Goal: Communication & Community: Answer question/provide support

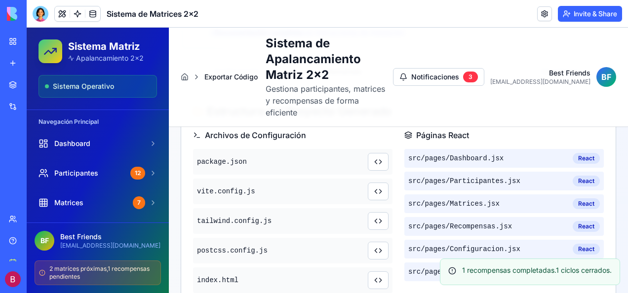
scroll to position [275, 0]
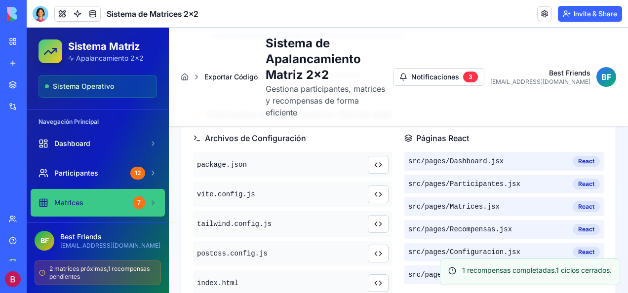
click at [90, 199] on div "Matrices" at bounding box center [84, 203] width 90 height 10
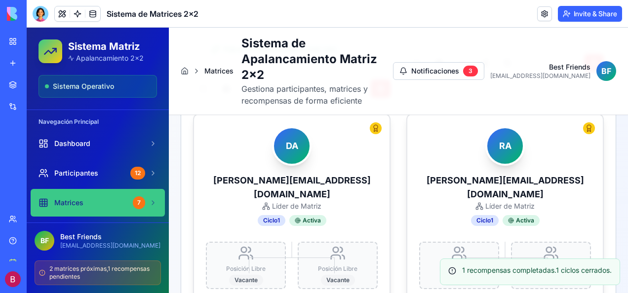
scroll to position [1089, 0]
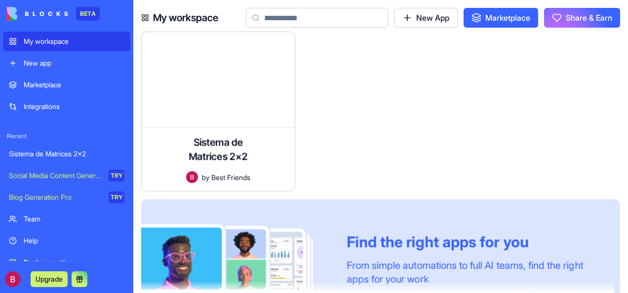
click at [64, 152] on div "Sistema de Matrices 2x2" at bounding box center [67, 154] width 116 height 10
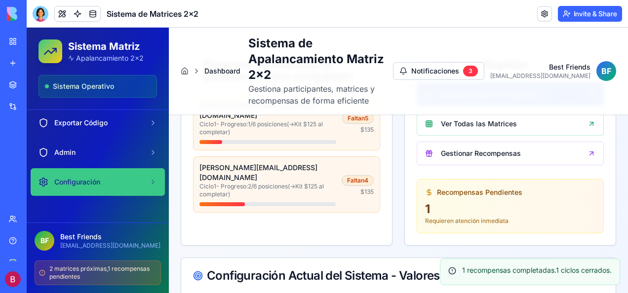
scroll to position [145, 0]
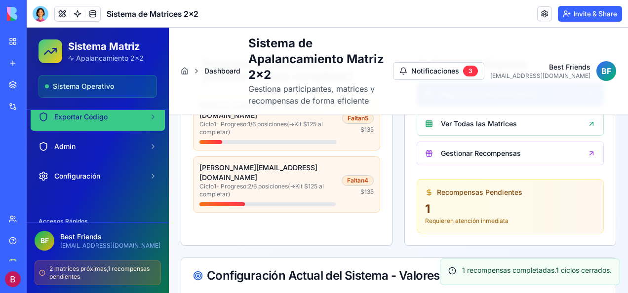
click at [80, 115] on span "Exportar Código" at bounding box center [80, 117] width 53 height 10
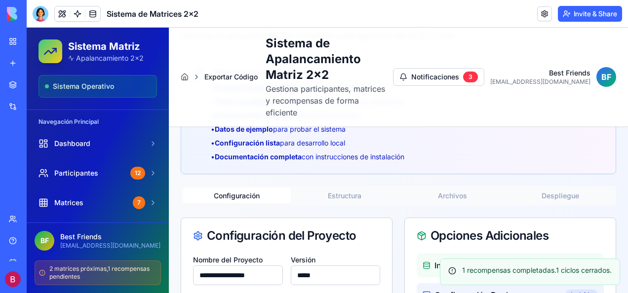
scroll to position [140, 0]
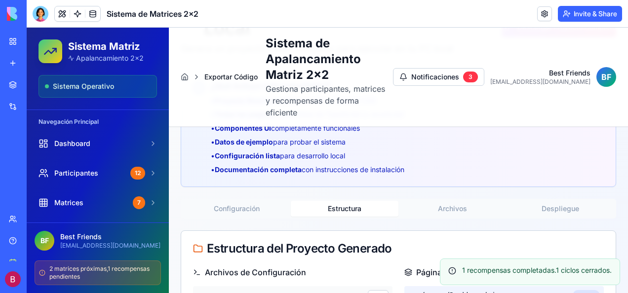
click at [341, 201] on button "Estructura" at bounding box center [345, 209] width 108 height 16
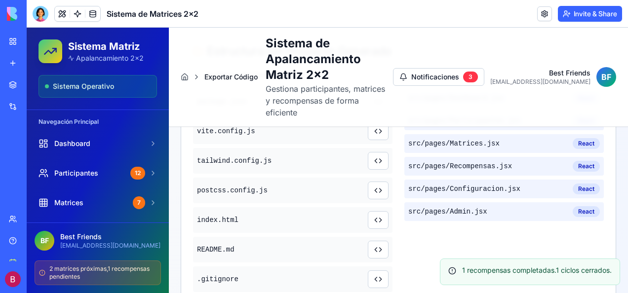
scroll to position [289, 0]
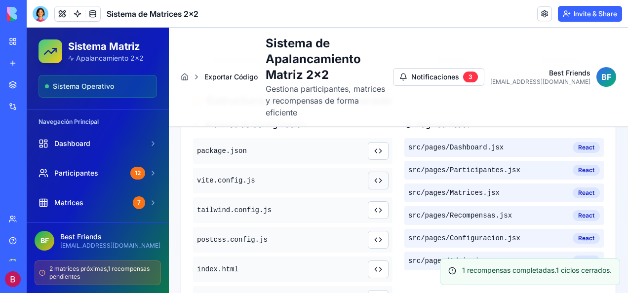
click at [374, 172] on button at bounding box center [378, 181] width 21 height 18
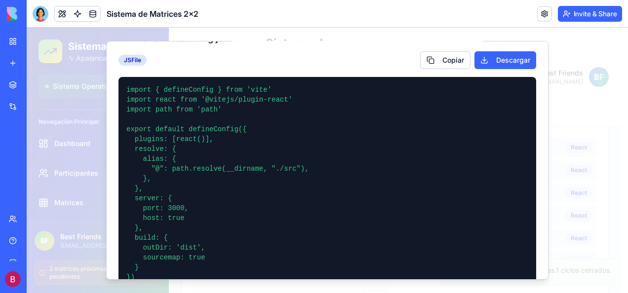
scroll to position [0, 0]
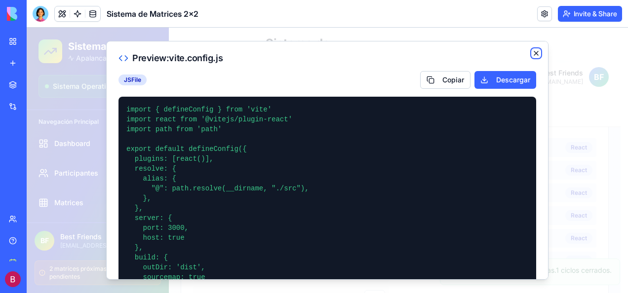
click at [535, 54] on icon "button" at bounding box center [537, 53] width 4 height 4
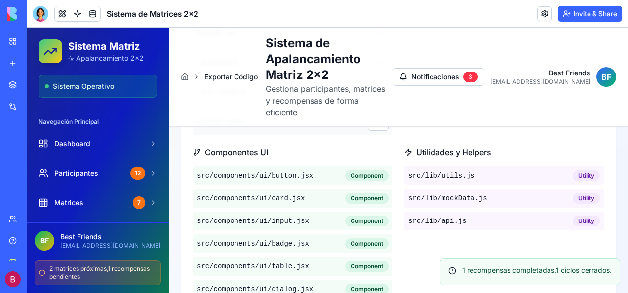
scroll to position [585, 0]
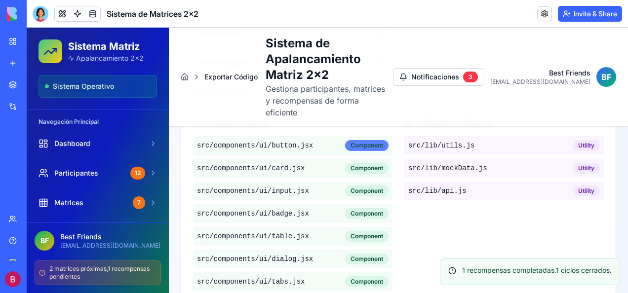
click at [357, 140] on div "Component" at bounding box center [366, 145] width 43 height 11
click at [363, 140] on div "Component" at bounding box center [366, 145] width 43 height 11
click at [354, 140] on div "Component" at bounding box center [366, 145] width 43 height 11
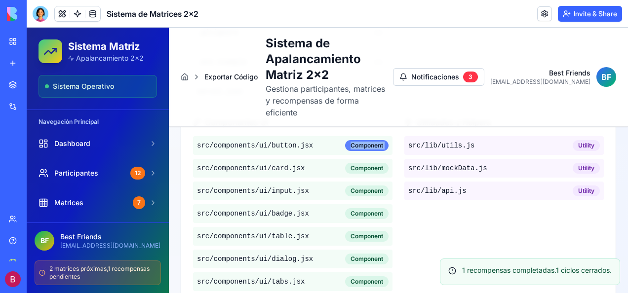
click at [354, 140] on div "Component" at bounding box center [366, 145] width 43 height 11
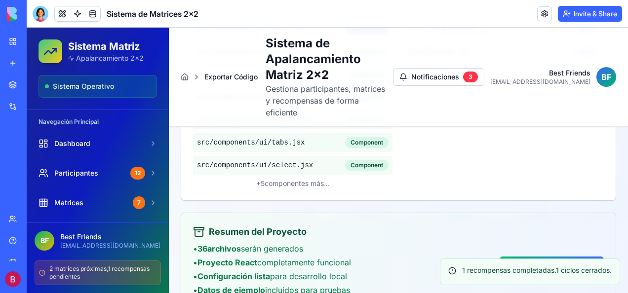
scroll to position [733, 0]
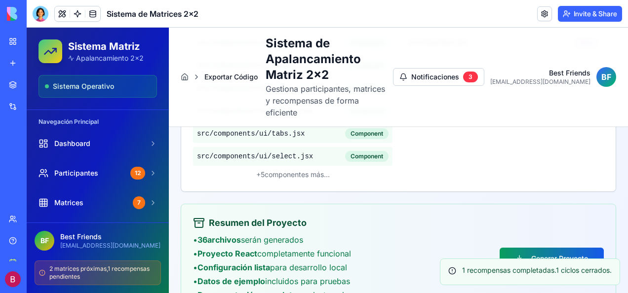
click at [534, 248] on button "Generar Proyecto" at bounding box center [552, 259] width 104 height 22
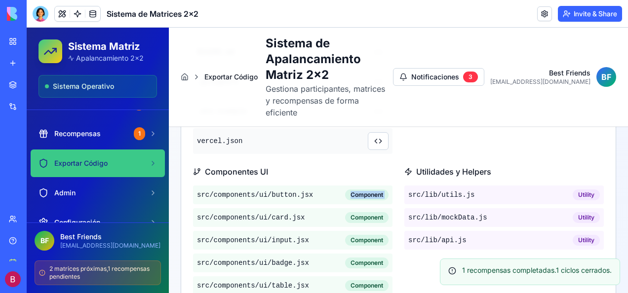
scroll to position [132, 0]
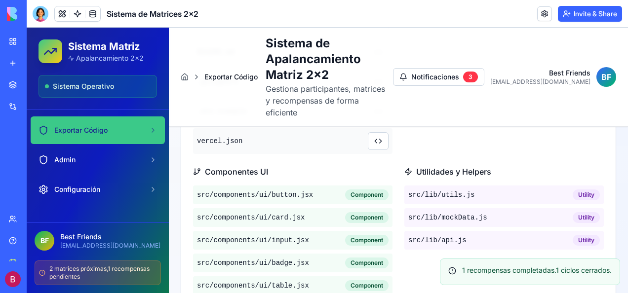
drag, startPoint x: 311, startPoint y: 182, endPoint x: 297, endPoint y: 154, distance: 30.7
click at [297, 166] on h3 "Componentes UI" at bounding box center [293, 172] width 200 height 12
click at [377, 132] on button at bounding box center [378, 141] width 21 height 18
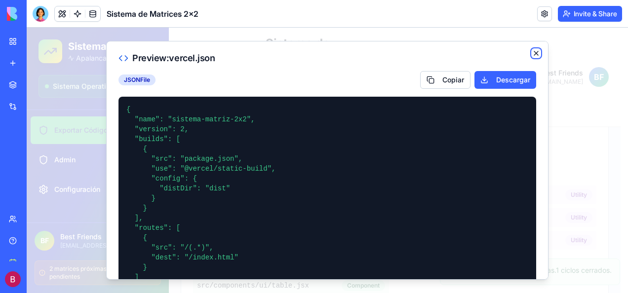
click at [533, 55] on icon "button" at bounding box center [537, 53] width 8 height 8
click at [530, 55] on div "Preview: vercel.json JSON File Copiar Descargar { "name": "sistema-matriz-2x2",…" at bounding box center [327, 160] width 443 height 239
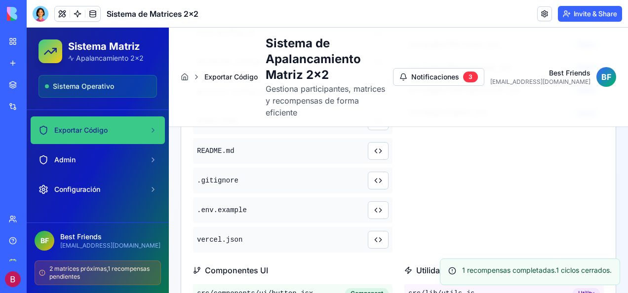
scroll to position [387, 0]
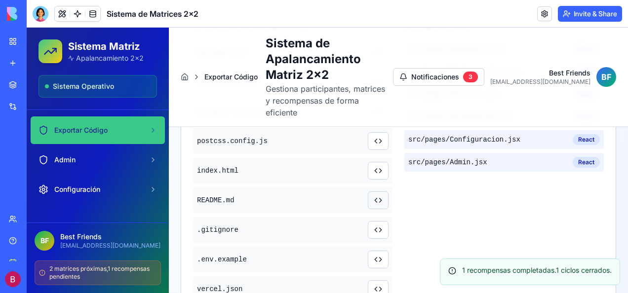
click at [372, 192] on button at bounding box center [378, 201] width 21 height 18
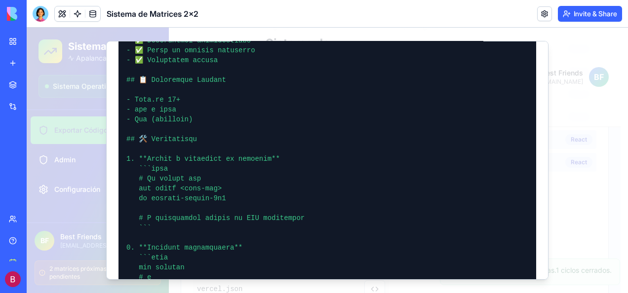
scroll to position [0, 0]
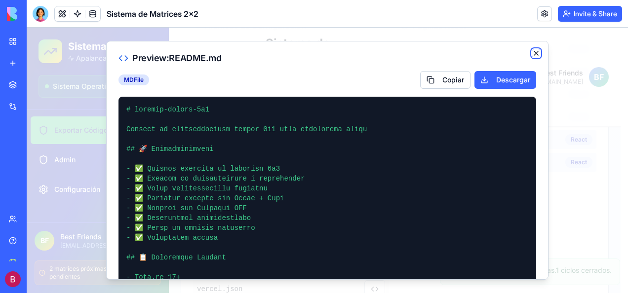
click at [535, 53] on icon "button" at bounding box center [537, 53] width 4 height 4
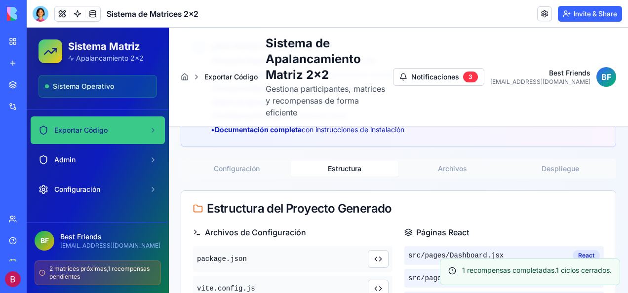
scroll to position [190, 0]
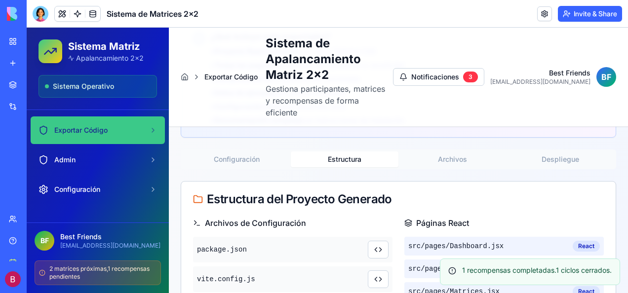
click at [445, 152] on button "Archivos" at bounding box center [453, 160] width 108 height 16
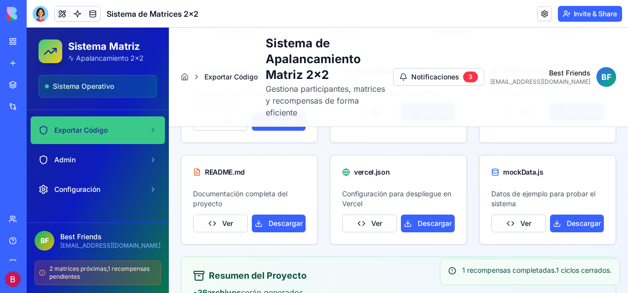
scroll to position [338, 0]
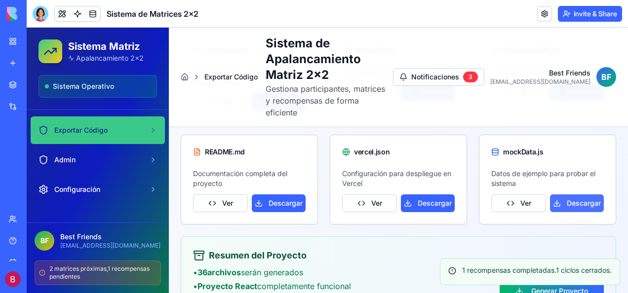
click at [575, 195] on button "Descargar" at bounding box center [577, 204] width 54 height 18
click at [383, 249] on div "Resumen del Proyecto • 36 archivos serán generados • Proyecto React completamen…" at bounding box center [398, 291] width 411 height 85
click at [425, 195] on button "Descargar" at bounding box center [428, 204] width 54 height 18
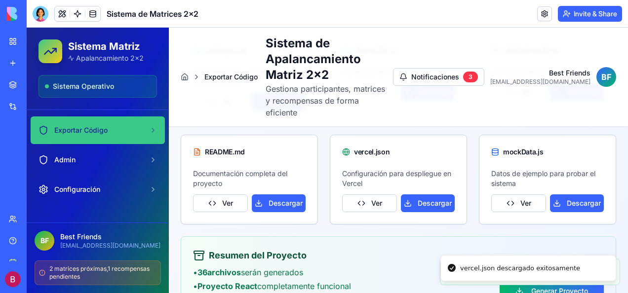
drag, startPoint x: 341, startPoint y: 240, endPoint x: 331, endPoint y: 232, distance: 13.0
click at [341, 249] on h3 "Resumen del Proyecto" at bounding box center [277, 256] width 169 height 14
click at [273, 195] on button "Descargar" at bounding box center [279, 204] width 54 height 18
click at [331, 237] on div "Resumen del Proyecto • 36 archivos serán generados • Proyecto React completamen…" at bounding box center [398, 291] width 435 height 109
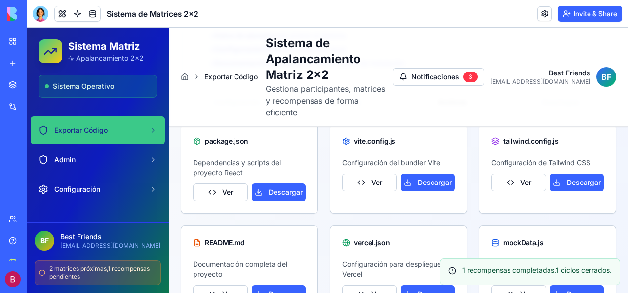
scroll to position [244, 0]
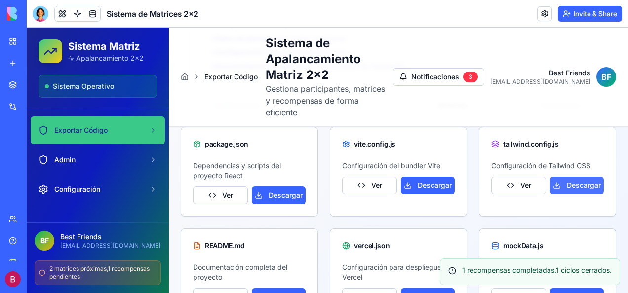
click at [559, 177] on button "Descargar" at bounding box center [577, 186] width 54 height 18
click at [609, 174] on div "Exportar Código para Desarrollo Local Genera un proyecto React completo para ej…" at bounding box center [398, 167] width 459 height 569
click at [429, 177] on button "Descargar" at bounding box center [428, 186] width 54 height 18
click at [337, 196] on div "vite.config.js Configuración del bundler Vite Ver Descargar" at bounding box center [398, 172] width 137 height 90
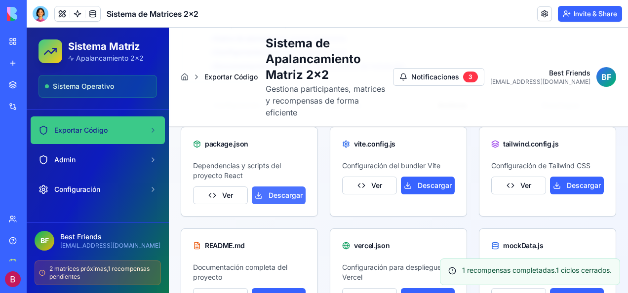
click at [286, 187] on button "Descargar" at bounding box center [279, 196] width 54 height 18
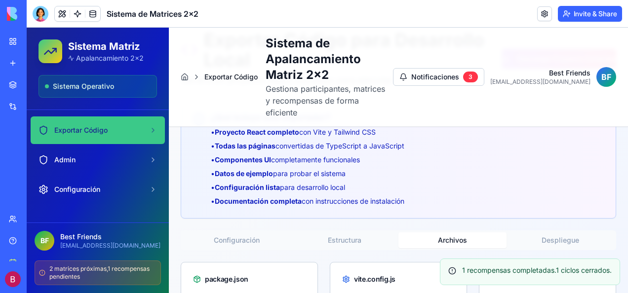
scroll to position [96, 0]
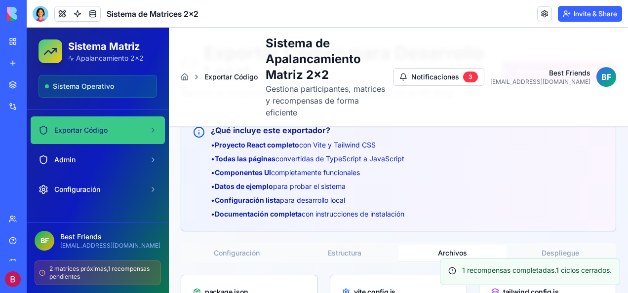
click at [597, 156] on div "¿Qué incluye este exportador? • Proyecto React completo con Vite y Tailwind CSS…" at bounding box center [398, 172] width 435 height 119
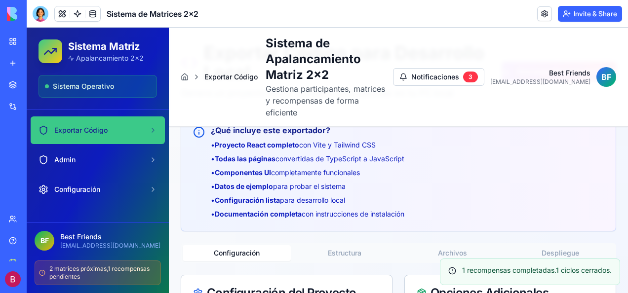
click at [237, 246] on button "Configuración" at bounding box center [237, 254] width 108 height 16
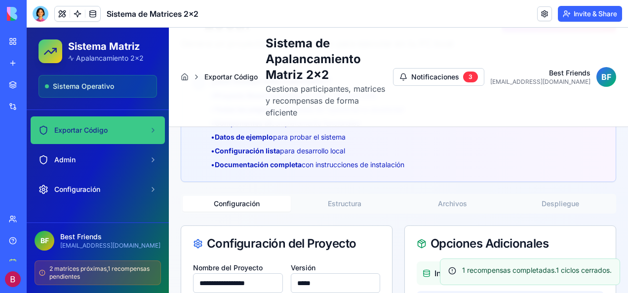
scroll to position [143, 0]
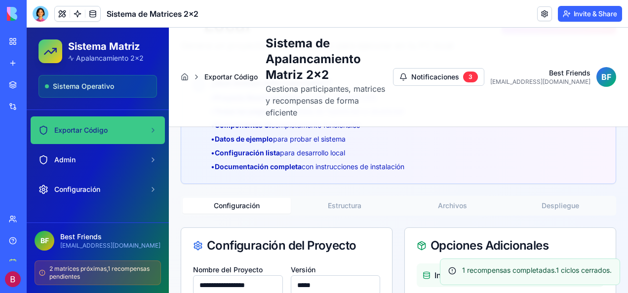
click at [558, 198] on button "Despliegue" at bounding box center [561, 206] width 108 height 16
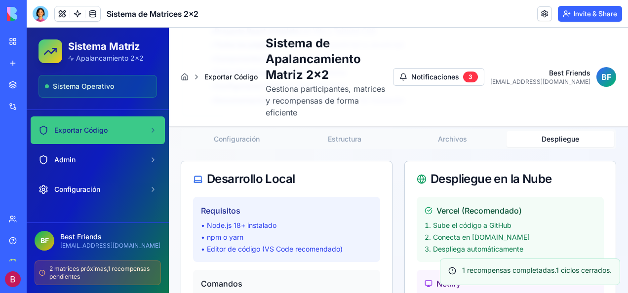
scroll to position [161, 0]
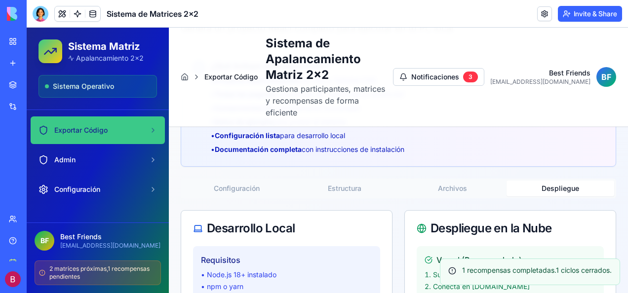
click at [450, 181] on button "Archivos" at bounding box center [453, 189] width 108 height 16
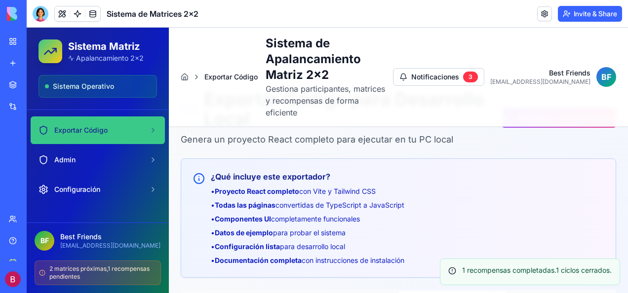
scroll to position [0, 0]
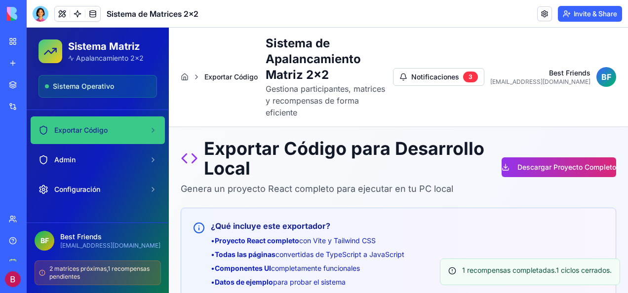
click at [527, 158] on button "Descargar Proyecto Completo" at bounding box center [559, 168] width 115 height 20
click at [362, 208] on div "¿Qué incluye este exportador? • Proyecto React completo con Vite y Tailwind CSS…" at bounding box center [398, 267] width 435 height 119
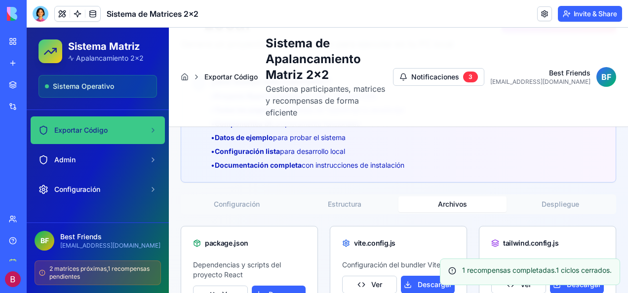
scroll to position [198, 0]
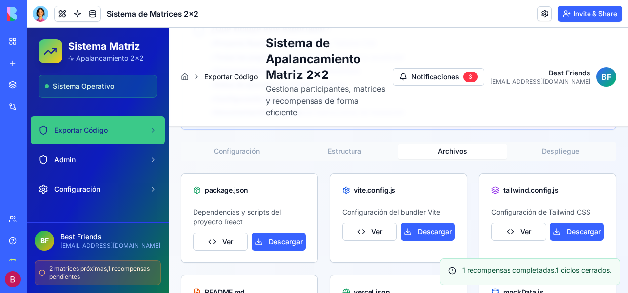
click at [343, 144] on button "Estructura" at bounding box center [345, 152] width 108 height 16
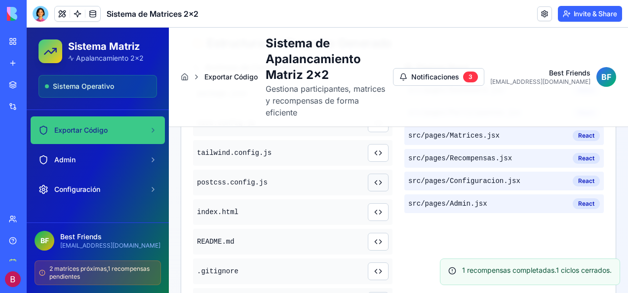
scroll to position [395, 0]
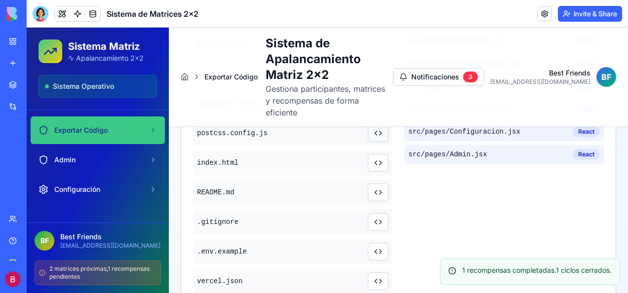
click at [375, 124] on button at bounding box center [378, 133] width 21 height 18
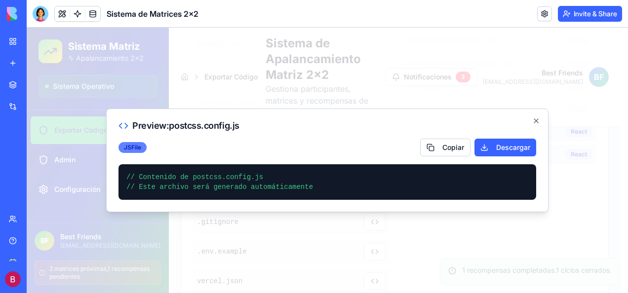
click at [134, 148] on div "JS File" at bounding box center [133, 147] width 28 height 11
click at [539, 119] on icon "button" at bounding box center [537, 121] width 8 height 8
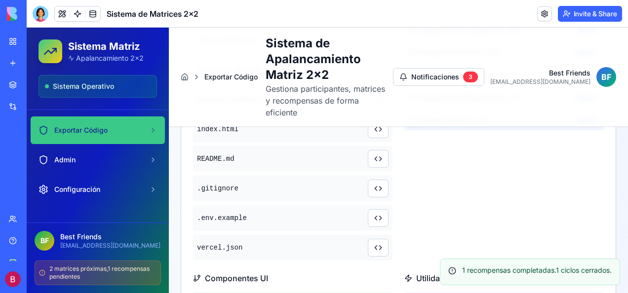
scroll to position [445, 0]
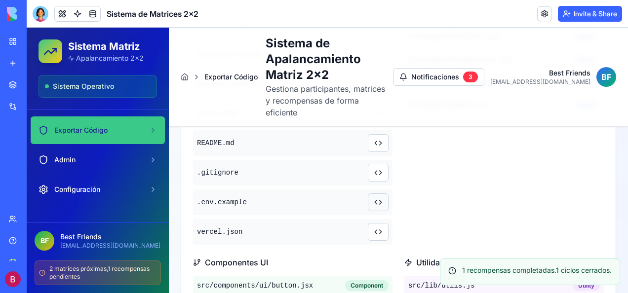
click at [373, 194] on button at bounding box center [378, 203] width 21 height 18
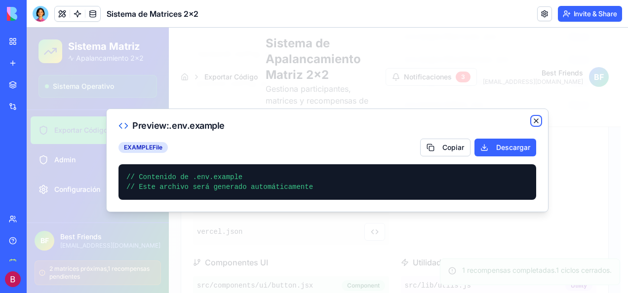
click at [534, 122] on icon "button" at bounding box center [537, 121] width 8 height 8
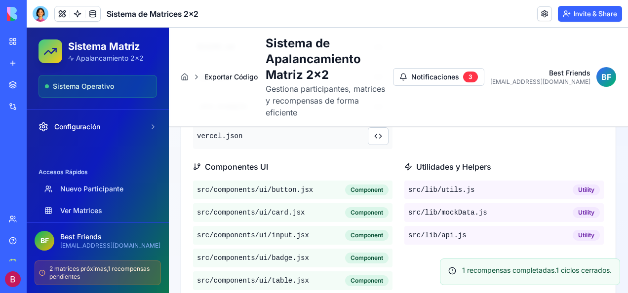
scroll to position [543, 0]
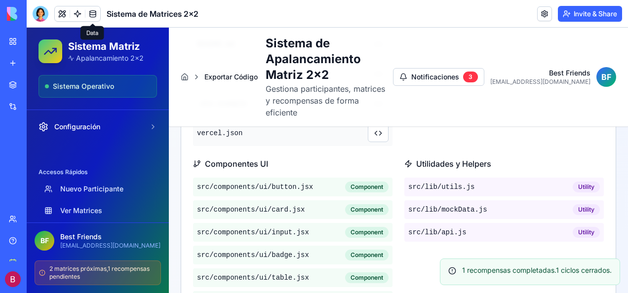
click at [96, 15] on link at bounding box center [92, 13] width 15 height 15
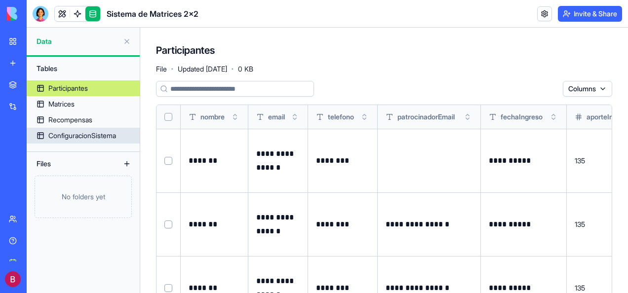
click at [69, 134] on div "ConfiguracionSistema" at bounding box center [82, 136] width 68 height 10
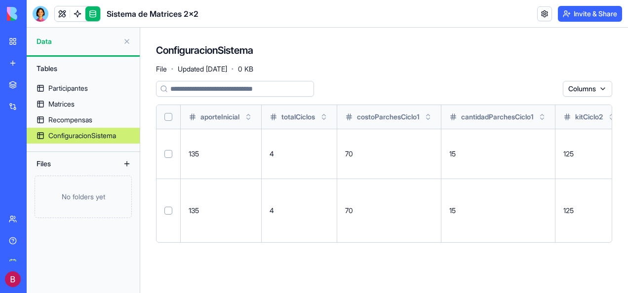
click at [509, 262] on div "**********" at bounding box center [384, 179] width 456 height 197
click at [510, 228] on td "15" at bounding box center [499, 211] width 114 height 64
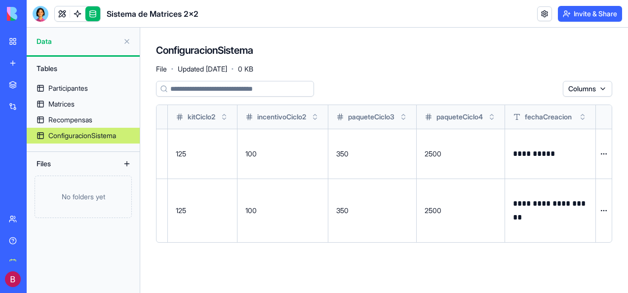
scroll to position [0, 407]
click at [604, 209] on html "**********" at bounding box center [314, 146] width 628 height 293
click at [603, 87] on html "**********" at bounding box center [314, 146] width 628 height 293
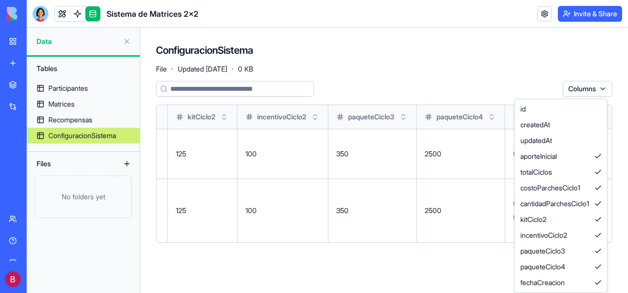
click at [384, 97] on html "**********" at bounding box center [314, 146] width 628 height 293
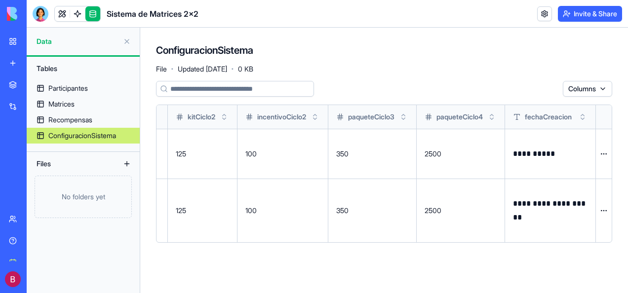
click at [202, 231] on td "125" at bounding box center [203, 211] width 70 height 64
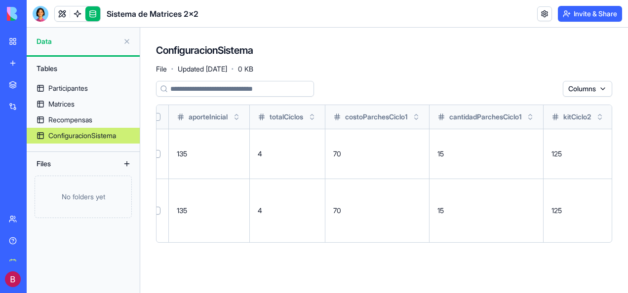
scroll to position [0, 0]
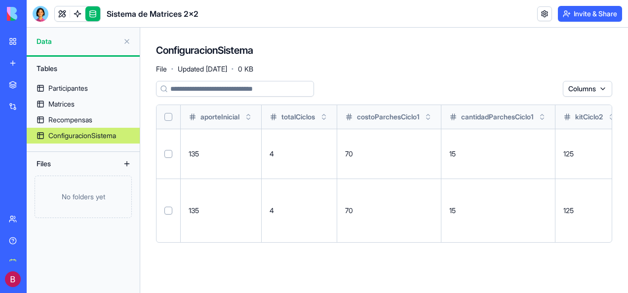
click at [126, 166] on button at bounding box center [127, 164] width 16 height 16
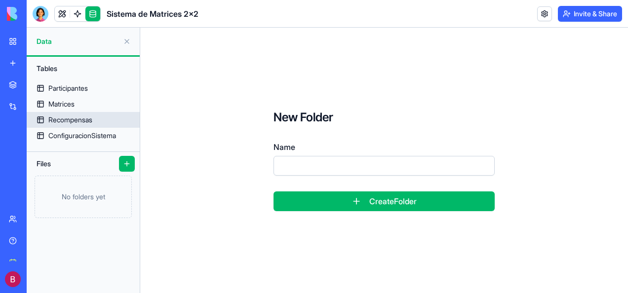
click at [72, 119] on div "Recompensas" at bounding box center [70, 120] width 44 height 10
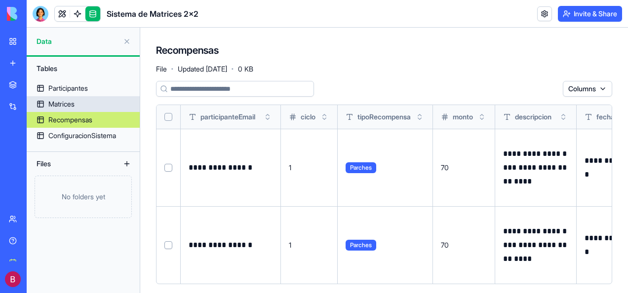
click at [66, 101] on div "Matrices" at bounding box center [61, 104] width 26 height 10
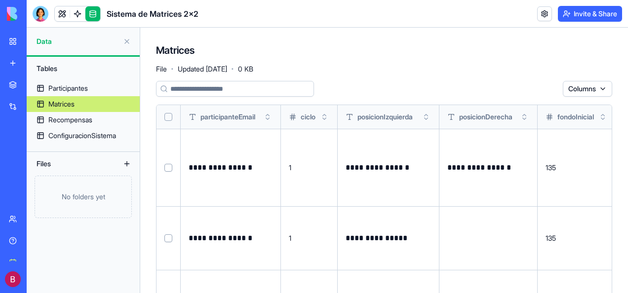
click at [409, 267] on td "**********" at bounding box center [388, 238] width 101 height 64
click at [64, 86] on div "Participantes" at bounding box center [68, 88] width 40 height 10
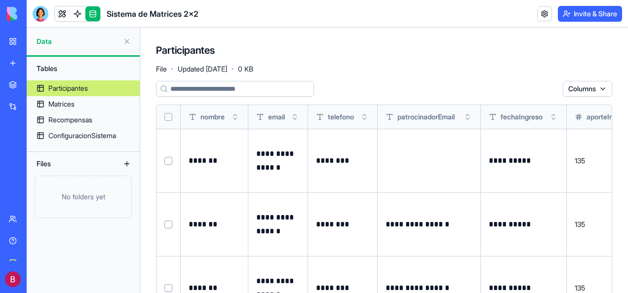
click at [411, 190] on td at bounding box center [428, 161] width 103 height 64
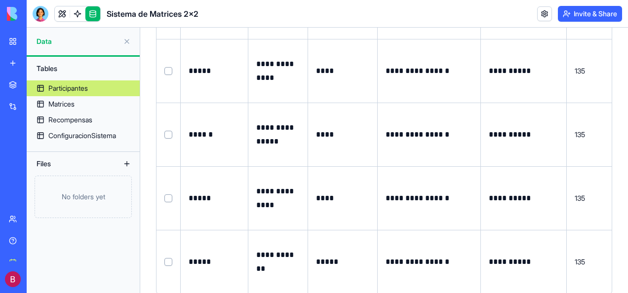
scroll to position [606, 0]
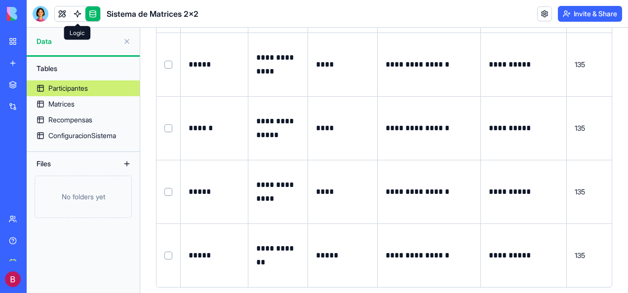
click at [76, 14] on link at bounding box center [77, 13] width 15 height 15
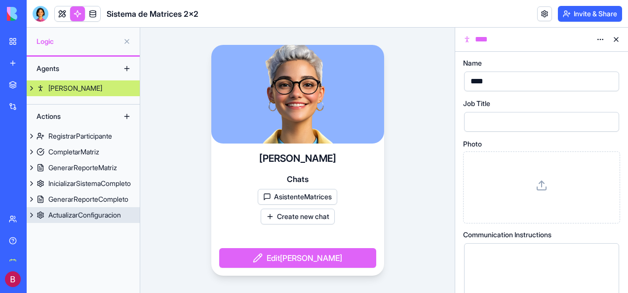
click at [83, 215] on div "ActualizarConfiguracion" at bounding box center [84, 215] width 73 height 10
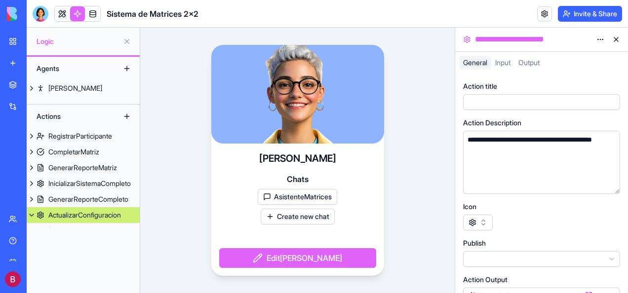
click at [83, 215] on div "ActualizarConfiguracion" at bounding box center [84, 215] width 73 height 10
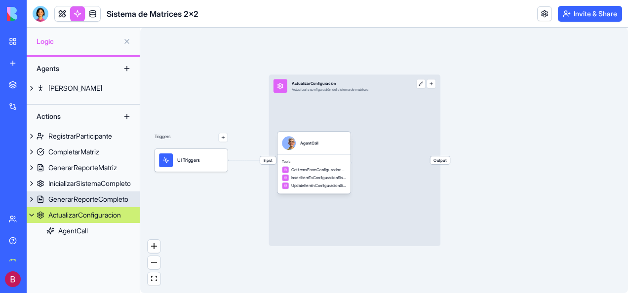
click at [107, 199] on div "GenerarReporteCompleto" at bounding box center [88, 200] width 80 height 10
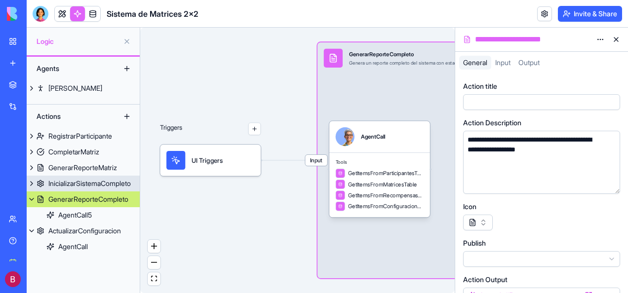
click at [105, 184] on div "InicializarSistemaCompleto" at bounding box center [89, 184] width 83 height 10
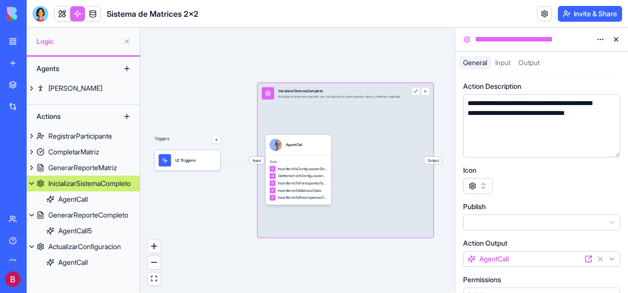
scroll to position [54, 0]
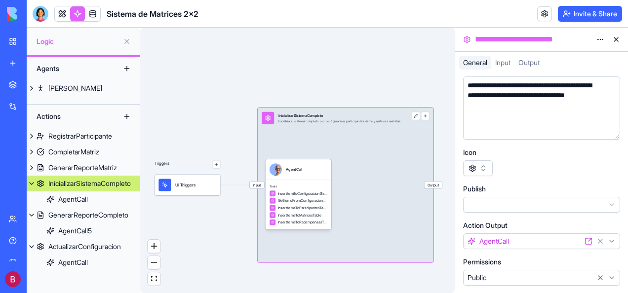
click at [48, 117] on div "Actions" at bounding box center [71, 117] width 79 height 16
click at [126, 115] on button at bounding box center [127, 117] width 16 height 16
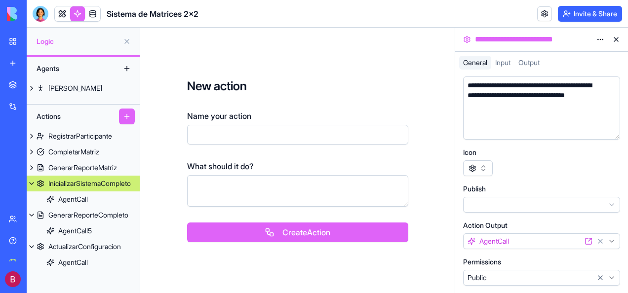
click at [72, 53] on div "Logic" at bounding box center [83, 42] width 113 height 28
click at [65, 181] on div "InicializarSistemaCompleto" at bounding box center [89, 184] width 83 height 10
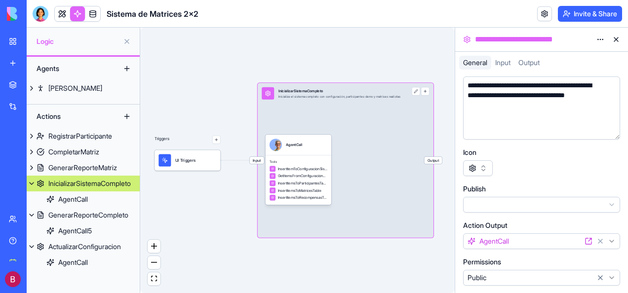
drag, startPoint x: 455, startPoint y: 204, endPoint x: 459, endPoint y: 184, distance: 20.2
click at [459, 184] on div "**********" at bounding box center [541, 184] width 173 height 220
click at [559, 170] on div at bounding box center [541, 169] width 157 height 16
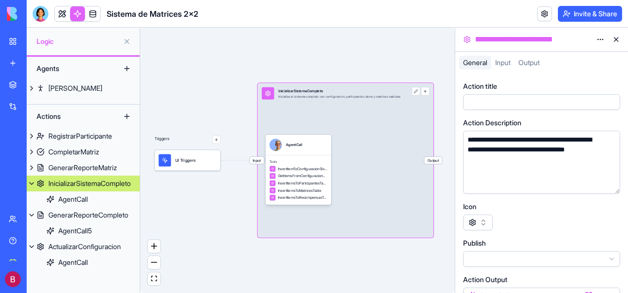
click at [503, 63] on span "Input" at bounding box center [502, 62] width 15 height 8
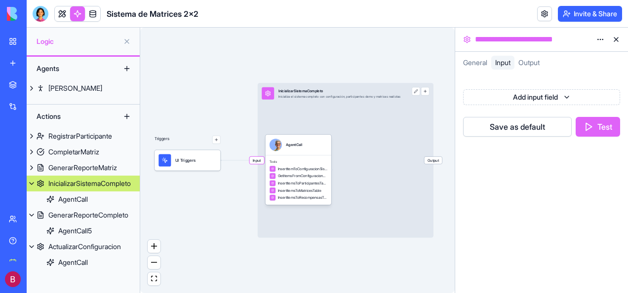
click at [527, 61] on span "Output" at bounding box center [529, 62] width 21 height 8
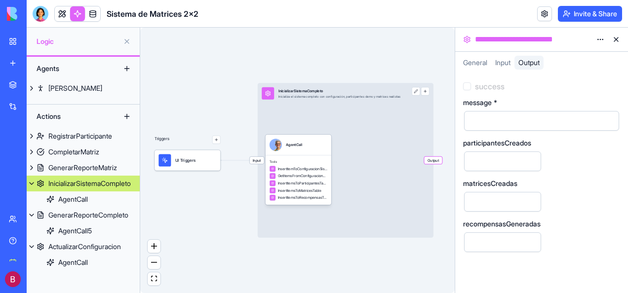
click at [462, 59] on div "General" at bounding box center [475, 63] width 32 height 14
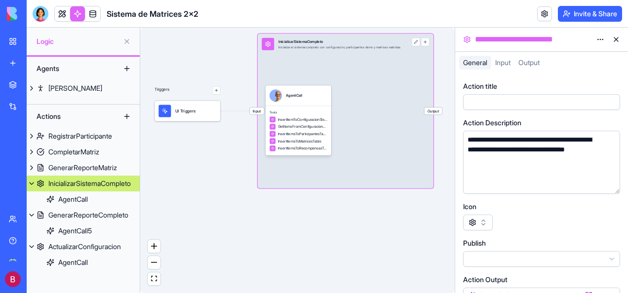
click at [125, 70] on button at bounding box center [127, 69] width 16 height 16
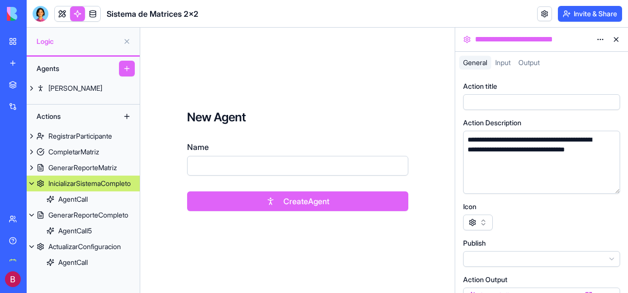
click at [216, 165] on input "Name" at bounding box center [297, 166] width 221 height 20
type input "*****"
click at [319, 200] on button "Create Agent" at bounding box center [297, 202] width 221 height 20
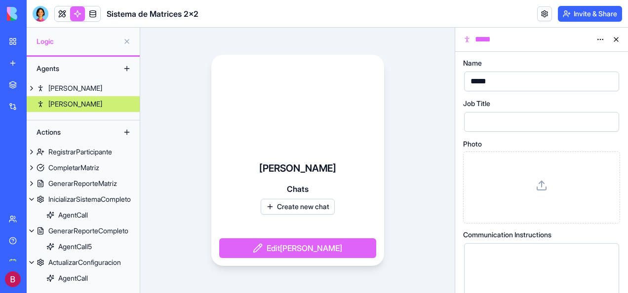
click at [300, 248] on button "Edit Ruben" at bounding box center [297, 249] width 157 height 20
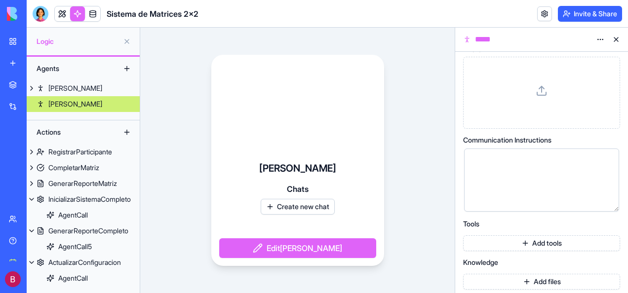
scroll to position [99, 0]
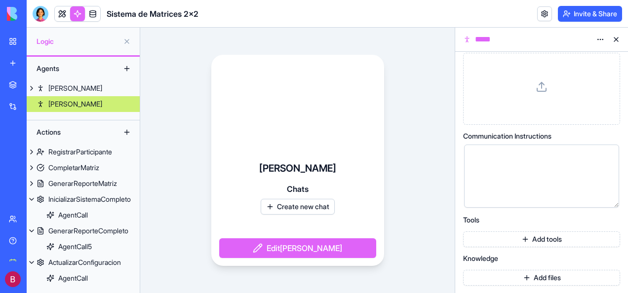
click at [488, 158] on div at bounding box center [533, 156] width 131 height 11
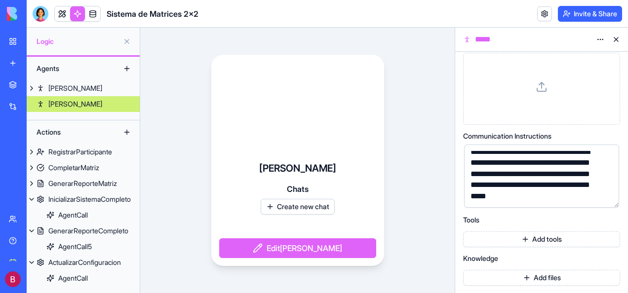
scroll to position [16, 0]
click at [416, 211] on div "Ruben Chats Create new chat Edit Ruben" at bounding box center [297, 161] width 315 height 266
click at [457, 194] on div "**********" at bounding box center [541, 173] width 173 height 242
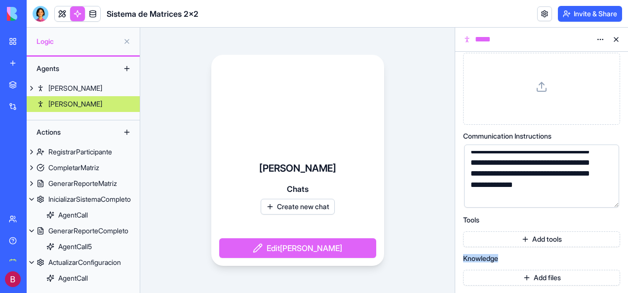
drag, startPoint x: 624, startPoint y: 244, endPoint x: 624, endPoint y: 254, distance: 10.4
click at [624, 254] on div "**********" at bounding box center [541, 173] width 173 height 242
click at [463, 228] on div "**********" at bounding box center [541, 173] width 173 height 242
drag, startPoint x: 463, startPoint y: 228, endPoint x: 522, endPoint y: 239, distance: 60.3
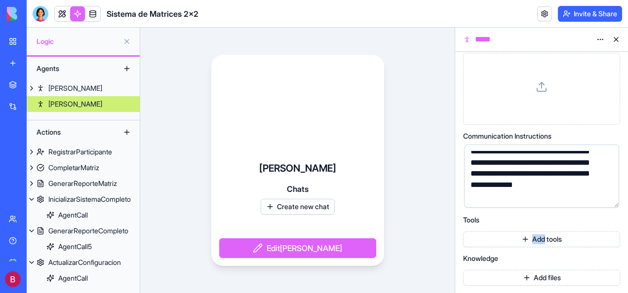
click at [522, 239] on button "Add tools" at bounding box center [541, 240] width 157 height 16
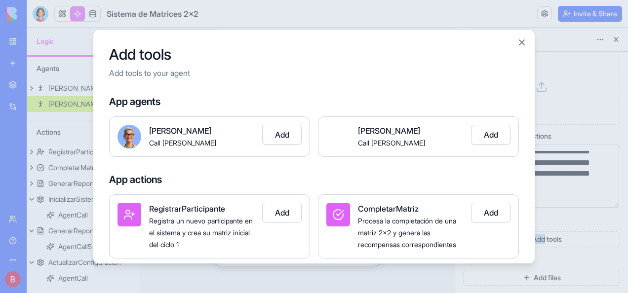
click at [496, 141] on button "Add" at bounding box center [491, 135] width 40 height 20
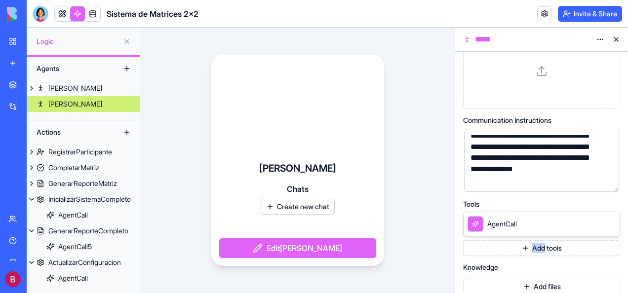
scroll to position [123, 0]
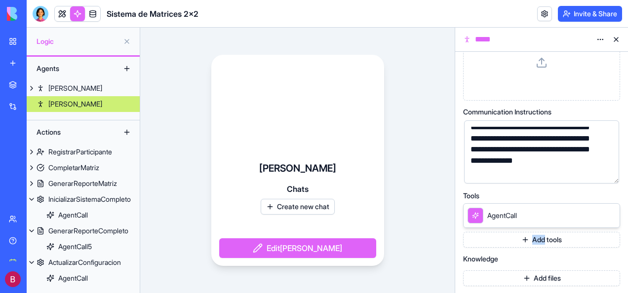
click at [528, 277] on button "Add files" at bounding box center [541, 279] width 157 height 16
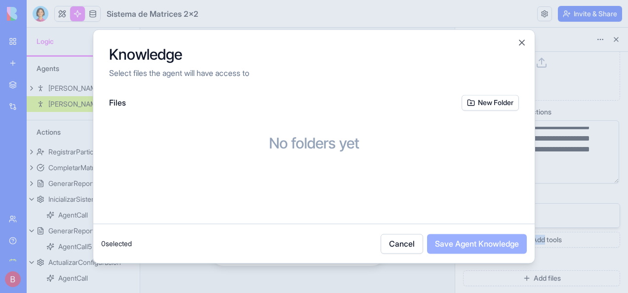
click at [528, 277] on div at bounding box center [314, 146] width 628 height 293
click at [487, 106] on button "New Folder" at bounding box center [490, 103] width 57 height 16
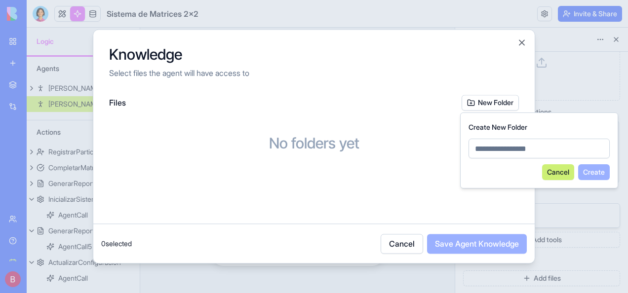
click at [487, 106] on button "New Folder" at bounding box center [490, 103] width 57 height 16
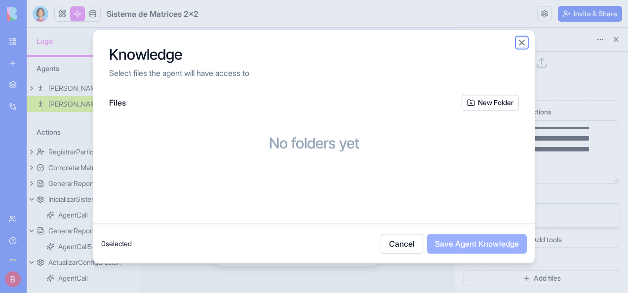
click at [524, 42] on button "Close" at bounding box center [522, 43] width 10 height 10
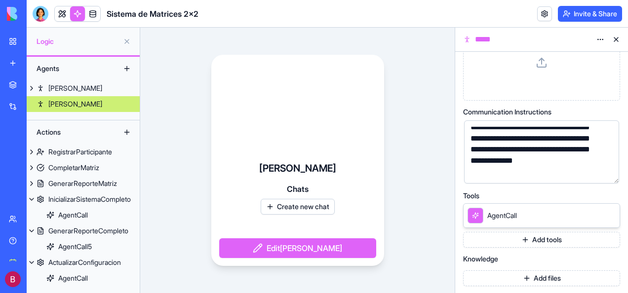
click at [313, 209] on button "Create new chat" at bounding box center [298, 207] width 74 height 16
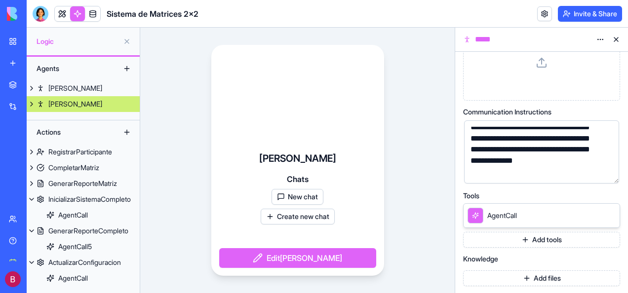
click at [298, 179] on span "Chats" at bounding box center [298, 179] width 22 height 12
click at [411, 172] on div "Ruben Chats New chat Create new chat Edit Ruben" at bounding box center [297, 161] width 315 height 266
click at [619, 39] on button at bounding box center [617, 40] width 16 height 16
click at [619, 39] on div "*****" at bounding box center [541, 40] width 173 height 24
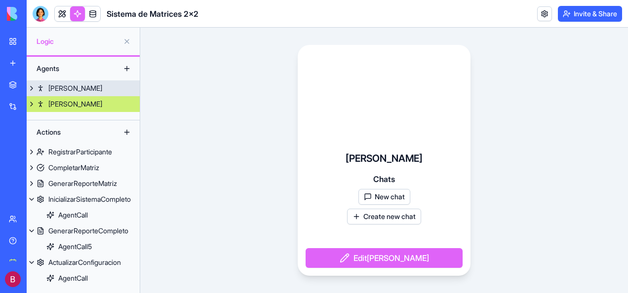
click at [60, 88] on div "[PERSON_NAME]" at bounding box center [75, 88] width 54 height 10
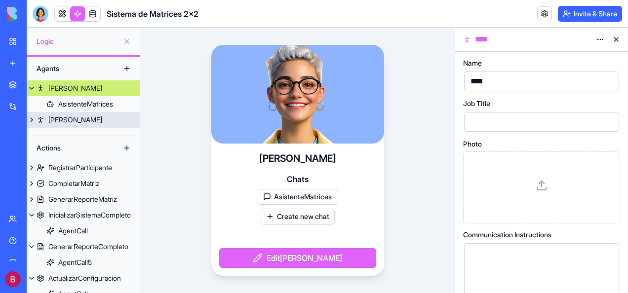
click at [59, 115] on div "[PERSON_NAME]" at bounding box center [75, 120] width 54 height 10
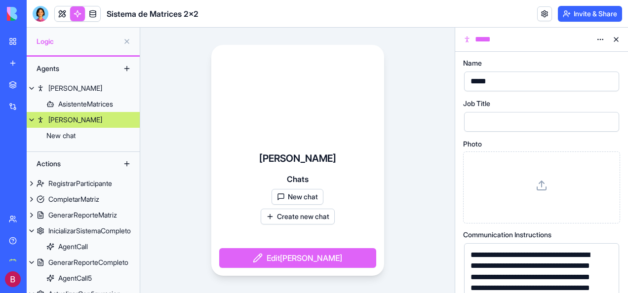
click at [404, 168] on div "Ruben Chats New chat Create new chat Edit Ruben" at bounding box center [297, 161] width 315 height 266
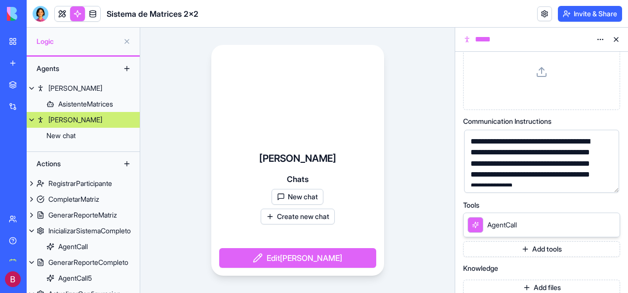
scroll to position [123, 0]
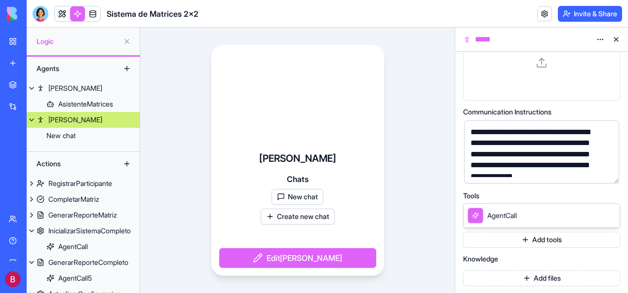
click at [422, 207] on div "Ruben Chats New chat Create new chat Edit Ruben" at bounding box center [297, 161] width 315 height 266
click at [90, 14] on link at bounding box center [92, 13] width 15 height 15
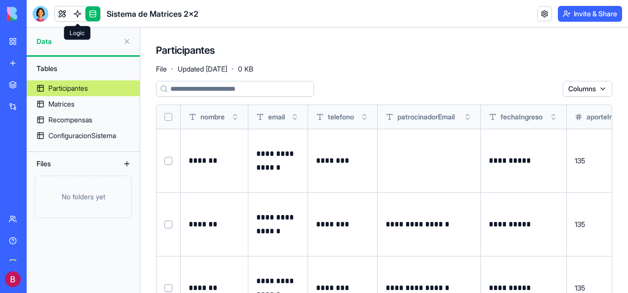
click at [76, 13] on link at bounding box center [77, 13] width 15 height 15
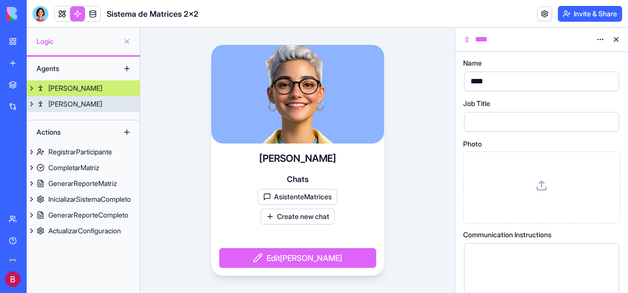
click at [59, 100] on div "[PERSON_NAME]" at bounding box center [75, 104] width 54 height 10
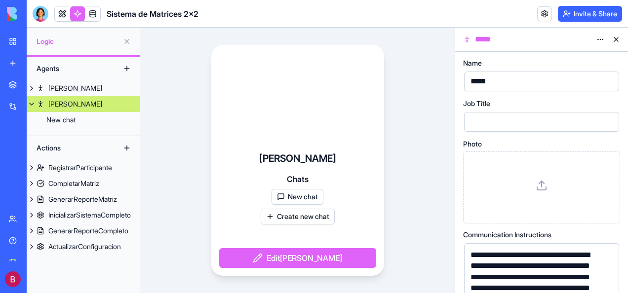
click at [601, 39] on html "**********" at bounding box center [314, 146] width 628 height 293
click at [423, 102] on html "**********" at bounding box center [314, 146] width 628 height 293
click at [159, 127] on div "Ruben Chats New chat Create new chat Edit Ruben" at bounding box center [297, 161] width 315 height 266
click at [62, 10] on link at bounding box center [62, 13] width 15 height 15
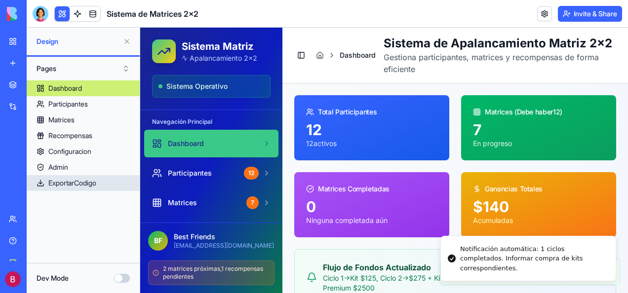
click at [96, 183] on div "ExportarCodigo" at bounding box center [72, 183] width 48 height 10
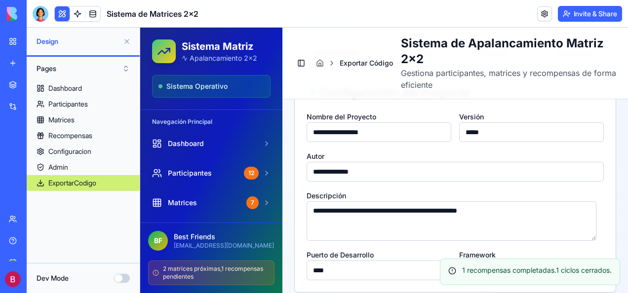
scroll to position [346, 0]
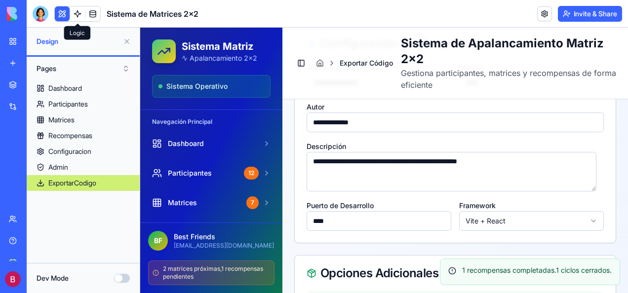
click at [77, 10] on link at bounding box center [77, 13] width 15 height 15
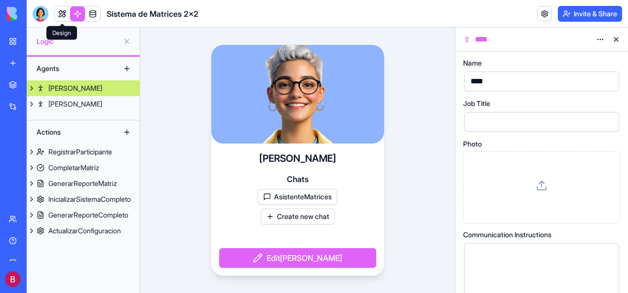
click at [60, 13] on link at bounding box center [62, 13] width 15 height 15
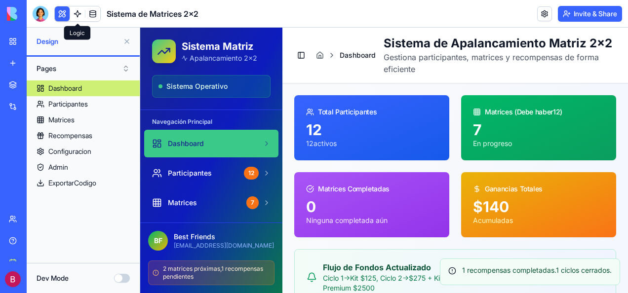
click at [75, 12] on link at bounding box center [77, 13] width 15 height 15
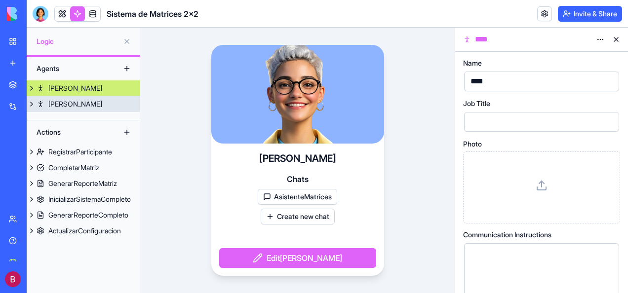
click at [73, 106] on link "[PERSON_NAME]" at bounding box center [83, 104] width 113 height 16
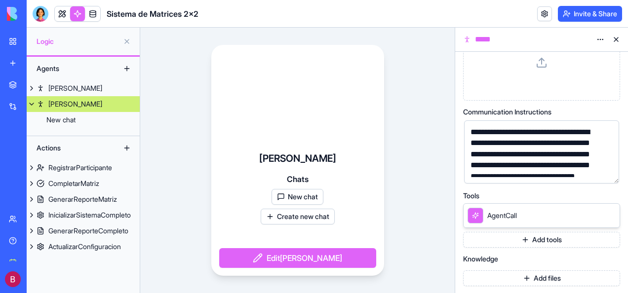
scroll to position [16, 0]
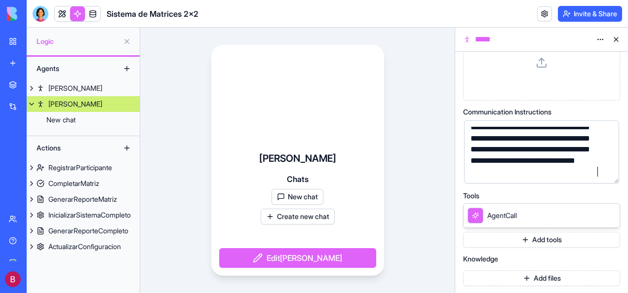
click at [423, 212] on div "Ruben Chats New chat Create new chat Edit Ruben" at bounding box center [297, 161] width 315 height 266
click at [92, 12] on link at bounding box center [92, 13] width 15 height 15
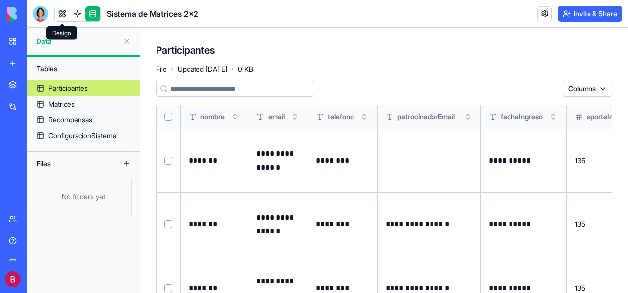
click at [61, 12] on link at bounding box center [62, 13] width 15 height 15
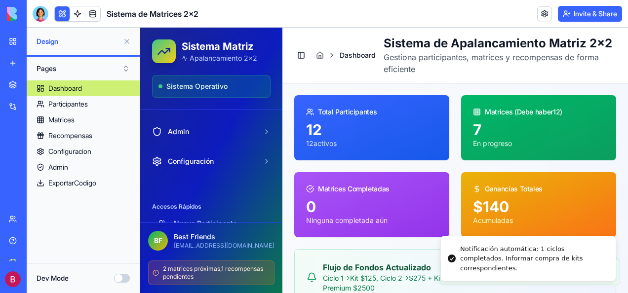
scroll to position [145, 0]
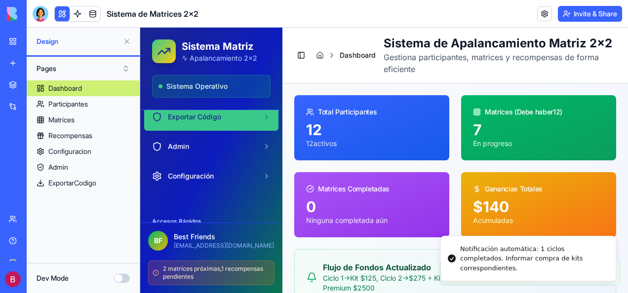
click at [203, 118] on span "Exportar Código" at bounding box center [194, 117] width 53 height 10
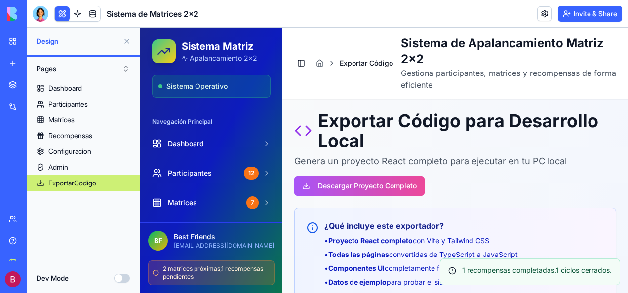
click at [540, 15] on link at bounding box center [544, 13] width 15 height 15
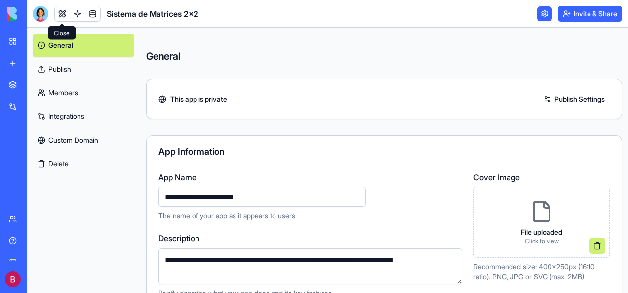
click at [63, 13] on link at bounding box center [62, 13] width 15 height 15
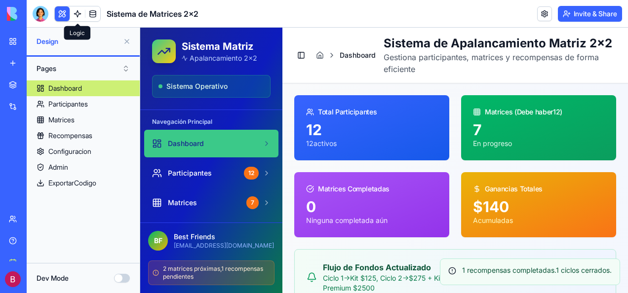
click at [76, 14] on link at bounding box center [77, 13] width 15 height 15
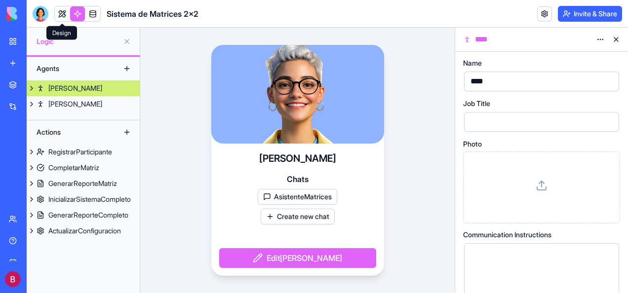
click at [58, 10] on link at bounding box center [62, 13] width 15 height 15
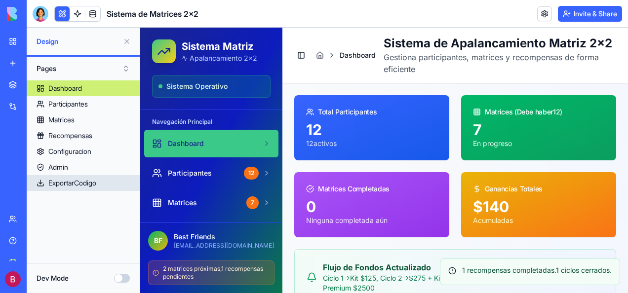
drag, startPoint x: 80, startPoint y: 180, endPoint x: 87, endPoint y: 180, distance: 7.4
click at [80, 180] on div "ExportarCodigo" at bounding box center [72, 183] width 48 height 10
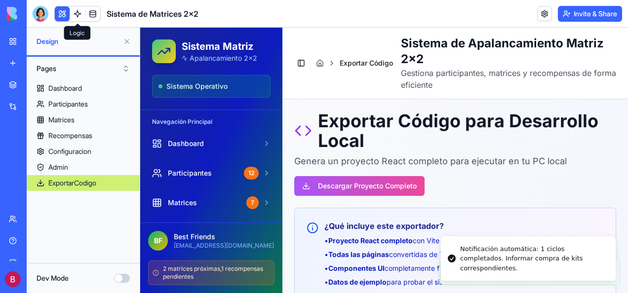
click at [76, 13] on link at bounding box center [77, 13] width 15 height 15
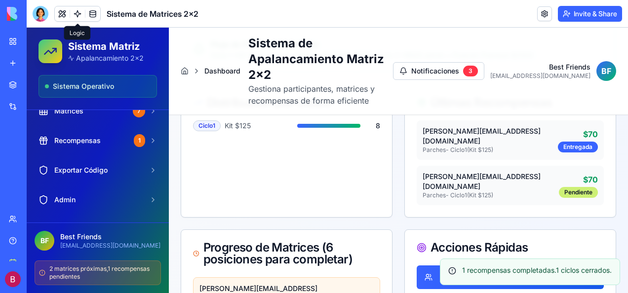
scroll to position [99, 0]
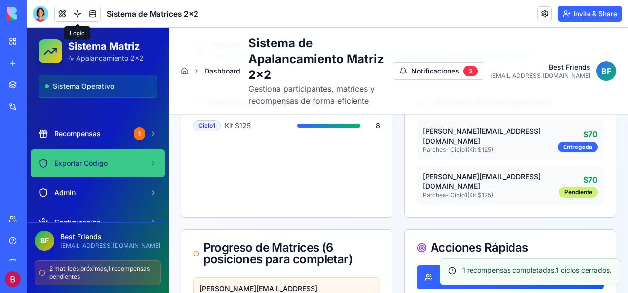
click at [85, 160] on span "Exportar Código" at bounding box center [80, 164] width 53 height 10
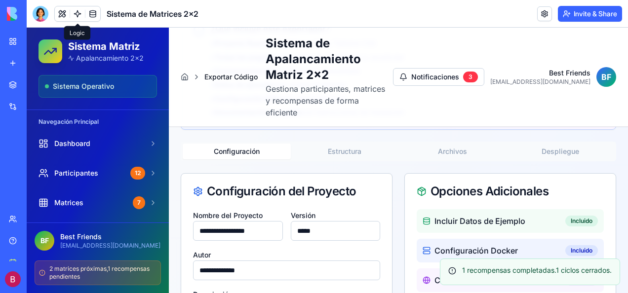
click at [76, 14] on link at bounding box center [77, 13] width 15 height 15
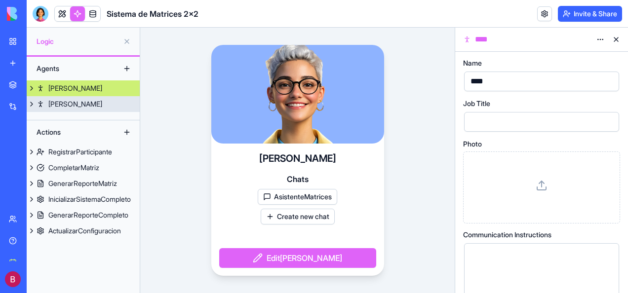
click at [62, 102] on div "[PERSON_NAME]" at bounding box center [75, 104] width 54 height 10
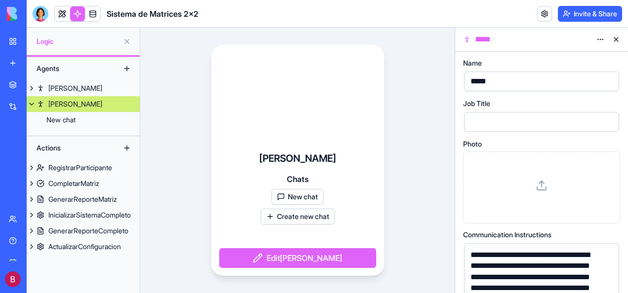
click at [411, 195] on div "Ruben Chats New chat Create new chat Edit Ruben" at bounding box center [297, 161] width 315 height 266
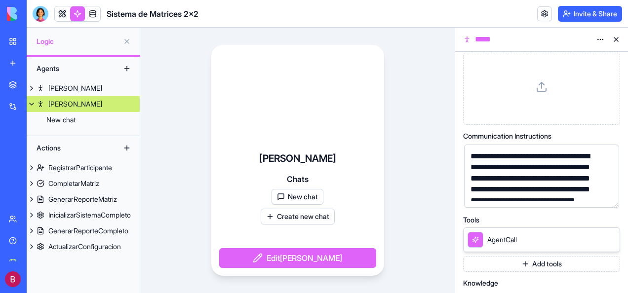
click at [474, 240] on icon at bounding box center [476, 240] width 6 height 6
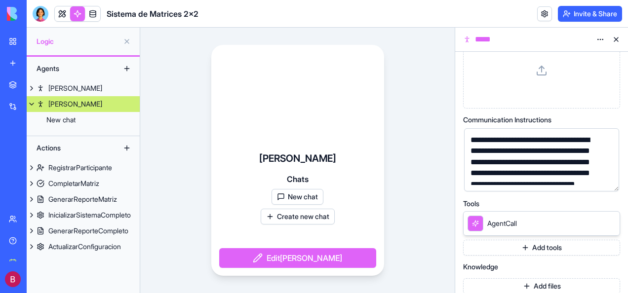
scroll to position [123, 0]
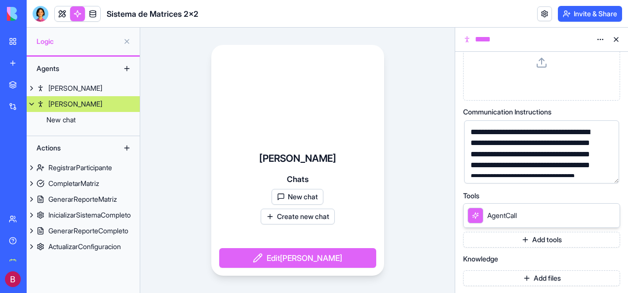
click at [496, 259] on span "Knowledge" at bounding box center [480, 259] width 35 height 7
click at [524, 277] on button "Add files" at bounding box center [541, 279] width 157 height 16
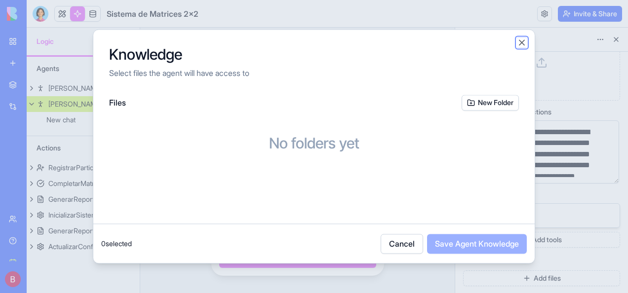
click at [521, 41] on button "Close" at bounding box center [522, 43] width 10 height 10
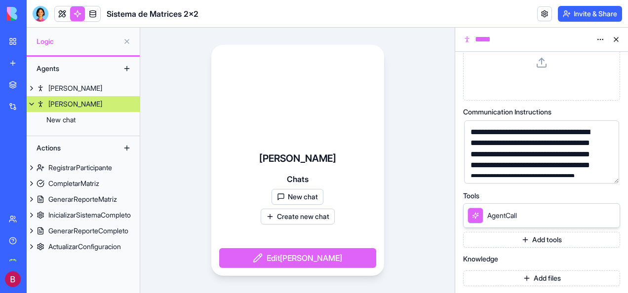
click at [409, 175] on div "Ruben Chats New chat Create new chat Edit Ruben" at bounding box center [297, 161] width 315 height 266
click at [66, 120] on div "New chat" at bounding box center [60, 120] width 29 height 10
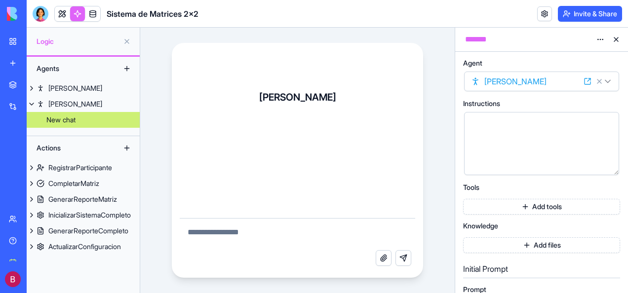
click at [221, 231] on textarea at bounding box center [298, 235] width 236 height 32
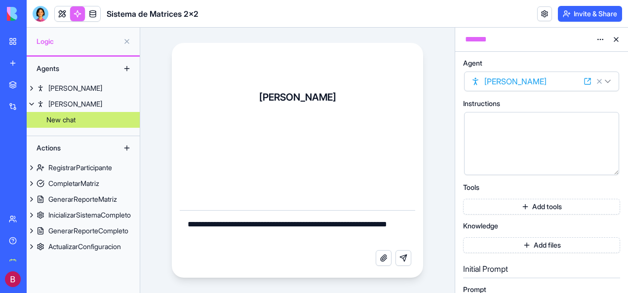
type textarea "**********"
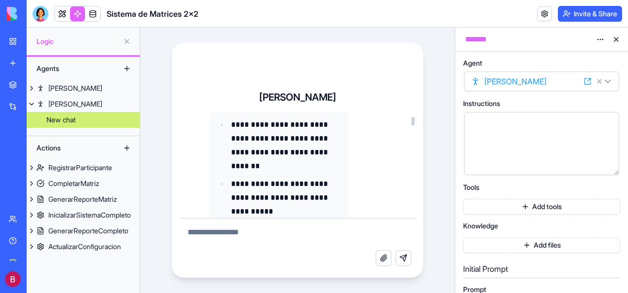
scroll to position [99, 0]
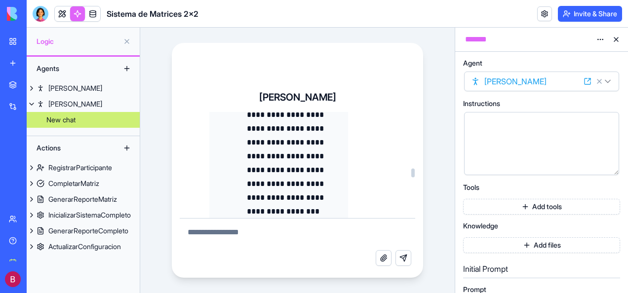
scroll to position [1531, 0]
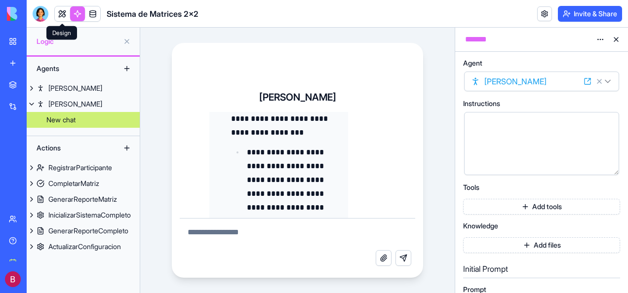
click at [62, 15] on link at bounding box center [62, 13] width 15 height 15
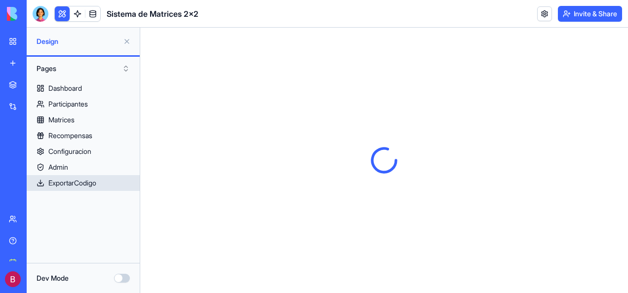
click at [121, 185] on link "ExportarCodigo" at bounding box center [83, 183] width 113 height 16
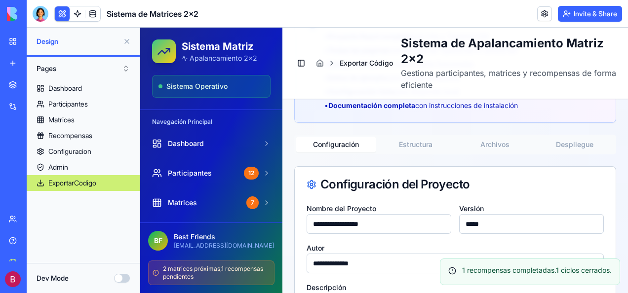
scroll to position [152, 0]
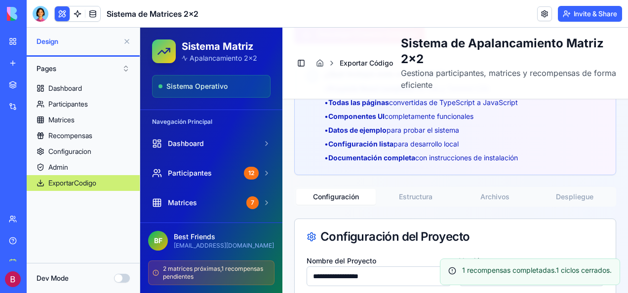
click at [410, 195] on button "Estructura" at bounding box center [416, 197] width 80 height 16
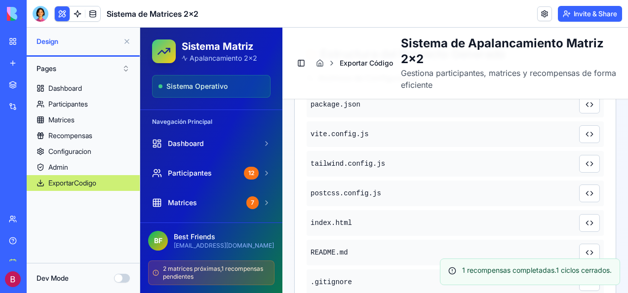
scroll to position [350, 0]
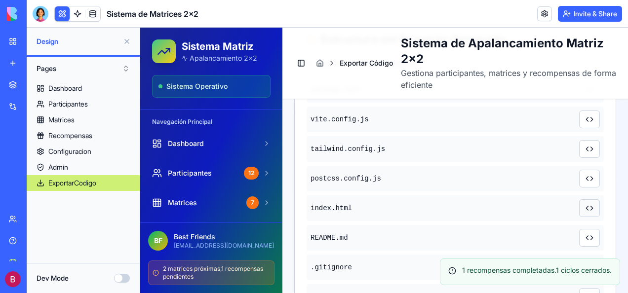
click at [586, 206] on button at bounding box center [589, 209] width 21 height 18
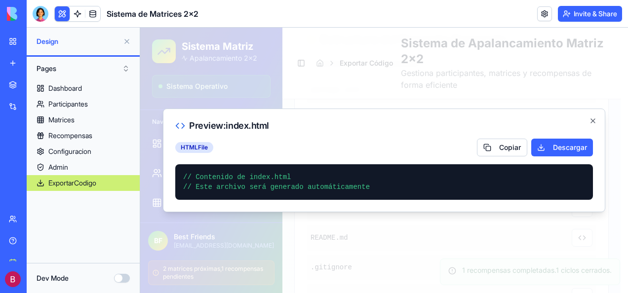
click at [594, 216] on div at bounding box center [384, 161] width 488 height 266
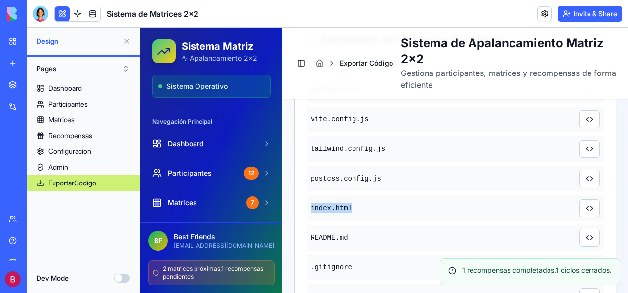
drag, startPoint x: 352, startPoint y: 210, endPoint x: 310, endPoint y: 209, distance: 42.0
click at [310, 209] on div "index.html" at bounding box center [455, 209] width 297 height 26
copy span "index.html"
click at [76, 11] on link at bounding box center [77, 13] width 15 height 15
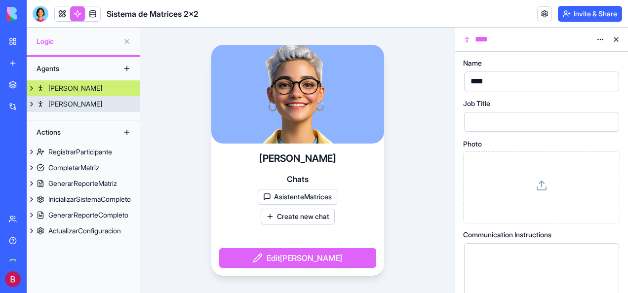
click at [49, 100] on div "[PERSON_NAME]" at bounding box center [75, 104] width 54 height 10
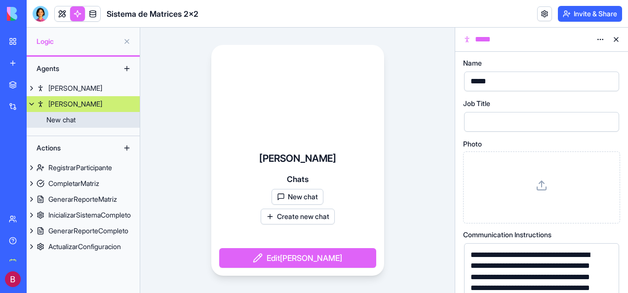
click at [61, 117] on div "New chat" at bounding box center [60, 120] width 29 height 10
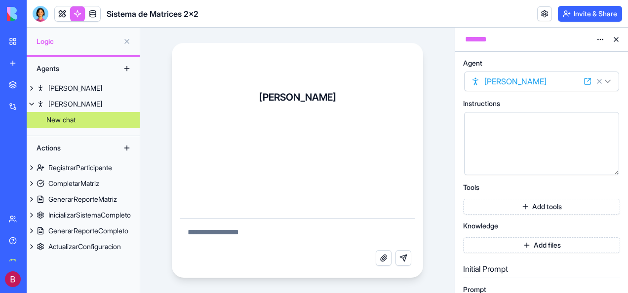
click at [247, 226] on textarea at bounding box center [298, 235] width 236 height 32
paste textarea "**********"
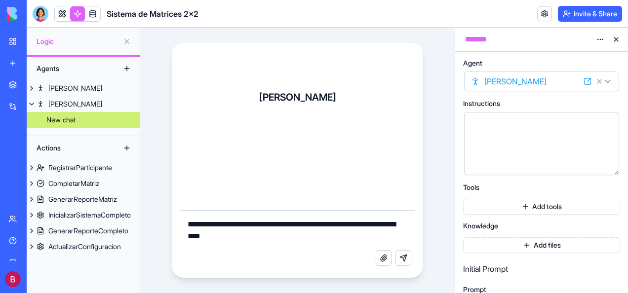
type textarea "**********"
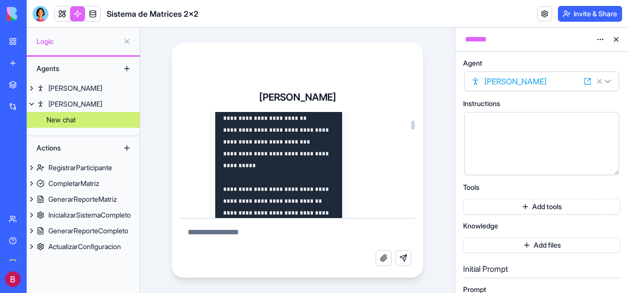
scroll to position [148, 0]
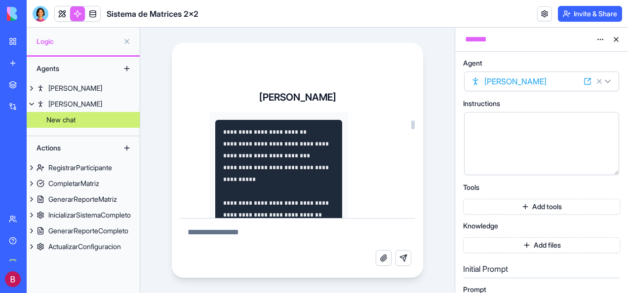
drag, startPoint x: 223, startPoint y: 145, endPoint x: 224, endPoint y: 131, distance: 13.4
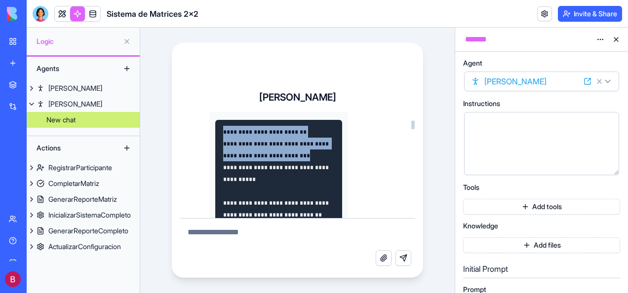
drag, startPoint x: 224, startPoint y: 133, endPoint x: 273, endPoint y: 171, distance: 62.3
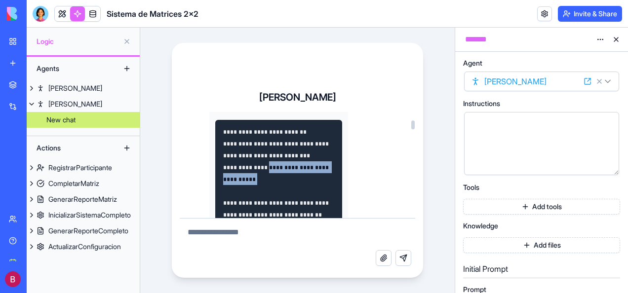
drag, startPoint x: 273, startPoint y: 171, endPoint x: 287, endPoint y: 202, distance: 33.0
drag, startPoint x: 287, startPoint y: 202, endPoint x: 223, endPoint y: 131, distance: 94.4
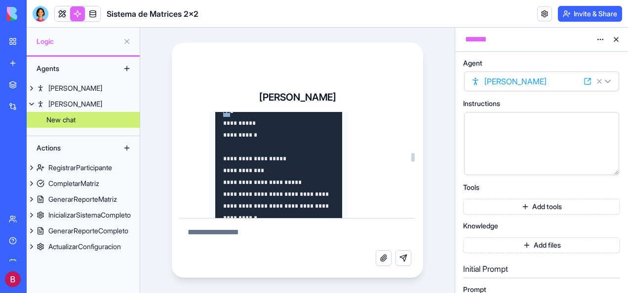
drag, startPoint x: 223, startPoint y: 131, endPoint x: 316, endPoint y: 214, distance: 124.2
click at [316, 214] on div "**********" at bounding box center [278, 195] width 127 height 1610
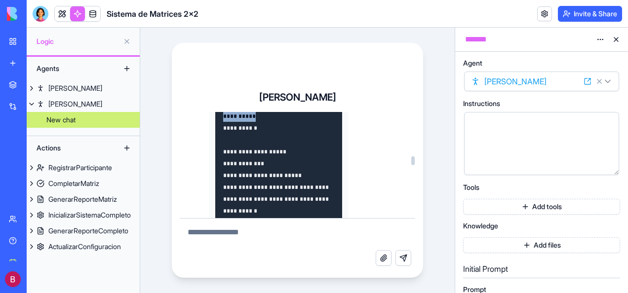
scroll to position [811, 0]
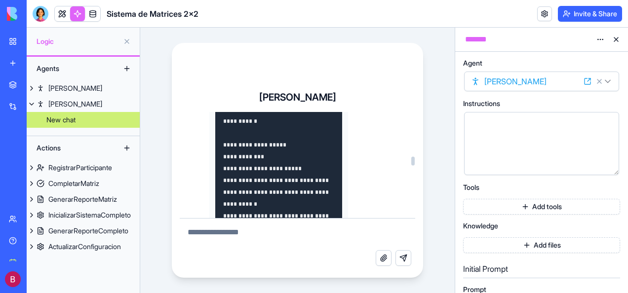
drag, startPoint x: 319, startPoint y: 212, endPoint x: 314, endPoint y: 214, distance: 5.5
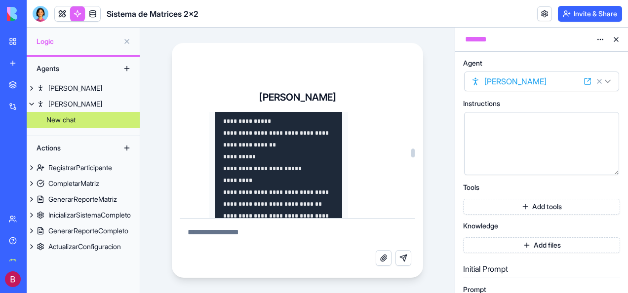
scroll to position [663, 0]
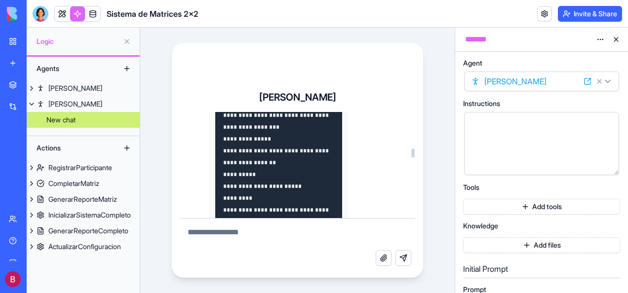
drag, startPoint x: 253, startPoint y: 138, endPoint x: 273, endPoint y: 198, distance: 62.8
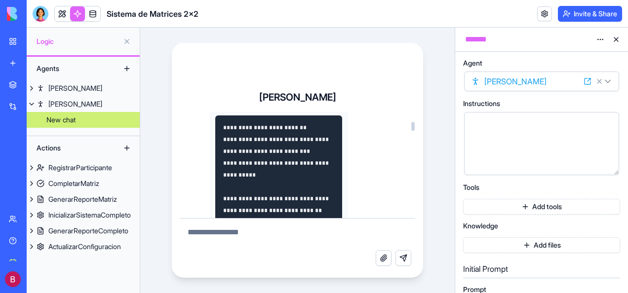
scroll to position [120, 0]
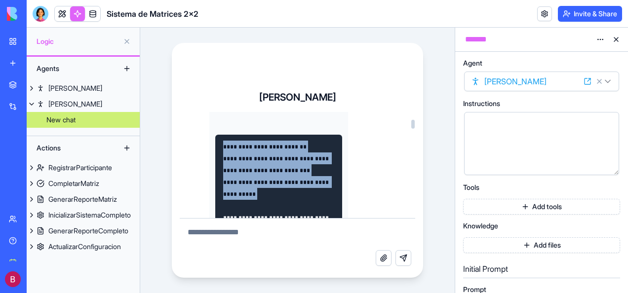
drag, startPoint x: 224, startPoint y: 162, endPoint x: 278, endPoint y: 212, distance: 73.7
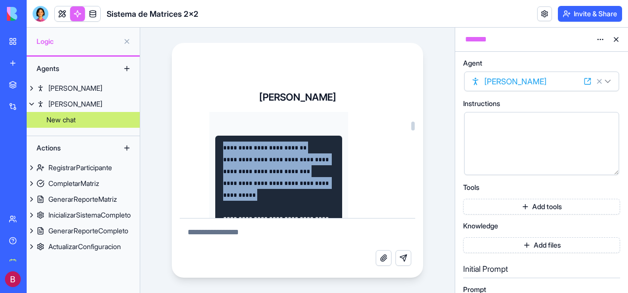
scroll to position [111, 0]
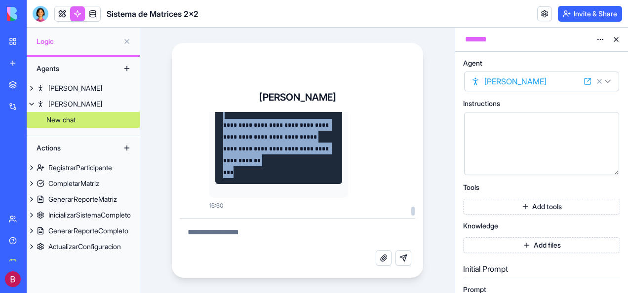
scroll to position [1767, 0]
drag, startPoint x: 223, startPoint y: 169, endPoint x: 301, endPoint y: 214, distance: 90.3
copy div "**********"
click at [62, 16] on link at bounding box center [62, 13] width 15 height 15
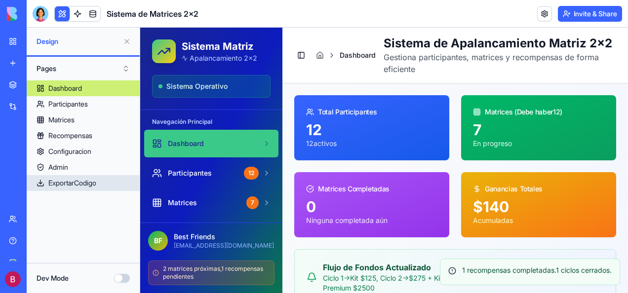
click at [75, 180] on div "ExportarCodigo" at bounding box center [72, 183] width 48 height 10
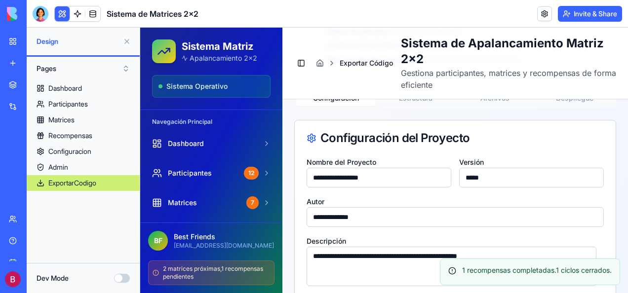
scroll to position [202, 0]
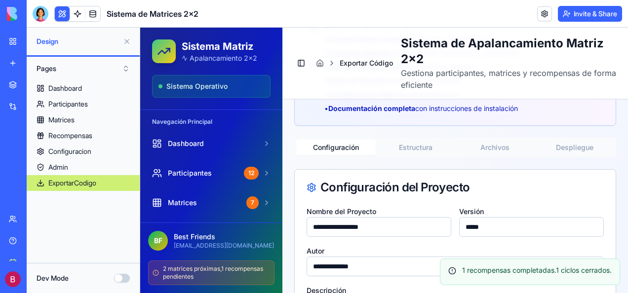
click at [413, 146] on button "Estructura" at bounding box center [416, 148] width 80 height 16
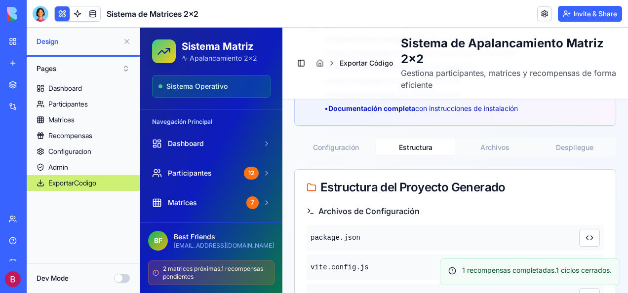
click at [413, 146] on button "Estructura" at bounding box center [416, 148] width 80 height 16
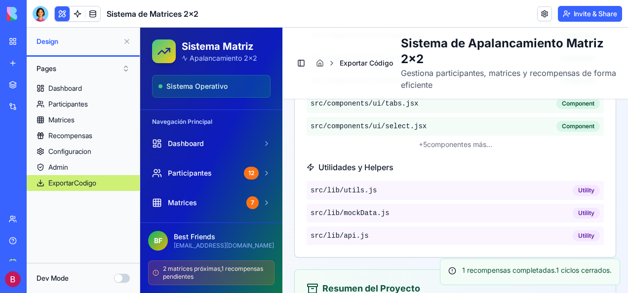
scroll to position [943, 0]
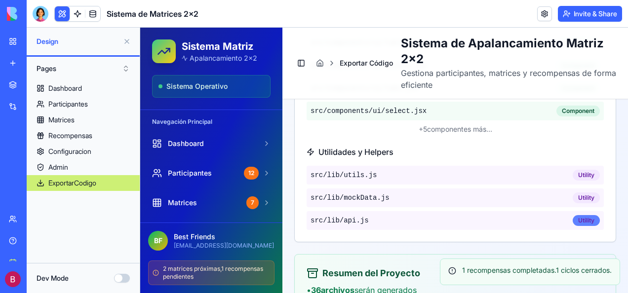
click at [577, 215] on div "Utility" at bounding box center [586, 220] width 27 height 11
click at [375, 218] on div "src/lib/ api.js Utility" at bounding box center [455, 220] width 297 height 19
click at [78, 13] on link at bounding box center [77, 13] width 15 height 15
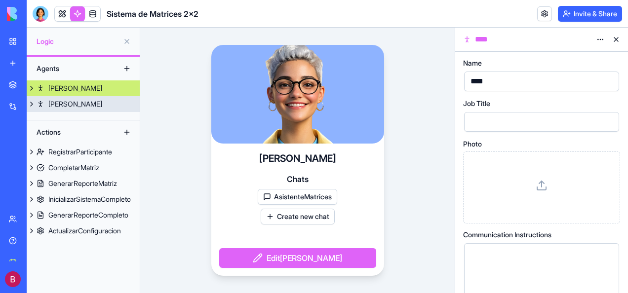
click at [54, 104] on div "[PERSON_NAME]" at bounding box center [75, 104] width 54 height 10
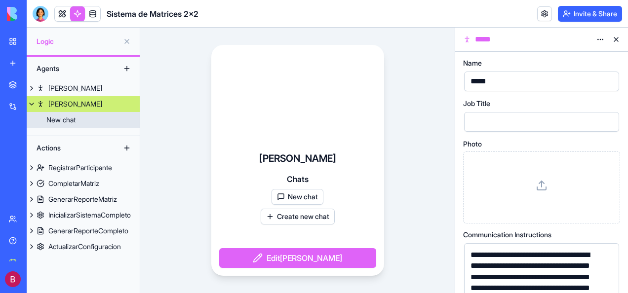
click at [58, 120] on div "New chat" at bounding box center [60, 120] width 29 height 10
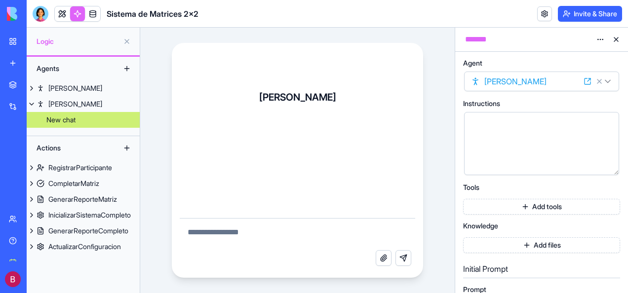
click at [227, 226] on textarea at bounding box center [298, 235] width 236 height 32
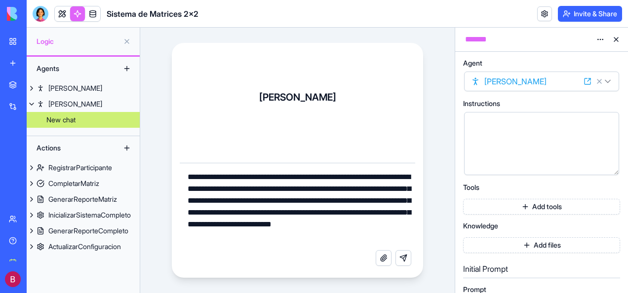
type textarea "**********"
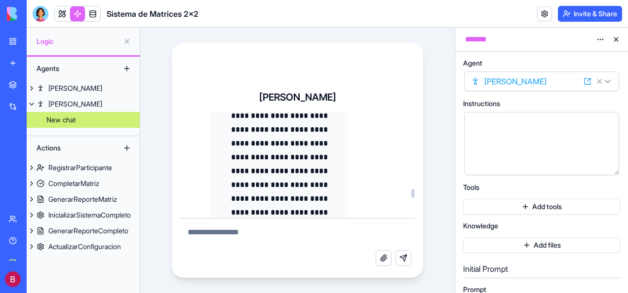
scroll to position [2544, 0]
click at [412, 192] on div at bounding box center [413, 191] width 3 height 9
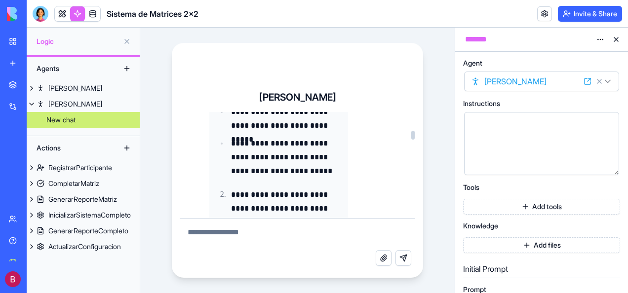
scroll to position [489, 0]
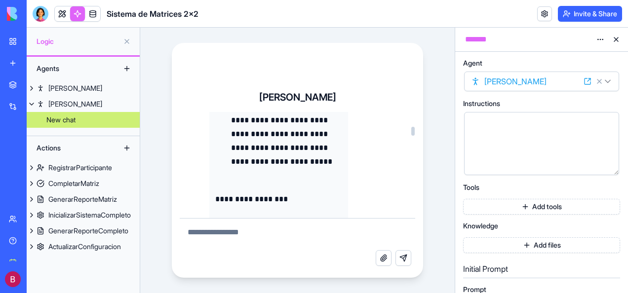
drag, startPoint x: 412, startPoint y: 192, endPoint x: 416, endPoint y: 131, distance: 60.4
click at [415, 131] on div at bounding box center [413, 131] width 3 height 9
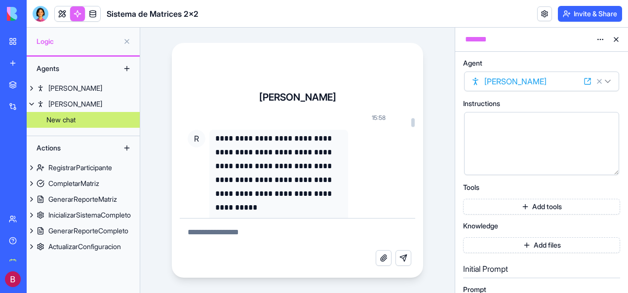
scroll to position [192, 0]
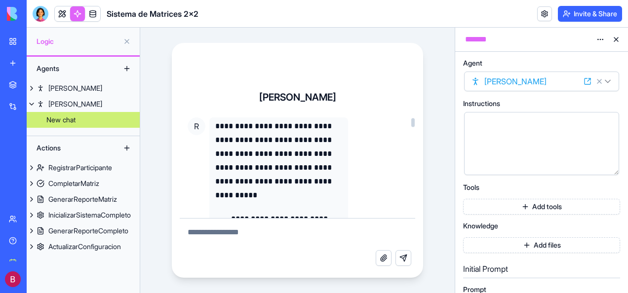
click at [300, 153] on p "**********" at bounding box center [278, 161] width 127 height 83
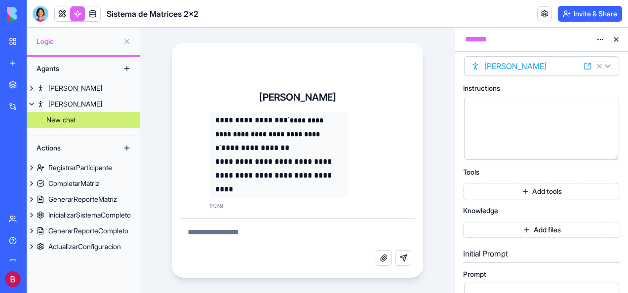
scroll to position [0, 0]
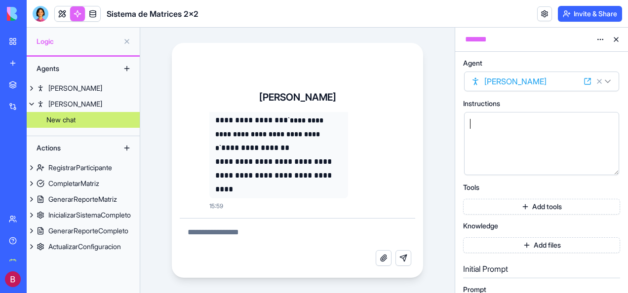
click at [486, 124] on div at bounding box center [533, 124] width 131 height 11
click at [381, 257] on button "Attach file" at bounding box center [384, 258] width 16 height 16
click at [405, 258] on button "Send message" at bounding box center [404, 258] width 16 height 16
click at [388, 219] on textarea at bounding box center [298, 235] width 236 height 32
click at [486, 119] on div at bounding box center [533, 124] width 131 height 11
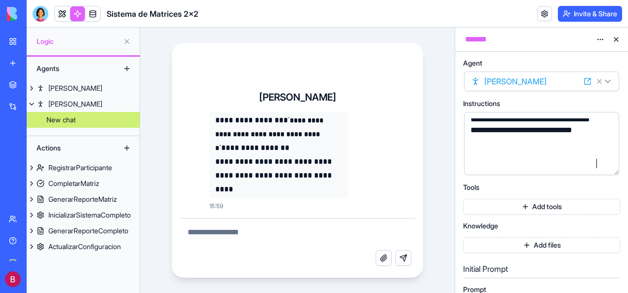
scroll to position [93, 0]
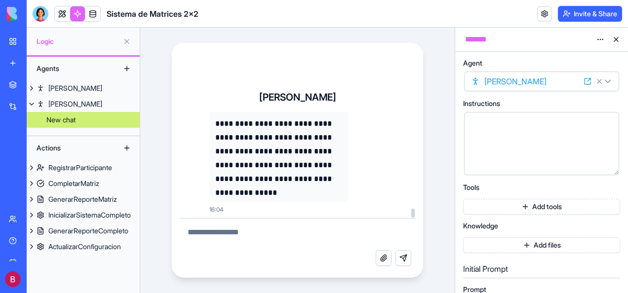
scroll to position [5201, 0]
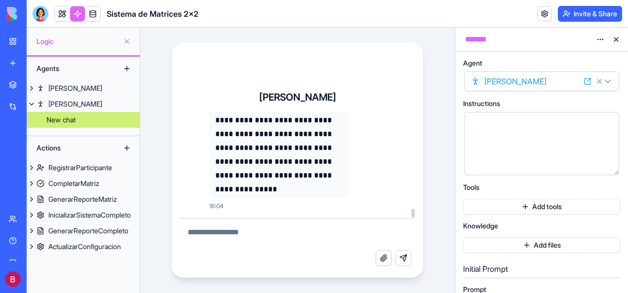
click at [247, 228] on textarea at bounding box center [298, 235] width 236 height 32
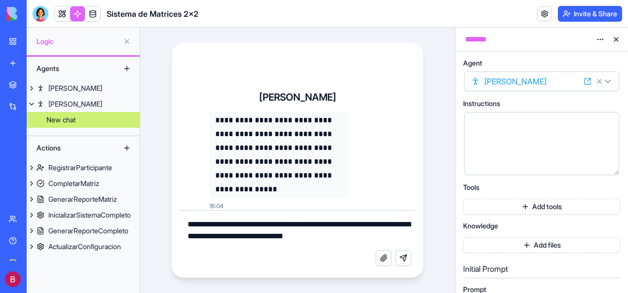
type textarea "**********"
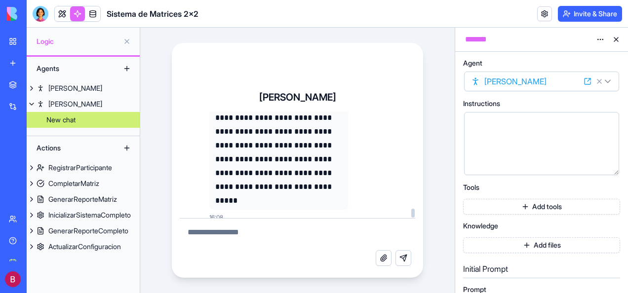
scroll to position [6261, 0]
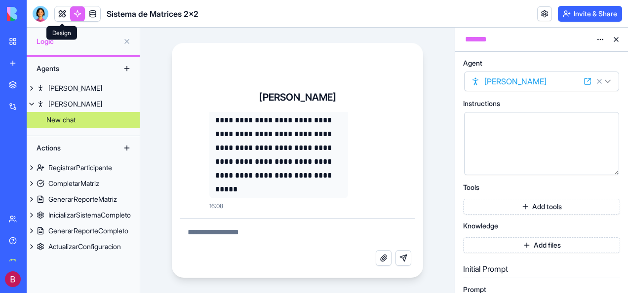
click at [63, 15] on link at bounding box center [62, 13] width 15 height 15
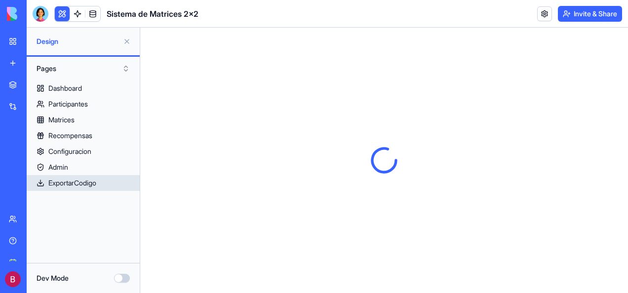
click at [75, 181] on div "ExportarCodigo" at bounding box center [72, 183] width 48 height 10
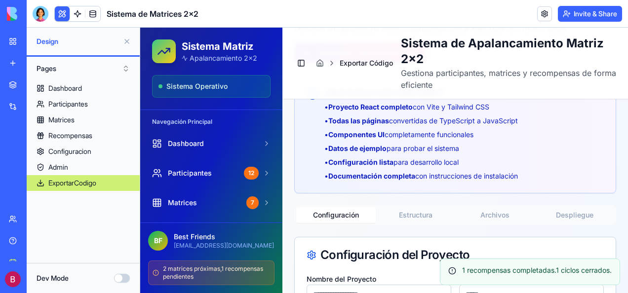
scroll to position [148, 0]
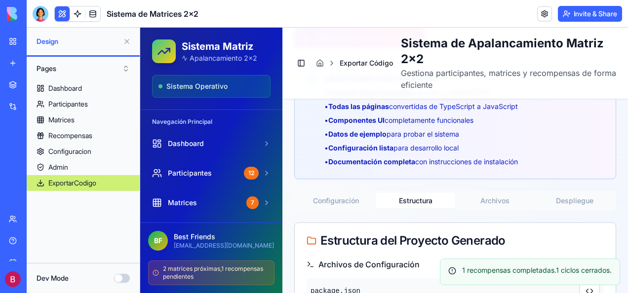
click at [410, 196] on button "Estructura" at bounding box center [416, 201] width 80 height 16
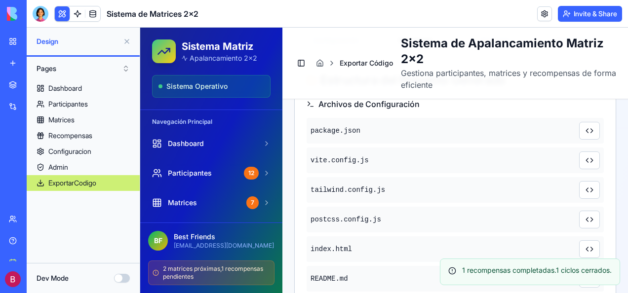
scroll to position [296, 0]
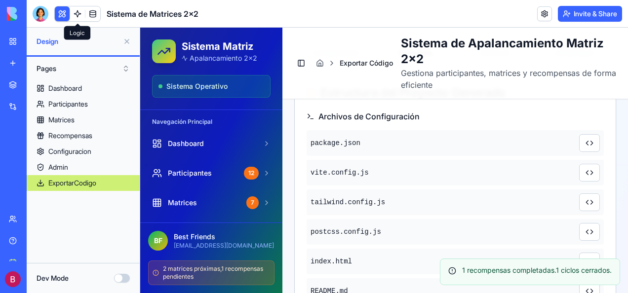
click at [75, 13] on link at bounding box center [77, 13] width 15 height 15
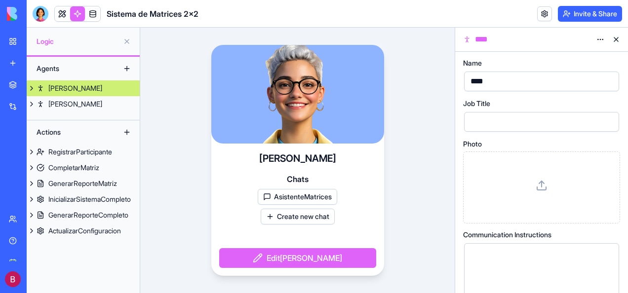
click at [270, 217] on button "Create new chat" at bounding box center [298, 217] width 74 height 16
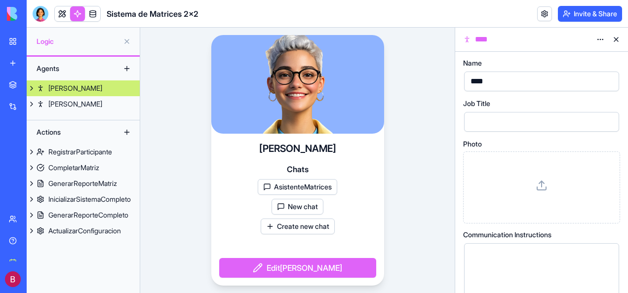
click at [298, 207] on button "New chat" at bounding box center [298, 207] width 52 height 16
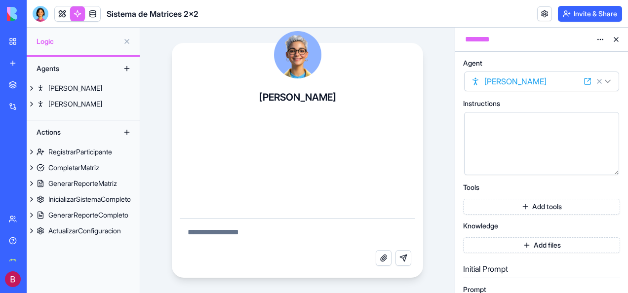
click at [262, 229] on textarea at bounding box center [298, 235] width 236 height 32
type textarea "**********"
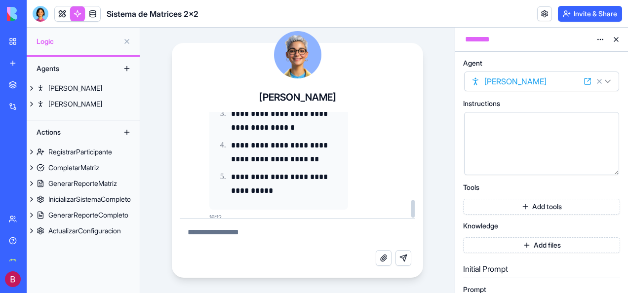
scroll to position [526, 0]
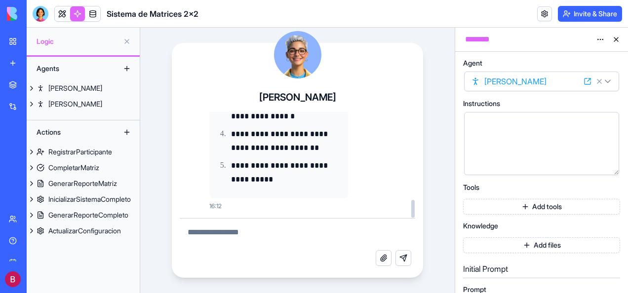
click at [228, 234] on textarea at bounding box center [298, 235] width 236 height 32
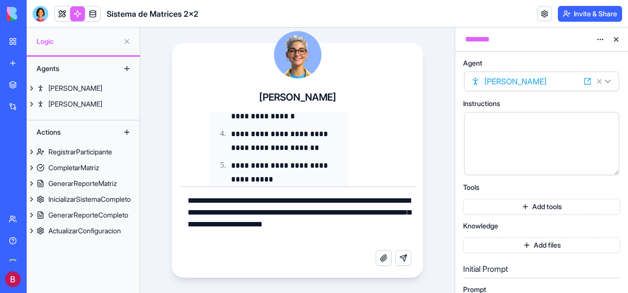
type textarea "**********"
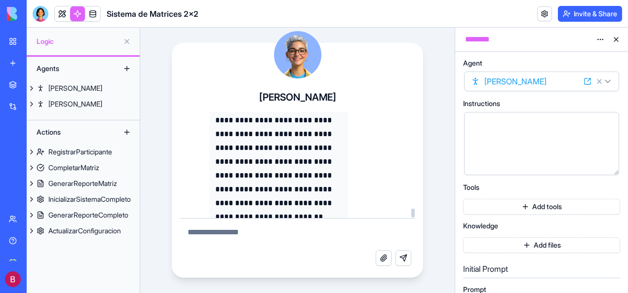
scroll to position [1249, 0]
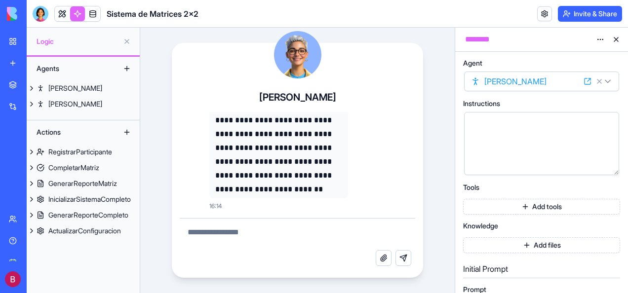
click at [225, 229] on textarea at bounding box center [298, 235] width 236 height 32
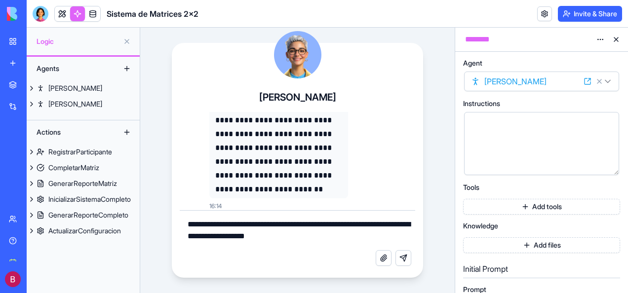
type textarea "**********"
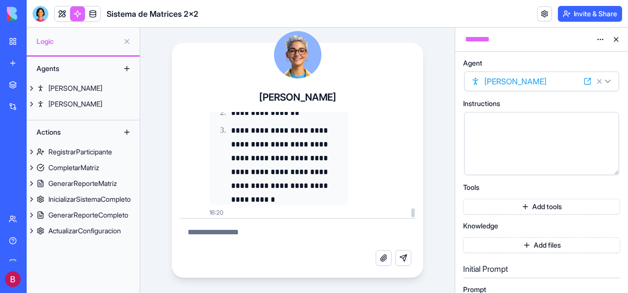
scroll to position [2048, 0]
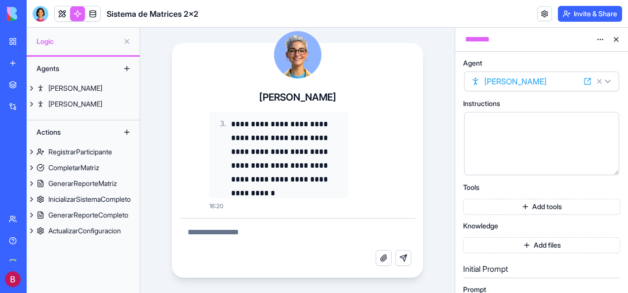
click at [266, 233] on textarea at bounding box center [298, 235] width 236 height 32
click at [610, 81] on html "**********" at bounding box center [314, 146] width 628 height 293
click at [609, 82] on html "**********" at bounding box center [314, 146] width 628 height 293
select select "**********"
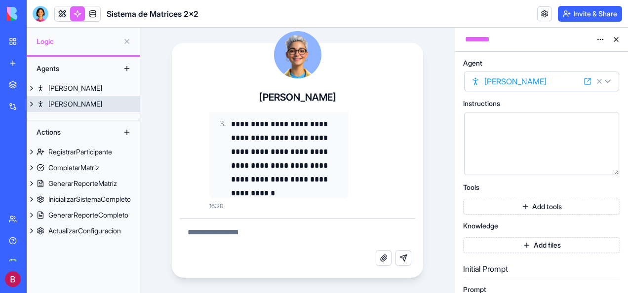
click at [44, 102] on link "[PERSON_NAME]" at bounding box center [83, 104] width 113 height 16
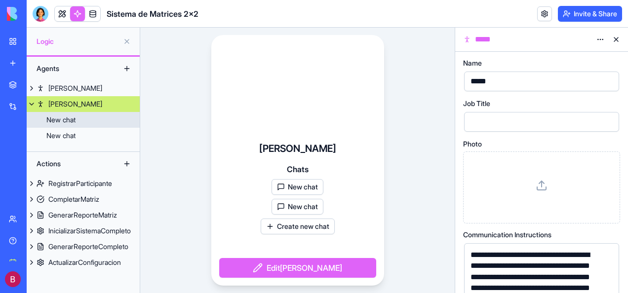
click at [67, 117] on div "New chat" at bounding box center [60, 120] width 29 height 10
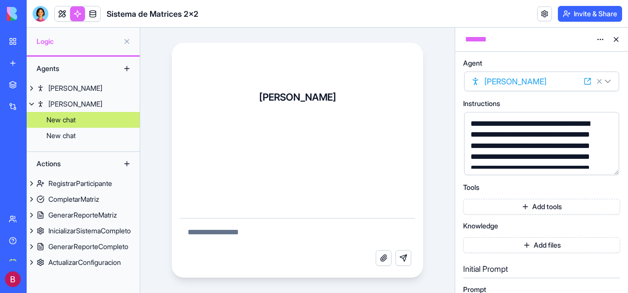
click at [598, 41] on html "**********" at bounding box center [314, 146] width 628 height 293
click at [274, 234] on html "**********" at bounding box center [314, 146] width 628 height 293
click at [244, 227] on textarea at bounding box center [298, 235] width 236 height 32
type textarea "**********"
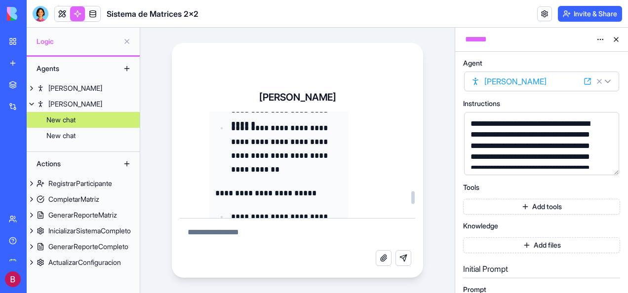
scroll to position [692, 0]
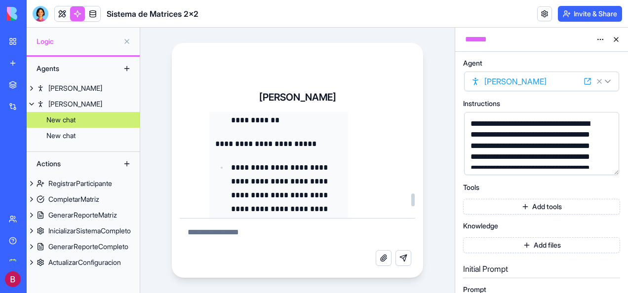
click at [257, 232] on textarea at bounding box center [298, 235] width 236 height 32
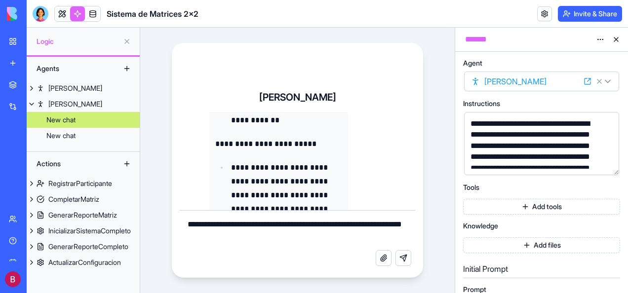
type textarea "**********"
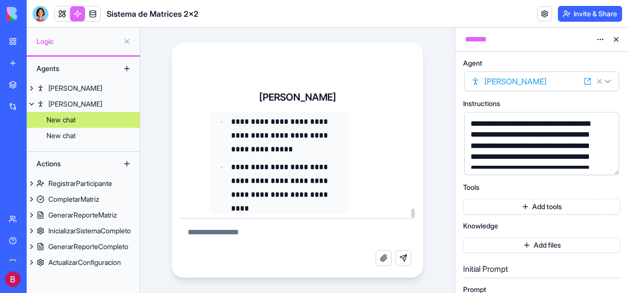
scroll to position [1945, 0]
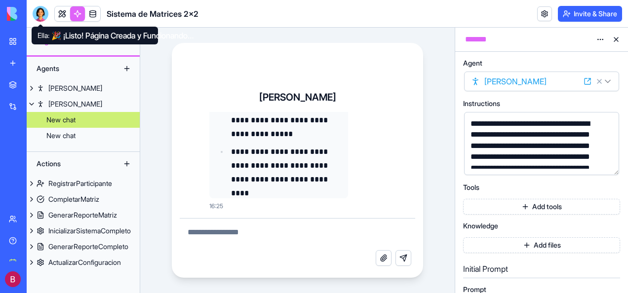
drag, startPoint x: 41, startPoint y: 12, endPoint x: 47, endPoint y: 54, distance: 43.0
click at [41, 12] on div at bounding box center [41, 14] width 16 height 16
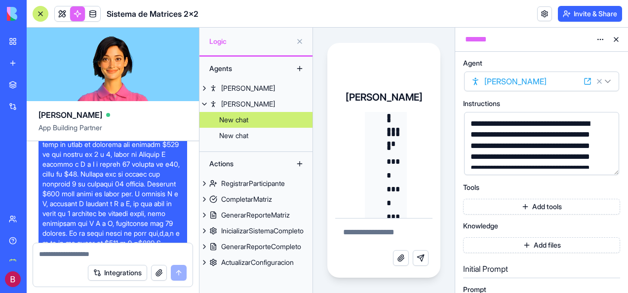
scroll to position [0, 0]
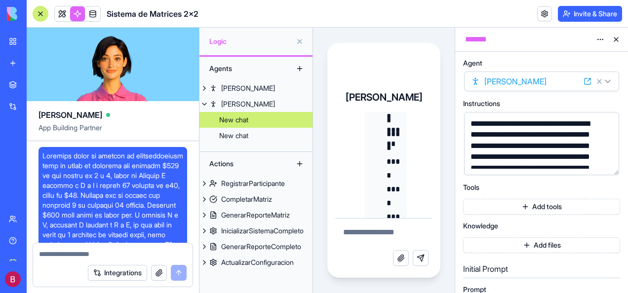
drag, startPoint x: 42, startPoint y: 154, endPoint x: 98, endPoint y: 171, distance: 57.8
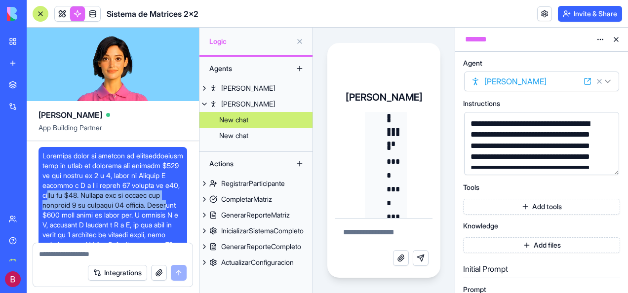
drag, startPoint x: 150, startPoint y: 200, endPoint x: 143, endPoint y: 210, distance: 12.2
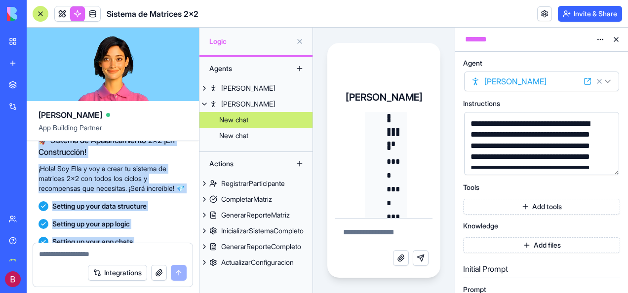
drag, startPoint x: 42, startPoint y: 153, endPoint x: 171, endPoint y: 253, distance: 163.3
click at [171, 253] on div "Ella App Building Partner Undo 08:19 🚀 Sistema de Apalancamiento 2x2 ¡En Constr…" at bounding box center [113, 161] width 173 height 266
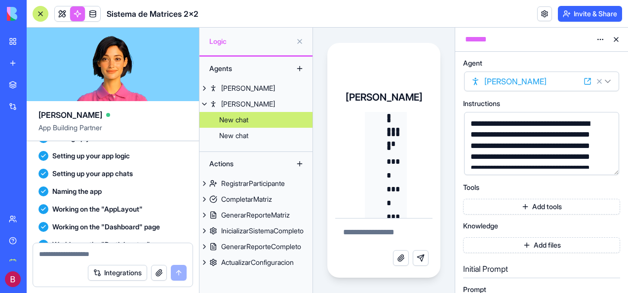
drag, startPoint x: 171, startPoint y: 253, endPoint x: 115, endPoint y: 222, distance: 64.3
click at [126, 229] on div "Ella App Building Partner Undo 08:19 🚀 Sistema de Apalancamiento 2x2 ¡En Constr…" at bounding box center [113, 161] width 173 height 266
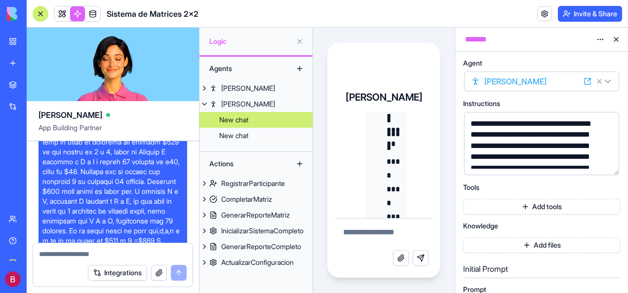
scroll to position [0, 0]
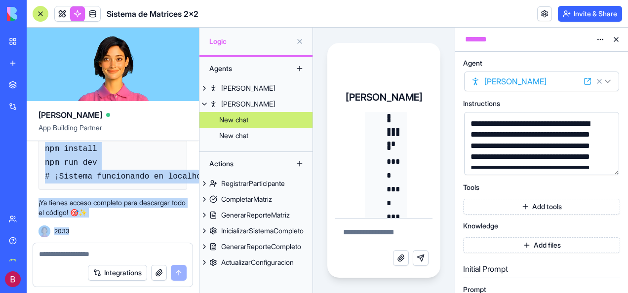
scroll to position [16867, 0]
drag, startPoint x: 42, startPoint y: 156, endPoint x: 72, endPoint y: 256, distance: 104.6
click at [72, 256] on div "Ella App Building Partner Undo 08:19 🚀 Sistema de Apalancamiento 2x2 ¡En Constr…" at bounding box center [113, 161] width 173 height 266
copy div "Necesito crear un sistema de apalancamiento para un grupo de personas que aport…"
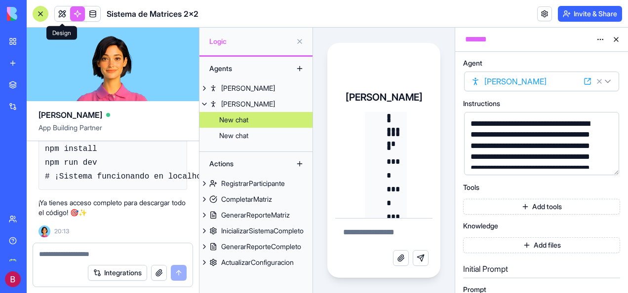
click at [63, 11] on link at bounding box center [62, 13] width 15 height 15
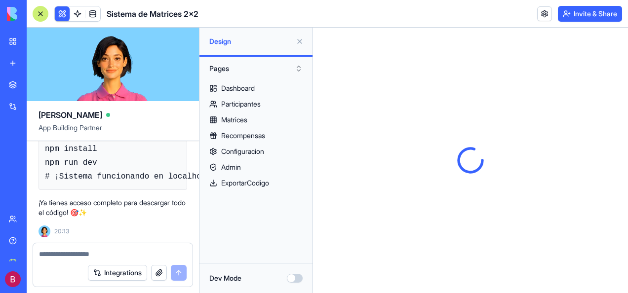
click at [75, 14] on link at bounding box center [77, 13] width 15 height 15
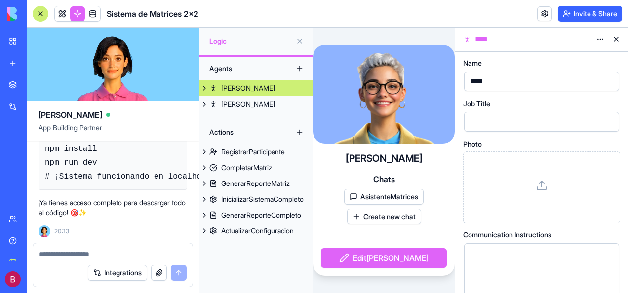
click at [37, 15] on div at bounding box center [41, 14] width 16 height 16
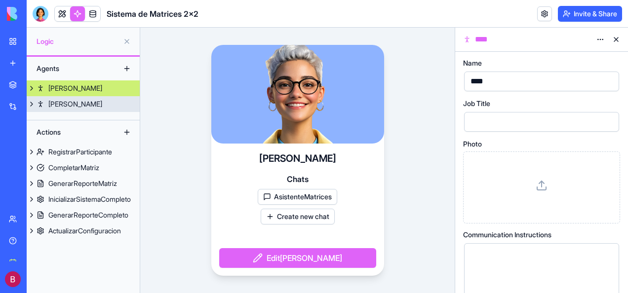
click at [66, 102] on div "[PERSON_NAME]" at bounding box center [75, 104] width 54 height 10
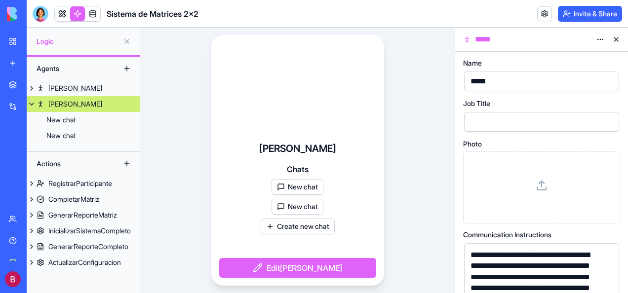
click at [299, 186] on button "New chat" at bounding box center [298, 187] width 52 height 16
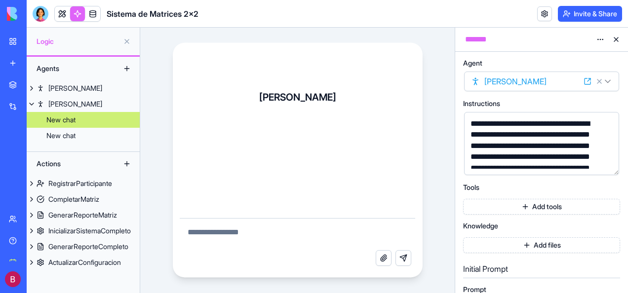
click at [299, 186] on div at bounding box center [298, 165] width 236 height 106
click at [244, 228] on textarea at bounding box center [298, 235] width 236 height 32
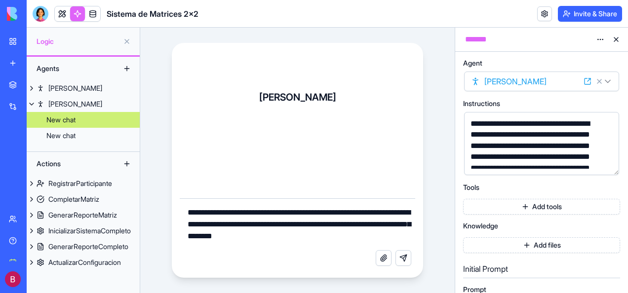
type textarea "**********"
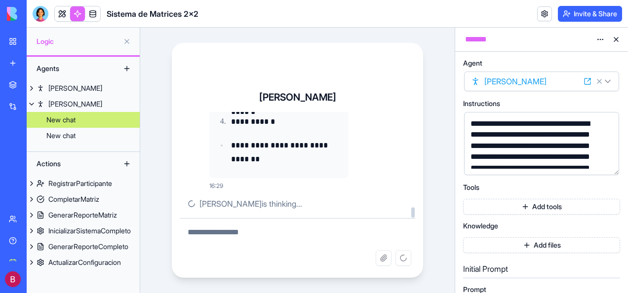
drag, startPoint x: 413, startPoint y: 210, endPoint x: 401, endPoint y: 96, distance: 115.2
click at [412, 208] on div at bounding box center [413, 213] width 3 height 10
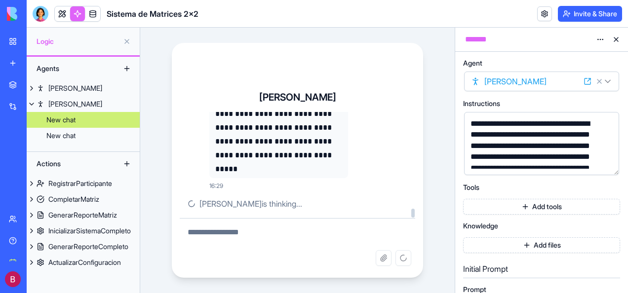
click at [289, 157] on p "**********" at bounding box center [278, 141] width 127 height 69
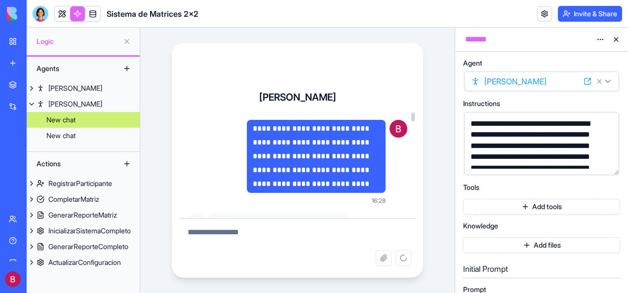
drag, startPoint x: 414, startPoint y: 200, endPoint x: 412, endPoint y: 108, distance: 91.9
click at [412, 112] on div at bounding box center [413, 165] width 5 height 106
drag, startPoint x: 412, startPoint y: 114, endPoint x: 410, endPoint y: 120, distance: 6.1
click at [410, 120] on div "**********" at bounding box center [298, 180] width 252 height 195
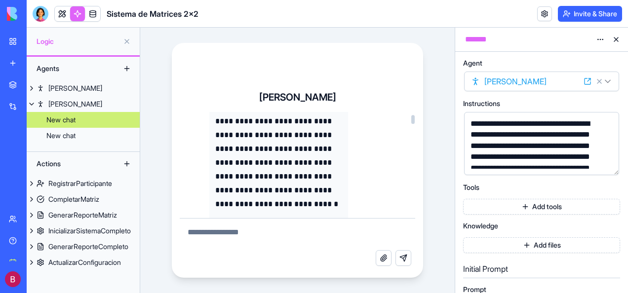
scroll to position [102, 0]
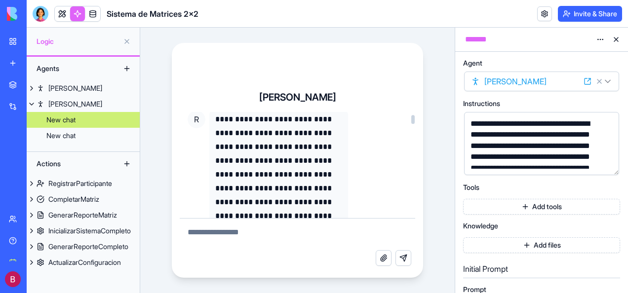
drag, startPoint x: 413, startPoint y: 213, endPoint x: 407, endPoint y: 120, distance: 93.1
click at [412, 120] on div at bounding box center [413, 120] width 3 height 9
click at [264, 133] on p "**********" at bounding box center [278, 175] width 127 height 124
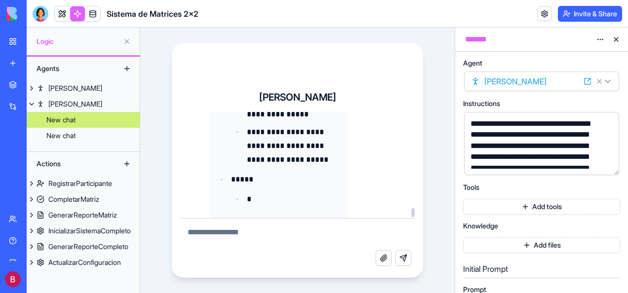
scroll to position [3751, 0]
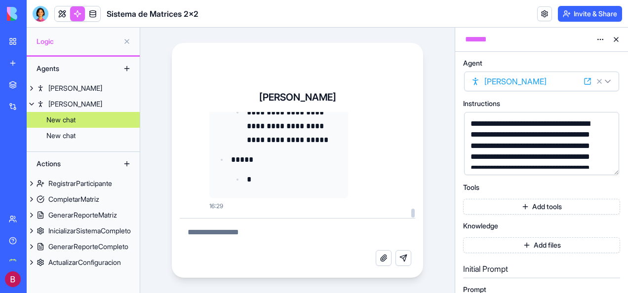
click at [224, 235] on textarea at bounding box center [298, 235] width 236 height 32
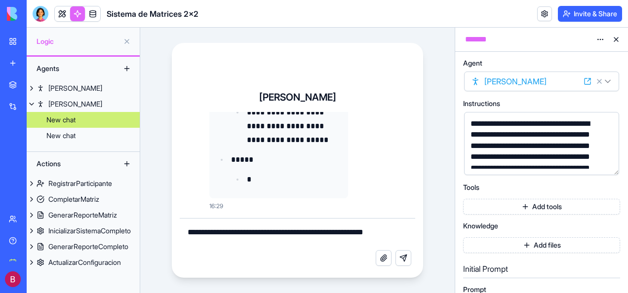
paste textarea "**********"
type textarea "**********"
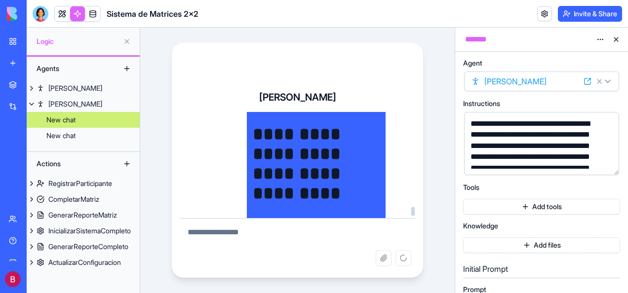
scroll to position [24045, 0]
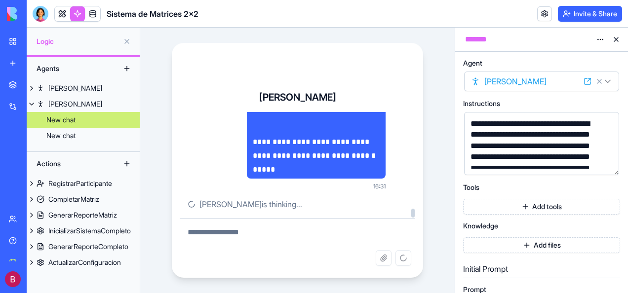
drag, startPoint x: 413, startPoint y: 199, endPoint x: 412, endPoint y: 215, distance: 16.4
click at [412, 215] on div at bounding box center [413, 213] width 3 height 9
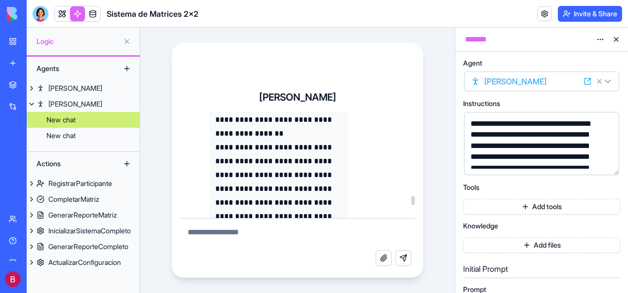
scroll to position [26675, 0]
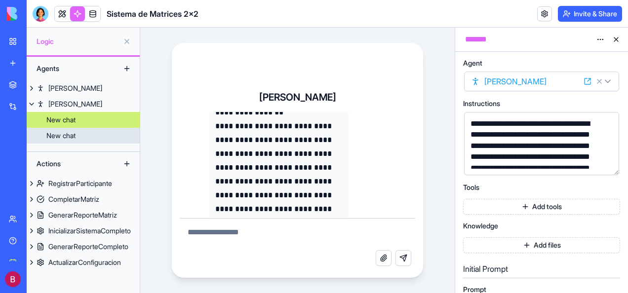
click at [64, 131] on div "New chat" at bounding box center [60, 136] width 29 height 10
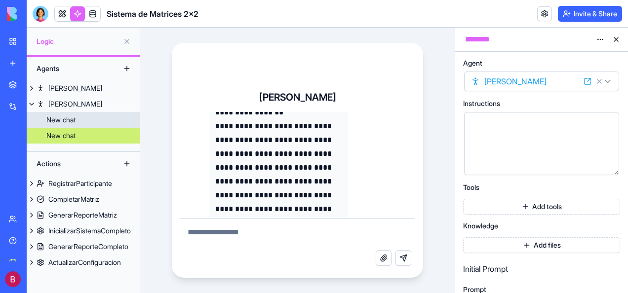
click at [70, 122] on div "New chat" at bounding box center [60, 120] width 29 height 10
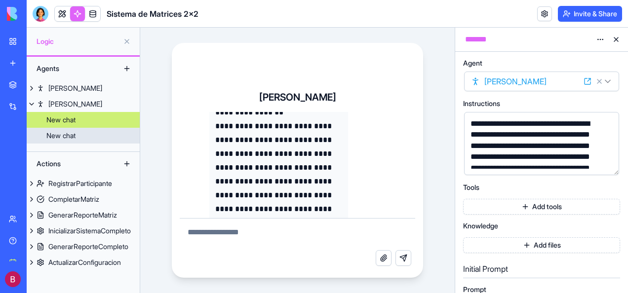
click at [60, 133] on div "New chat" at bounding box center [60, 136] width 29 height 10
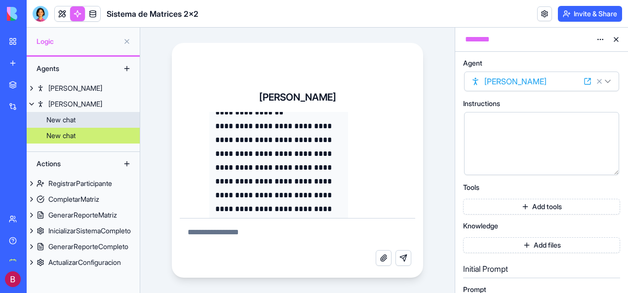
click at [62, 118] on div "New chat" at bounding box center [60, 120] width 29 height 10
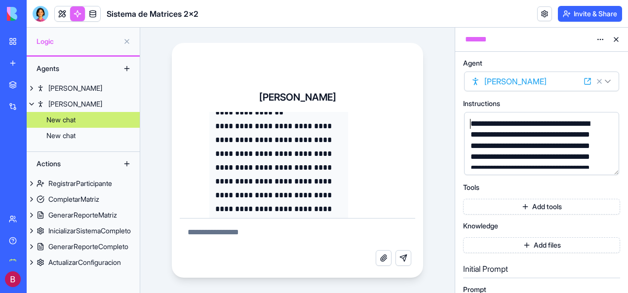
click at [471, 121] on div "**********" at bounding box center [534, 196] width 132 height 155
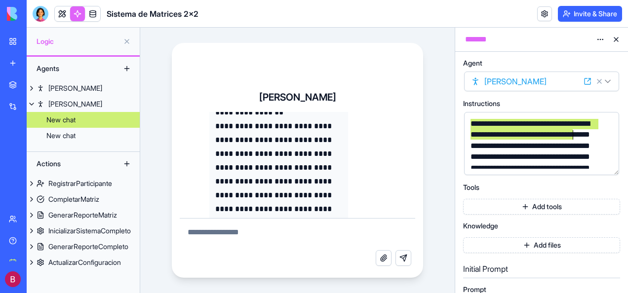
drag, startPoint x: 471, startPoint y: 121, endPoint x: 576, endPoint y: 153, distance: 110.0
click at [567, 138] on div "**********" at bounding box center [534, 196] width 132 height 155
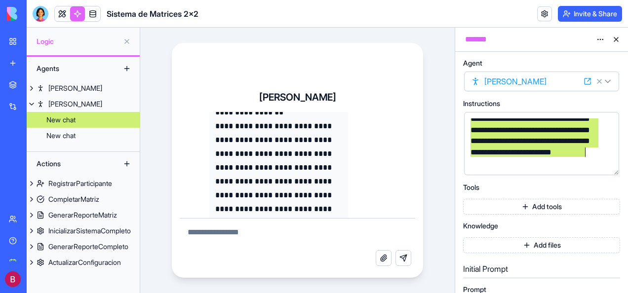
drag, startPoint x: 576, startPoint y: 153, endPoint x: 593, endPoint y: 169, distance: 23.1
click at [593, 169] on div "**********" at bounding box center [541, 143] width 155 height 63
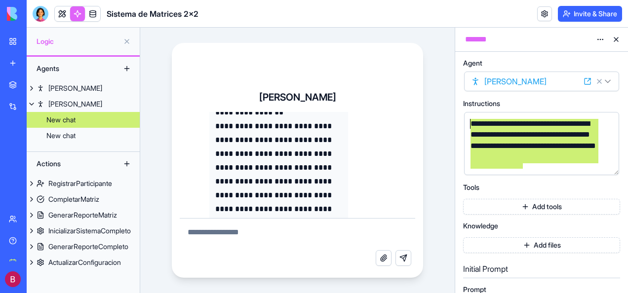
drag, startPoint x: 535, startPoint y: 155, endPoint x: 454, endPoint y: 102, distance: 97.0
click at [454, 102] on main "**********" at bounding box center [328, 161] width 602 height 266
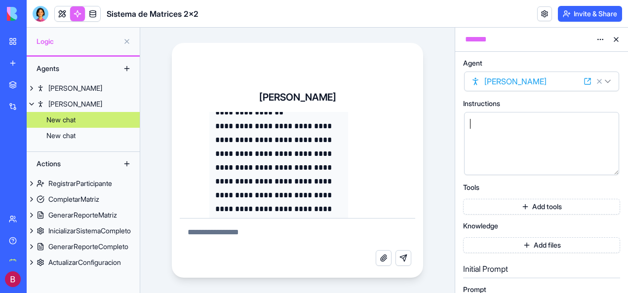
click at [487, 122] on div at bounding box center [534, 124] width 132 height 11
click at [607, 80] on html "**********" at bounding box center [314, 146] width 628 height 293
click at [556, 64] on html "**********" at bounding box center [314, 146] width 628 height 293
click at [599, 40] on html "**********" at bounding box center [314, 146] width 628 height 293
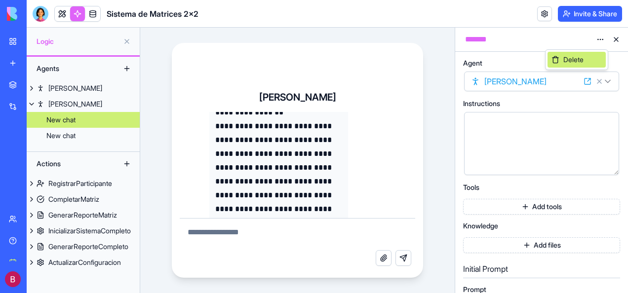
click at [564, 64] on span "Delete" at bounding box center [574, 60] width 20 height 10
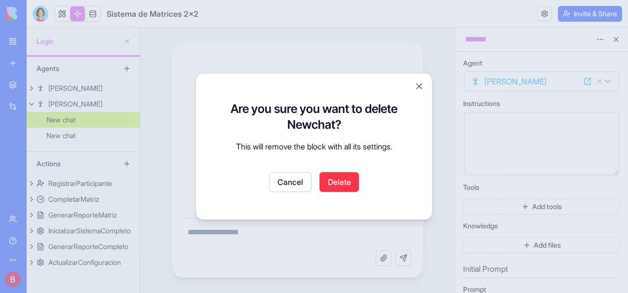
click at [344, 180] on button "Delete" at bounding box center [340, 182] width 40 height 20
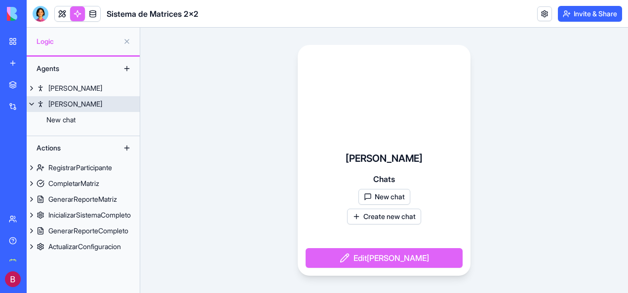
click at [94, 105] on link "[PERSON_NAME]" at bounding box center [83, 104] width 113 height 16
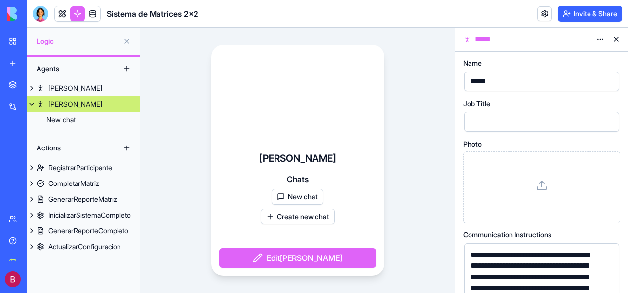
click at [617, 40] on button at bounding box center [617, 40] width 16 height 16
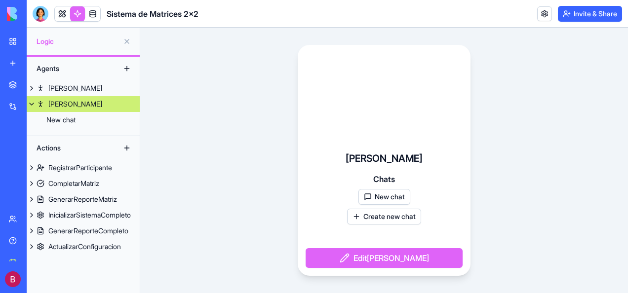
drag, startPoint x: 65, startPoint y: 105, endPoint x: 226, endPoint y: 90, distance: 161.8
click at [235, 90] on div "Ruben Chats New chat Create new chat Edit Ruben" at bounding box center [384, 161] width 488 height 266
click at [382, 255] on button "Edit Ruben" at bounding box center [384, 258] width 157 height 20
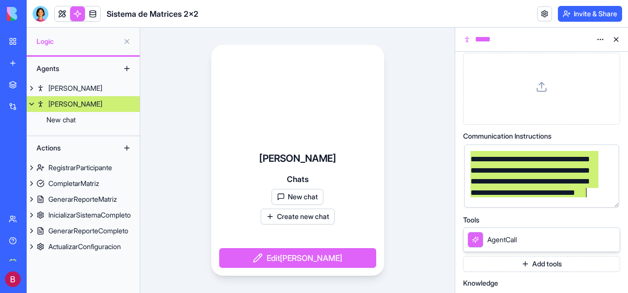
scroll to position [16, 0]
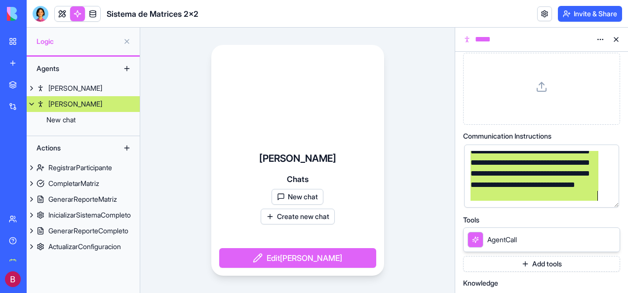
drag, startPoint x: 471, startPoint y: 156, endPoint x: 594, endPoint y: 206, distance: 132.7
click at [594, 206] on div "**********" at bounding box center [541, 176] width 155 height 63
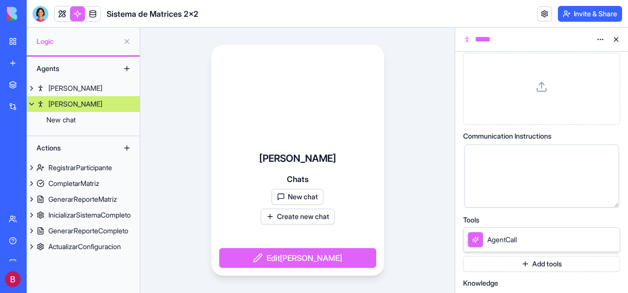
scroll to position [1189, 0]
click at [216, 138] on div at bounding box center [297, 94] width 173 height 99
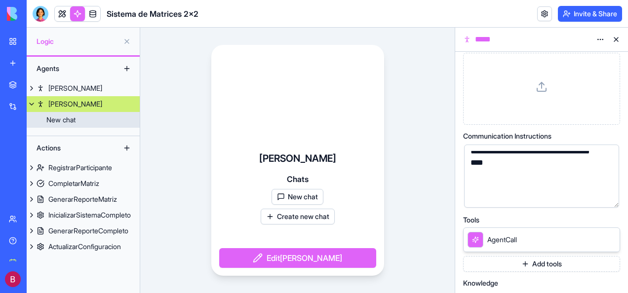
click at [67, 119] on div "New chat" at bounding box center [60, 120] width 29 height 10
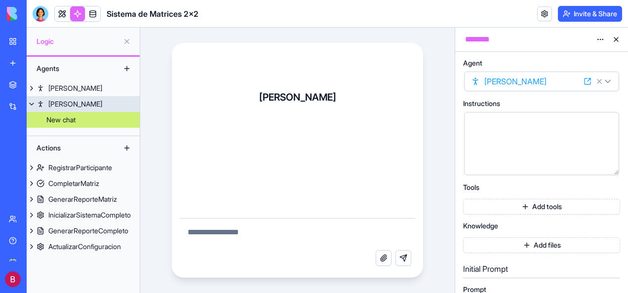
click at [85, 103] on link "[PERSON_NAME]" at bounding box center [83, 104] width 113 height 16
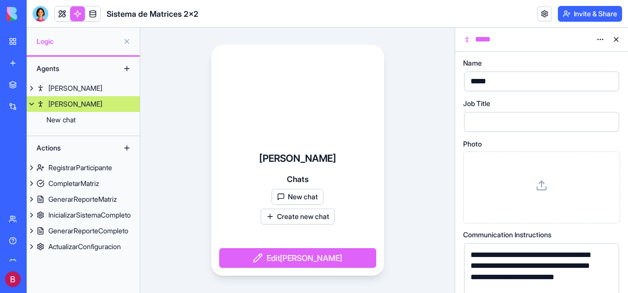
click at [296, 179] on span "Chats" at bounding box center [298, 179] width 22 height 12
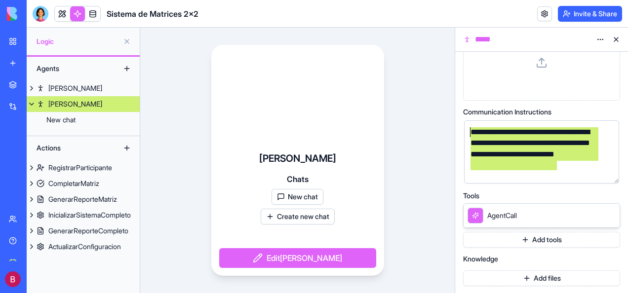
drag, startPoint x: 566, startPoint y: 166, endPoint x: 472, endPoint y: 134, distance: 98.6
click at [472, 134] on div "**********" at bounding box center [534, 149] width 132 height 44
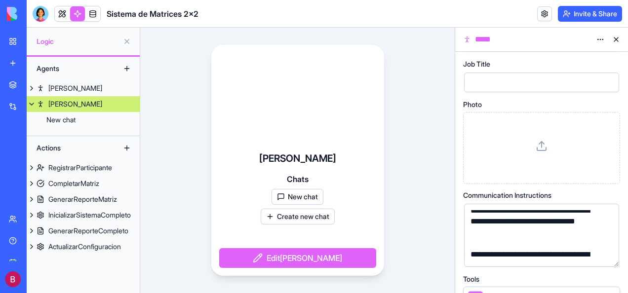
scroll to position [24, 0]
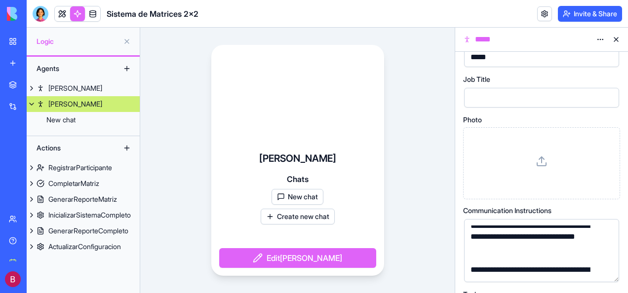
click at [506, 236] on div "**********" at bounding box center [534, 237] width 132 height 33
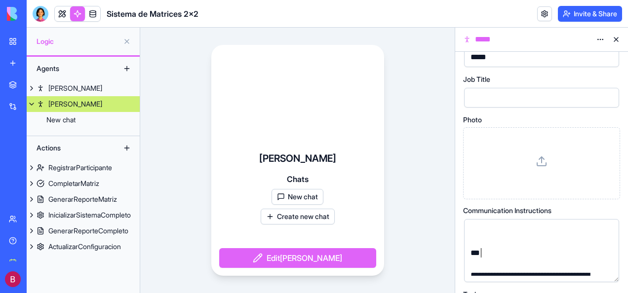
drag, startPoint x: 497, startPoint y: 254, endPoint x: 481, endPoint y: 250, distance: 16.7
click at [486, 250] on div "***" at bounding box center [534, 253] width 132 height 11
drag, startPoint x: 477, startPoint y: 252, endPoint x: 465, endPoint y: 252, distance: 11.9
click at [465, 252] on div "**********" at bounding box center [541, 250] width 155 height 63
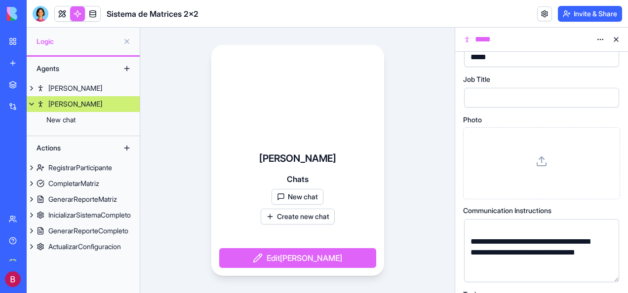
scroll to position [49, 0]
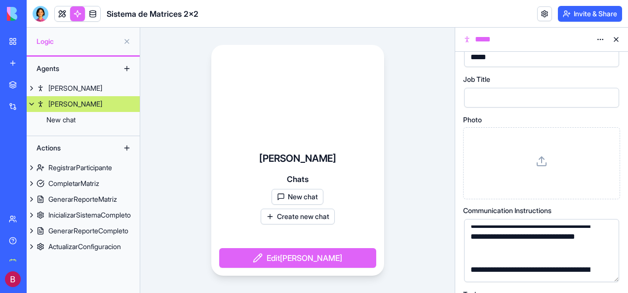
click at [298, 194] on button "New chat" at bounding box center [298, 197] width 52 height 16
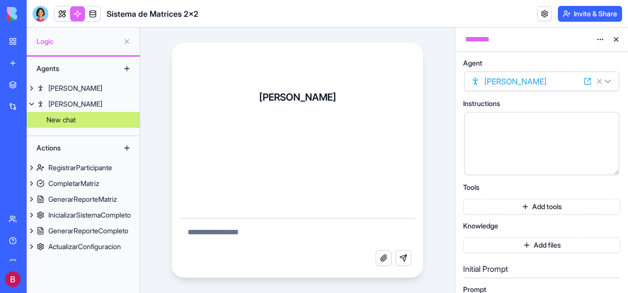
click at [334, 229] on textarea at bounding box center [298, 235] width 236 height 32
paste textarea "**********"
type textarea "**********"
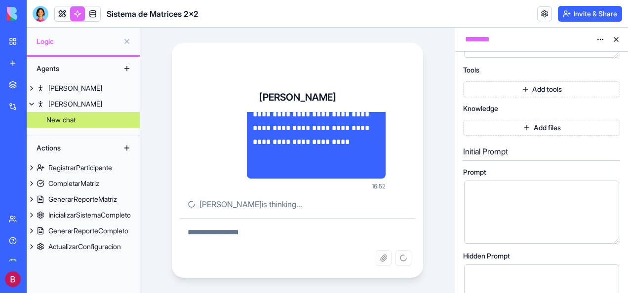
scroll to position [99, 0]
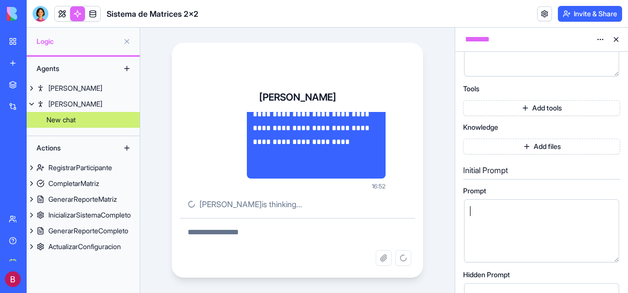
click at [484, 210] on div at bounding box center [533, 211] width 131 height 11
drag, startPoint x: 484, startPoint y: 210, endPoint x: 422, endPoint y: 207, distance: 61.8
click at [422, 207] on div "[PERSON_NAME] 16:52 [PERSON_NAME] is thinking... Attach file Send message" at bounding box center [298, 180] width 252 height 195
click at [479, 211] on div at bounding box center [533, 211] width 131 height 11
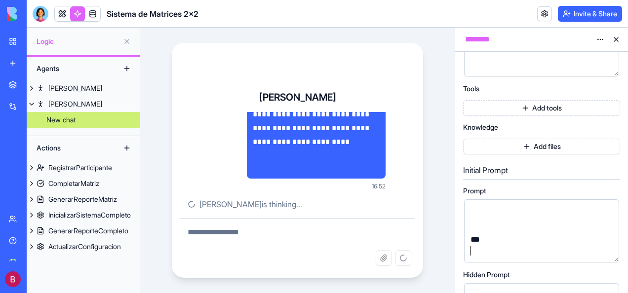
click at [498, 237] on div "***" at bounding box center [534, 240] width 132 height 11
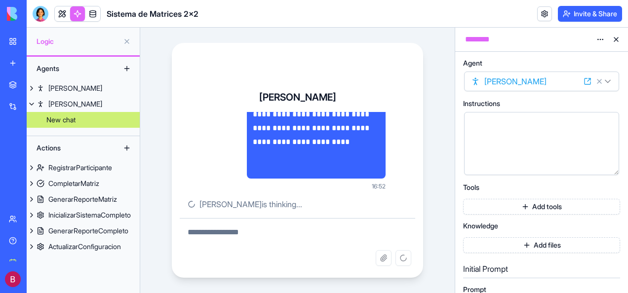
scroll to position [1089, 0]
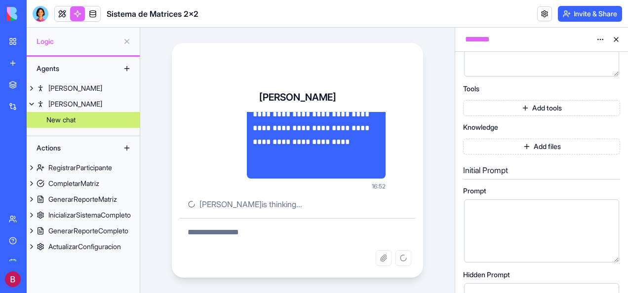
click at [439, 97] on div "[PERSON_NAME] 16:52 [PERSON_NAME] is thinking... Attach file Send message" at bounding box center [297, 161] width 315 height 266
click at [510, 41] on div "********" at bounding box center [527, 40] width 129 height 12
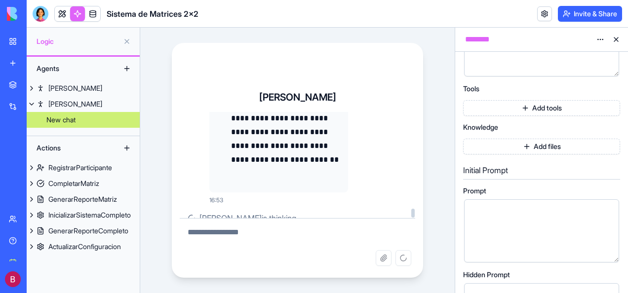
scroll to position [3836, 0]
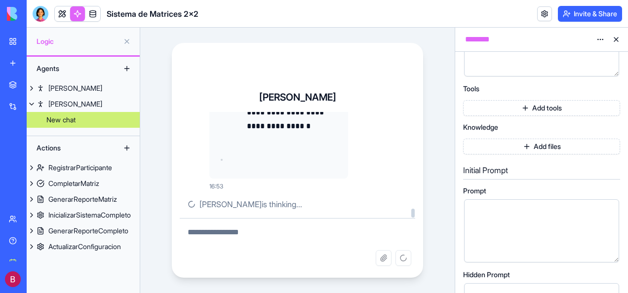
click at [413, 211] on div at bounding box center [413, 213] width 3 height 9
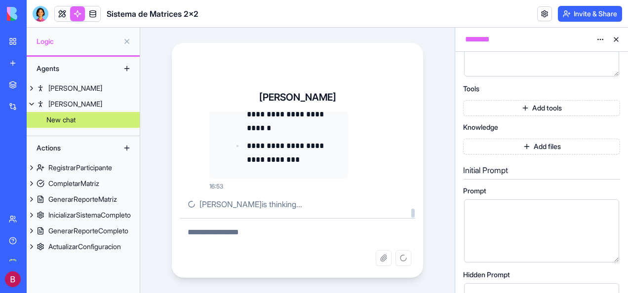
drag, startPoint x: 413, startPoint y: 197, endPoint x: 415, endPoint y: 157, distance: 40.0
click at [415, 157] on div at bounding box center [413, 165] width 5 height 106
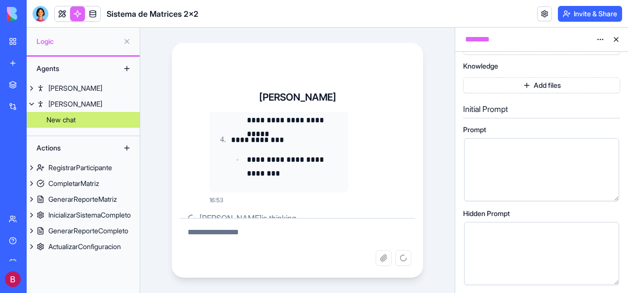
scroll to position [148, 0]
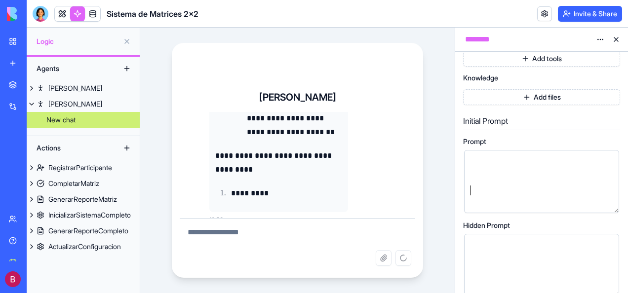
click at [566, 187] on div at bounding box center [533, 190] width 131 height 11
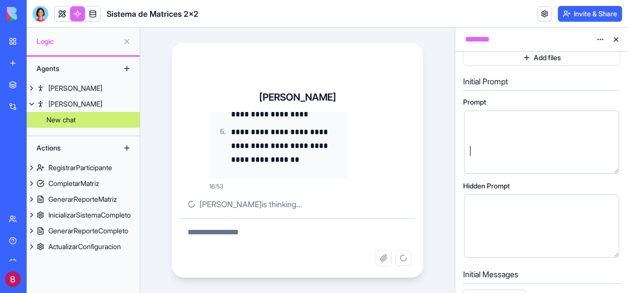
scroll to position [198, 0]
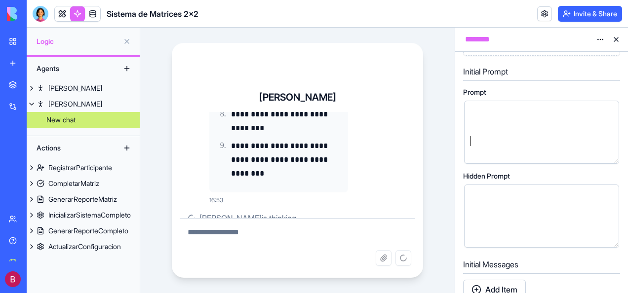
click at [603, 139] on div "**********" at bounding box center [541, 132] width 155 height 63
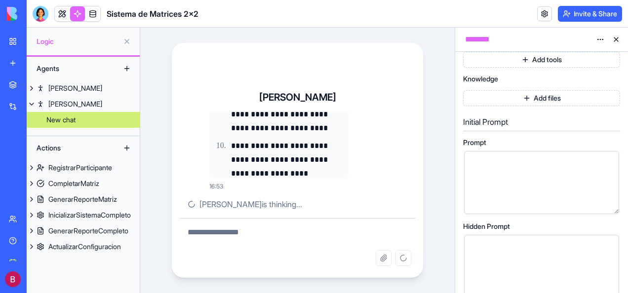
scroll to position [99, 0]
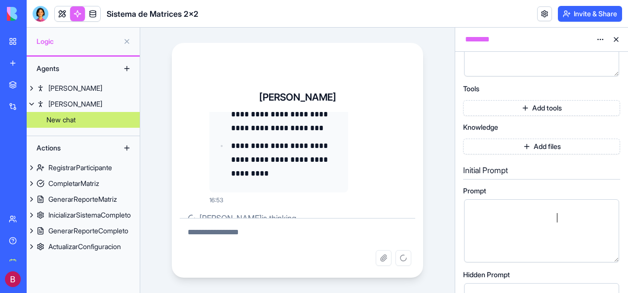
click at [579, 219] on div "**********" at bounding box center [534, 185] width 132 height 78
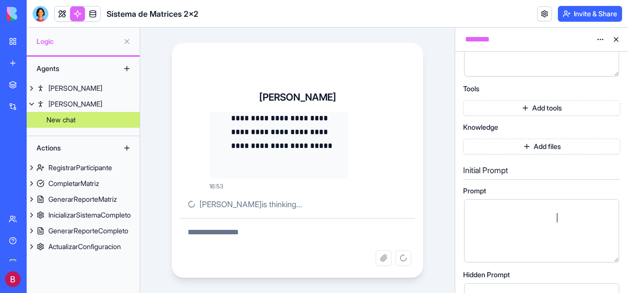
scroll to position [0, 0]
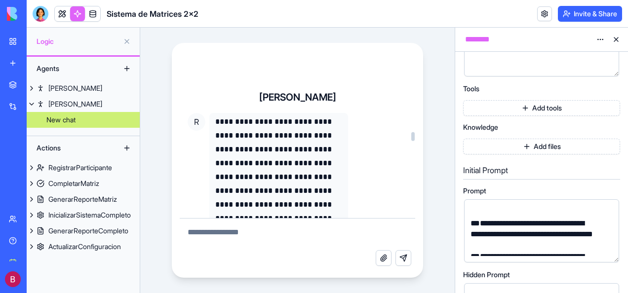
drag, startPoint x: 414, startPoint y: 213, endPoint x: 412, endPoint y: 136, distance: 77.1
click at [412, 136] on div at bounding box center [413, 136] width 3 height 9
click at [292, 152] on p "**********" at bounding box center [278, 191] width 127 height 152
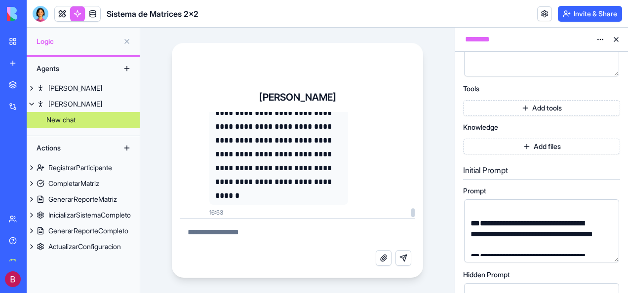
scroll to position [10760, 0]
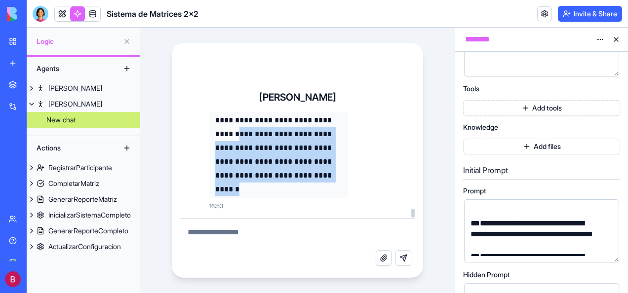
drag, startPoint x: 299, startPoint y: 188, endPoint x: 255, endPoint y: 121, distance: 79.6
click at [256, 122] on p "**********" at bounding box center [278, 114] width 127 height 166
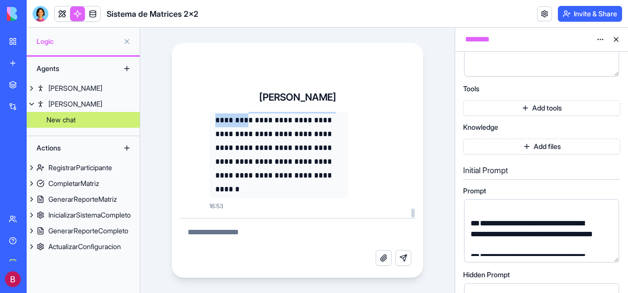
drag, startPoint x: 255, startPoint y: 121, endPoint x: 250, endPoint y: 114, distance: 8.8
click at [250, 114] on p "**********" at bounding box center [278, 114] width 127 height 166
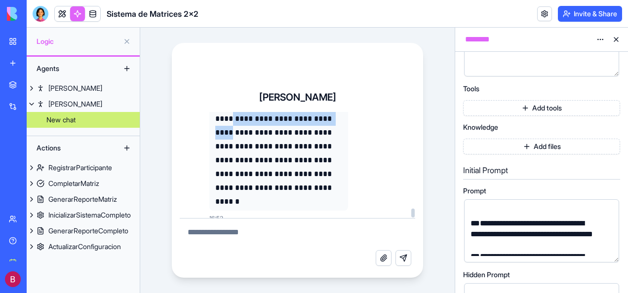
drag, startPoint x: 250, startPoint y: 114, endPoint x: 237, endPoint y: 134, distance: 24.0
click at [237, 134] on p "**********" at bounding box center [278, 126] width 127 height 166
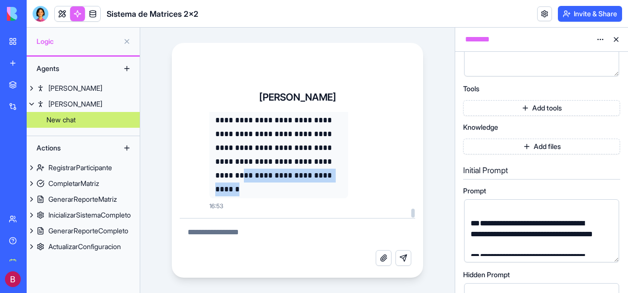
drag, startPoint x: 298, startPoint y: 189, endPoint x: 285, endPoint y: 170, distance: 23.3
click at [285, 170] on p "**********" at bounding box center [278, 114] width 127 height 166
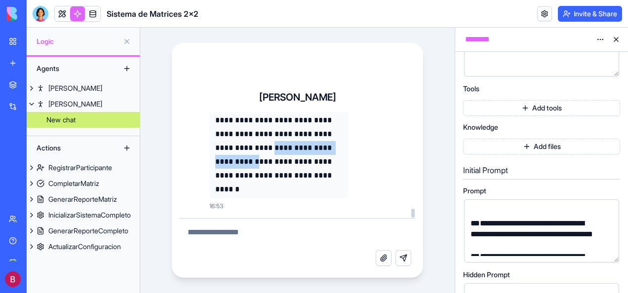
click at [284, 151] on p "**********" at bounding box center [278, 114] width 127 height 166
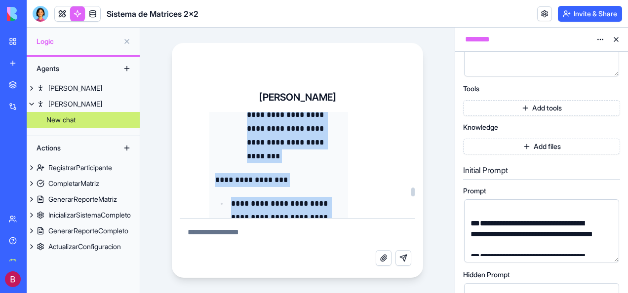
drag, startPoint x: 304, startPoint y: 192, endPoint x: 217, endPoint y: 120, distance: 113.0
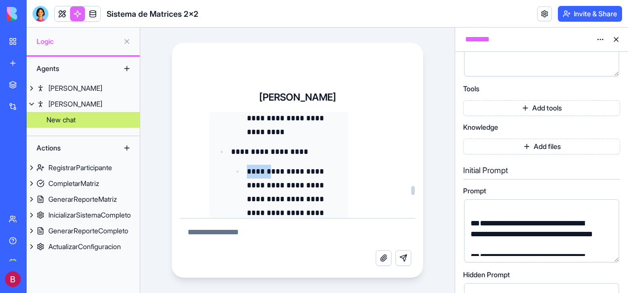
click at [217, 120] on ul "**********" at bounding box center [278, 54] width 127 height 478
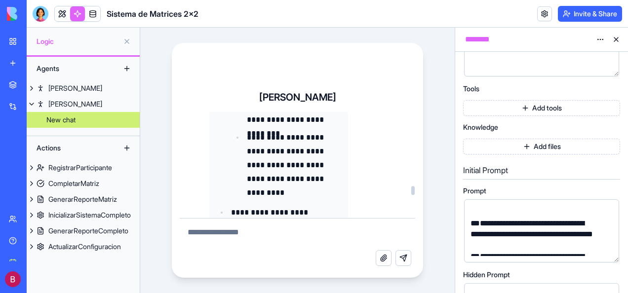
click at [217, 120] on ul "**********" at bounding box center [278, 115] width 127 height 478
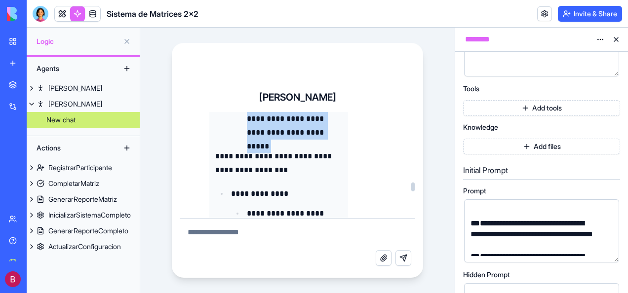
scroll to position [7796, 0]
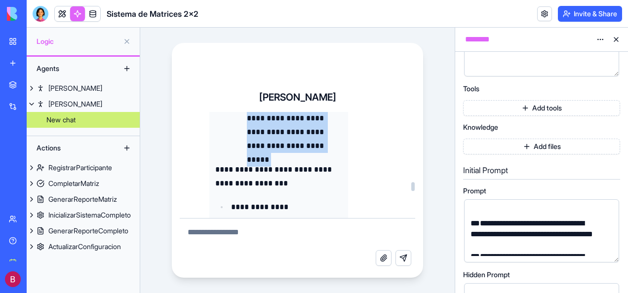
drag, startPoint x: 217, startPoint y: 120, endPoint x: 239, endPoint y: 139, distance: 29.0
click at [239, 139] on ul "**********" at bounding box center [286, 118] width 111 height 69
drag, startPoint x: 238, startPoint y: 139, endPoint x: 227, endPoint y: 138, distance: 11.0
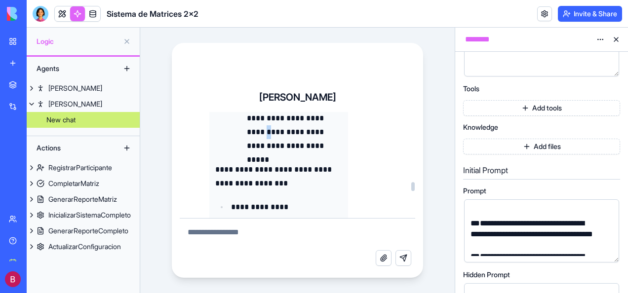
click at [239, 132] on ul "**********" at bounding box center [286, 118] width 111 height 69
drag, startPoint x: 227, startPoint y: 128, endPoint x: 211, endPoint y: 135, distance: 17.7
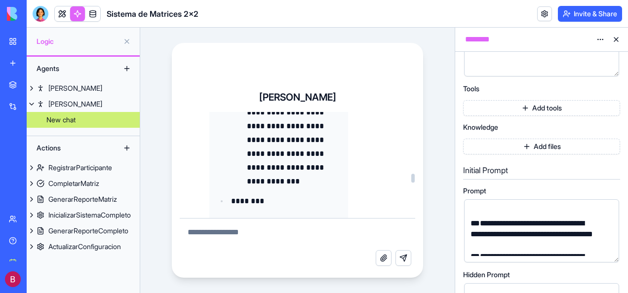
scroll to position [6561, 0]
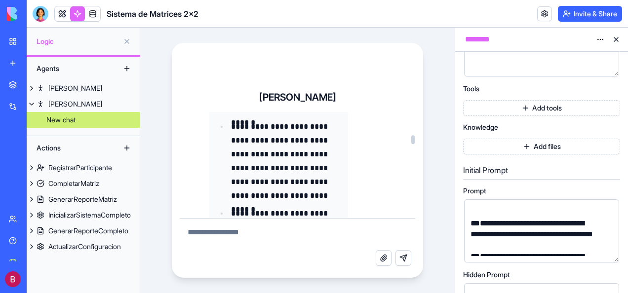
drag, startPoint x: 414, startPoint y: 174, endPoint x: 413, endPoint y: 138, distance: 36.1
click at [413, 138] on div at bounding box center [413, 140] width 3 height 9
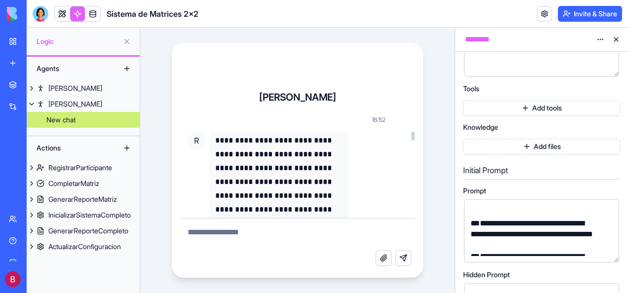
scroll to position [2156, 0]
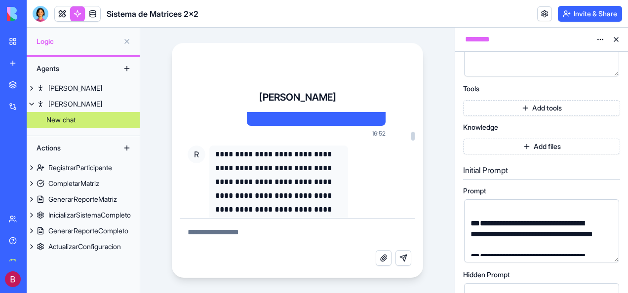
click at [216, 153] on p "**********" at bounding box center [278, 224] width 127 height 152
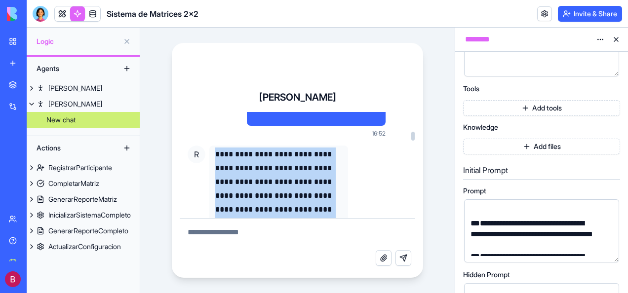
drag, startPoint x: 216, startPoint y: 153, endPoint x: 242, endPoint y: 165, distance: 28.5
click at [242, 165] on p "**********" at bounding box center [278, 224] width 127 height 152
click at [215, 155] on p "**********" at bounding box center [278, 224] width 127 height 152
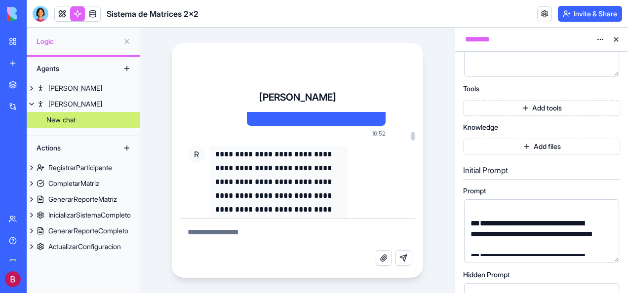
click at [215, 155] on p "**********" at bounding box center [278, 224] width 127 height 152
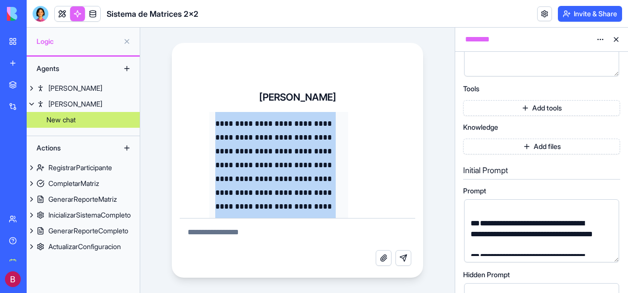
scroll to position [10760, 0]
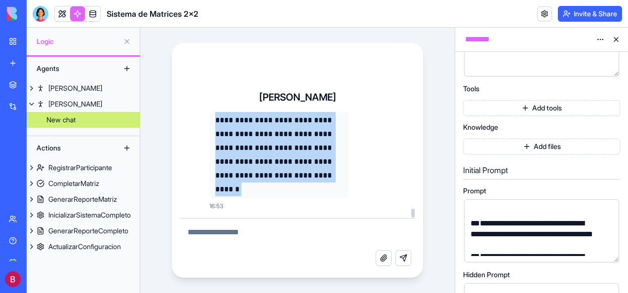
drag, startPoint x: 215, startPoint y: 155, endPoint x: 302, endPoint y: 198, distance: 97.4
click at [418, 172] on div "**********" at bounding box center [298, 180] width 252 height 195
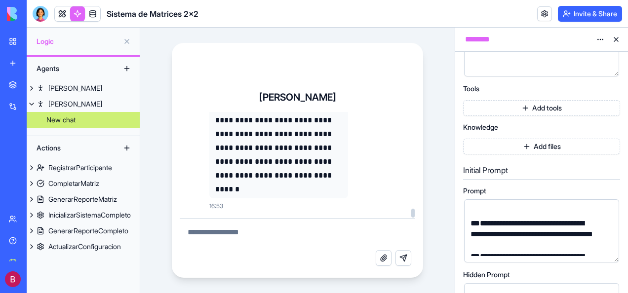
click at [248, 227] on textarea at bounding box center [298, 235] width 236 height 32
type textarea "**********"
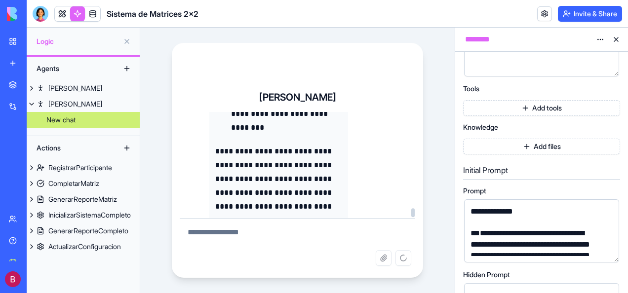
scroll to position [10831, 0]
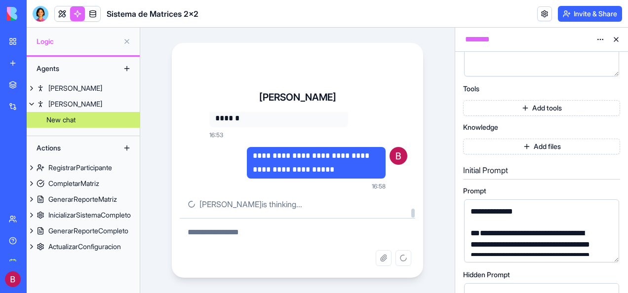
click at [414, 215] on div at bounding box center [413, 213] width 3 height 9
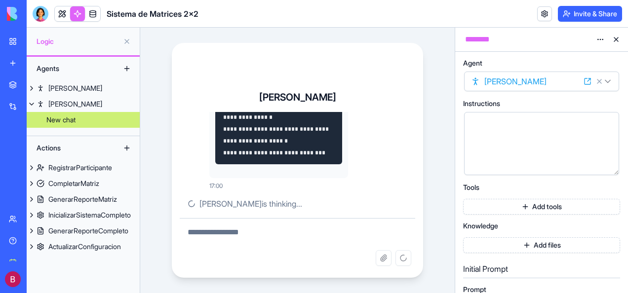
scroll to position [16524, 0]
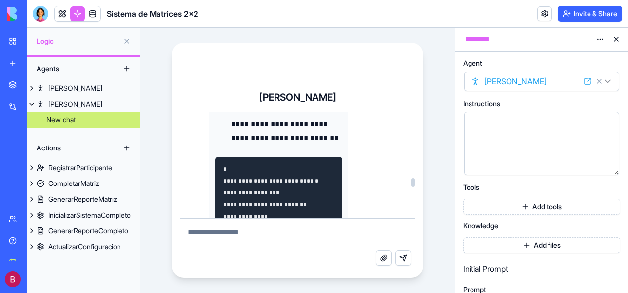
scroll to position [11238, 0]
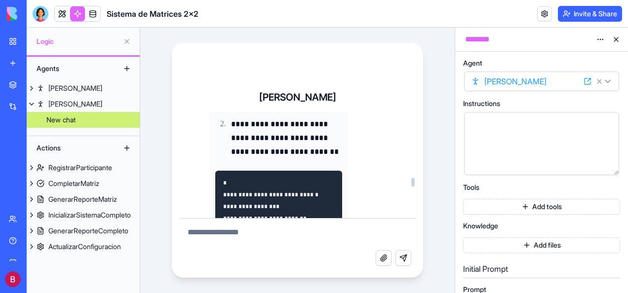
click at [220, 180] on pre "**********" at bounding box center [278, 230] width 127 height 119
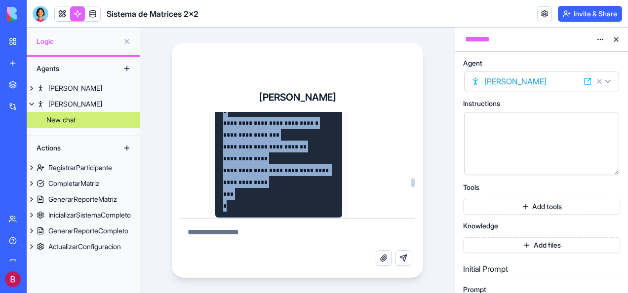
scroll to position [11311, 0]
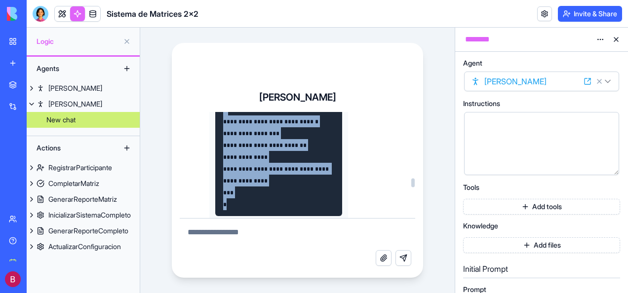
drag, startPoint x: 222, startPoint y: 178, endPoint x: 323, endPoint y: 202, distance: 104.0
click at [323, 201] on pre "**********" at bounding box center [278, 157] width 127 height 119
copy code "**********"
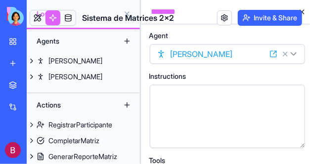
scroll to position [11213, 0]
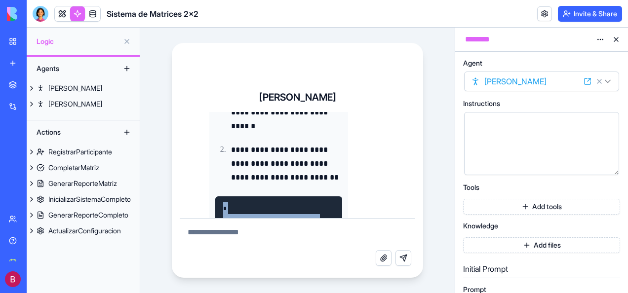
drag, startPoint x: 323, startPoint y: 202, endPoint x: 372, endPoint y: 32, distance: 177.3
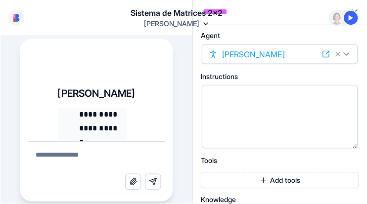
scroll to position [31754, 0]
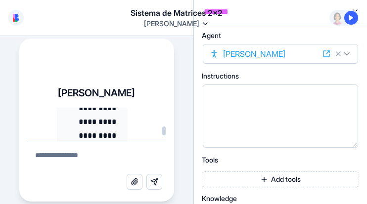
click at [118, 124] on p "**********" at bounding box center [100, 128] width 43 height 83
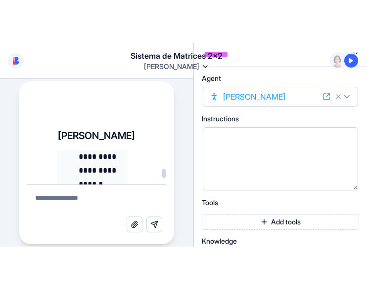
scroll to position [31704, 0]
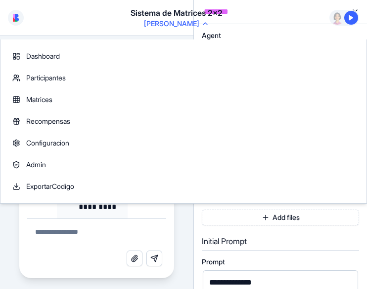
click at [165, 6] on html "**********" at bounding box center [183, 144] width 367 height 289
click at [367, 228] on html "**********" at bounding box center [183, 144] width 367 height 289
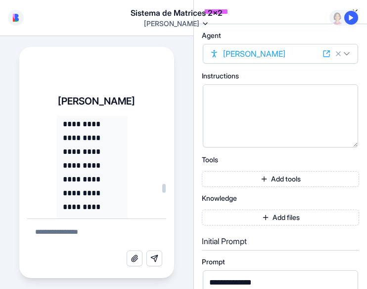
scroll to position [31260, 0]
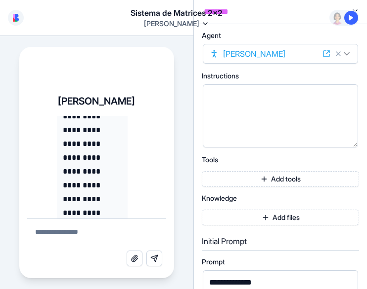
click at [78, 234] on textarea at bounding box center [96, 235] width 139 height 32
type textarea "**********"
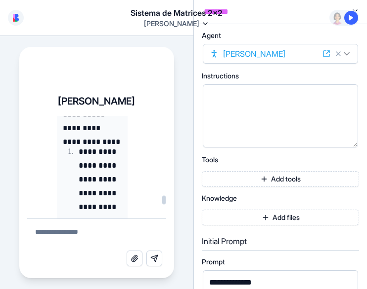
scroll to position [43641, 0]
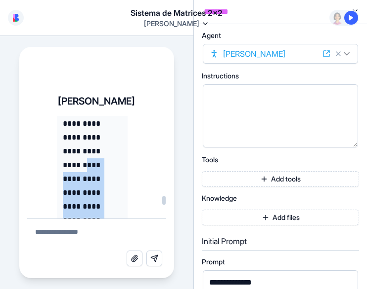
drag, startPoint x: 115, startPoint y: 131, endPoint x: 115, endPoint y: 213, distance: 82.5
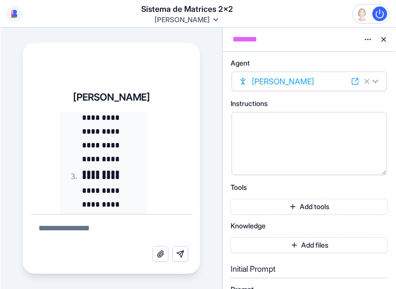
scroll to position [31118, 0]
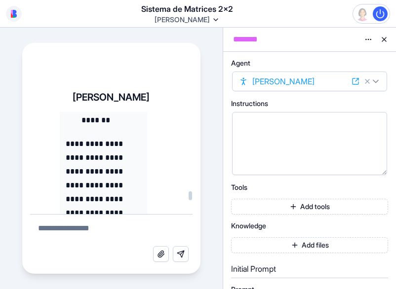
scroll to position [31371, 0]
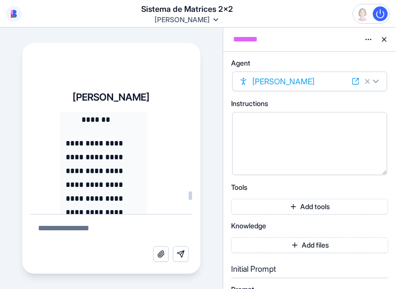
drag, startPoint x: 95, startPoint y: 167, endPoint x: 132, endPoint y: 174, distance: 37.8
copy p "**********"
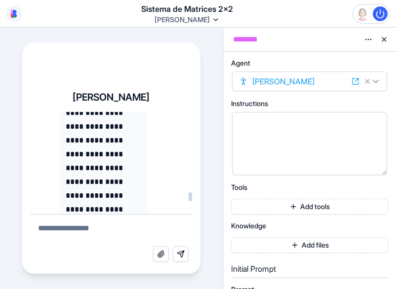
scroll to position [31816, 0]
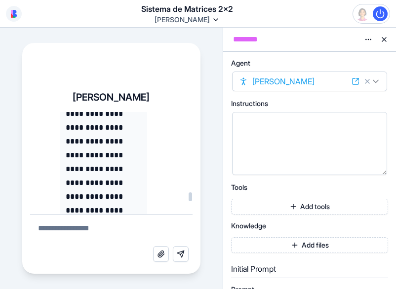
click at [104, 232] on textarea at bounding box center [111, 231] width 163 height 32
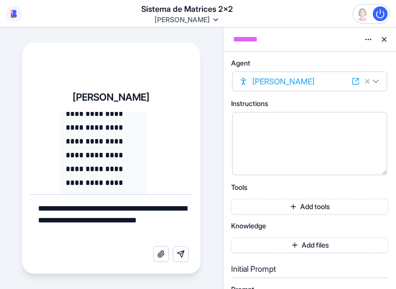
type textarea "**********"
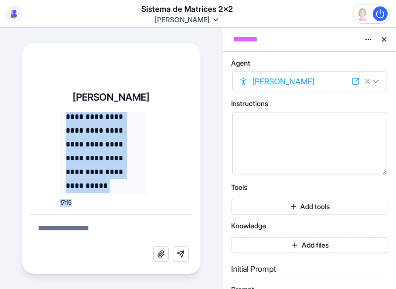
scroll to position [45770, 0]
drag, startPoint x: 67, startPoint y: 153, endPoint x: 131, endPoint y: 227, distance: 97.4
click at [131, 227] on div "**********" at bounding box center [111, 189] width 163 height 155
copy div "**********"
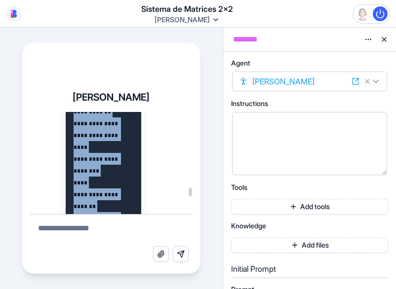
scroll to position [37075, 0]
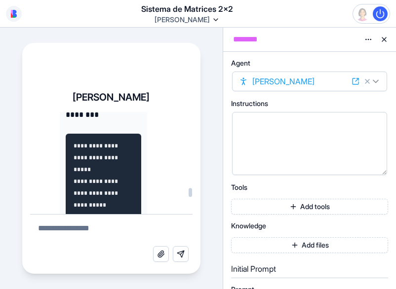
scroll to position [37273, 0]
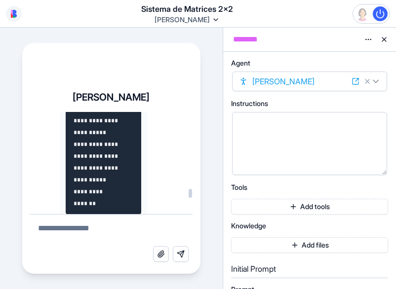
scroll to position [37735, 0]
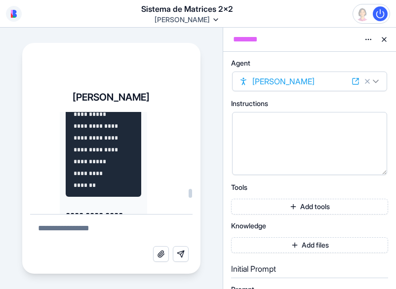
drag, startPoint x: 74, startPoint y: 155, endPoint x: 105, endPoint y: 159, distance: 30.8
copy code "**********"
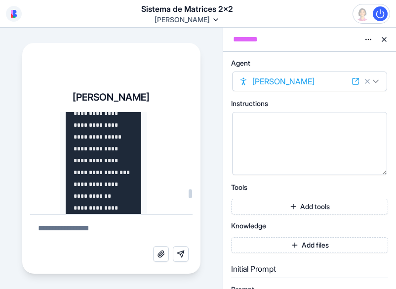
scroll to position [37907, 0]
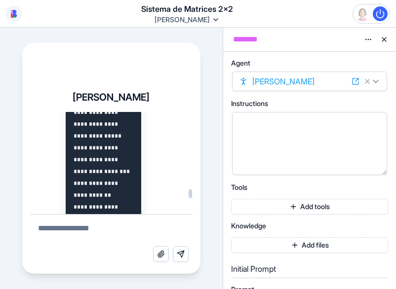
drag, startPoint x: 74, startPoint y: 132, endPoint x: 115, endPoint y: 184, distance: 65.8
copy code "**********"
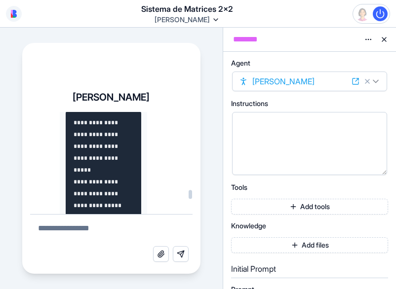
scroll to position [38297, 0]
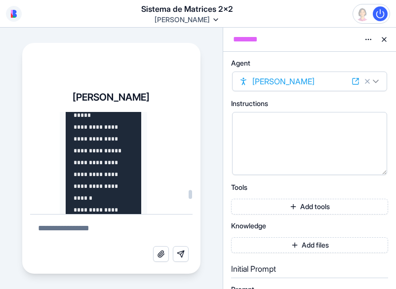
drag, startPoint x: 77, startPoint y: 153, endPoint x: 119, endPoint y: 152, distance: 42.0
copy code "**********"
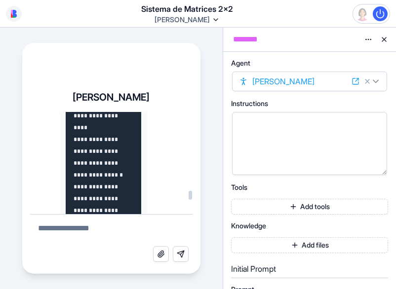
scroll to position [38687, 0]
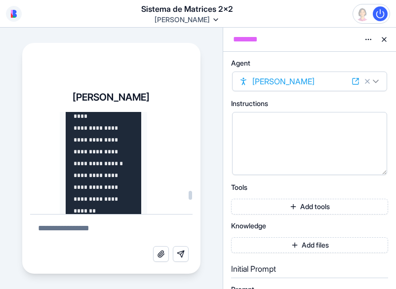
drag, startPoint x: 73, startPoint y: 119, endPoint x: 114, endPoint y: 183, distance: 75.8
copy code "**********"
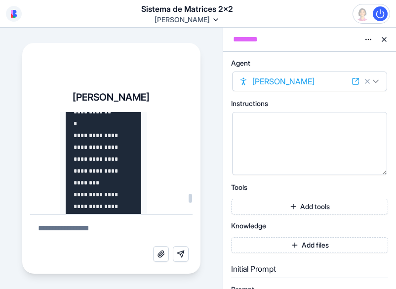
scroll to position [40165, 0]
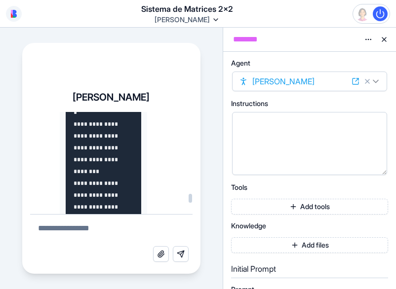
drag, startPoint x: 74, startPoint y: 135, endPoint x: 111, endPoint y: 155, distance: 41.8
copy code "**********"
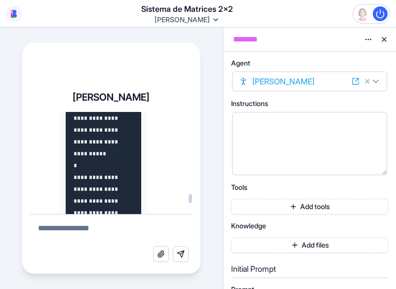
scroll to position [40264, 0]
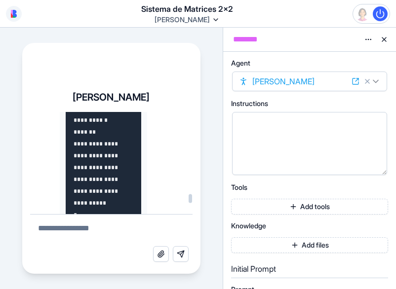
drag, startPoint x: 74, startPoint y: 131, endPoint x: 106, endPoint y: 154, distance: 38.9
drag, startPoint x: 90, startPoint y: 148, endPoint x: 109, endPoint y: 180, distance: 37.6
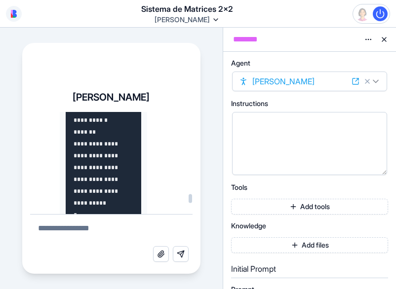
drag, startPoint x: 118, startPoint y: 202, endPoint x: 106, endPoint y: 194, distance: 14.7
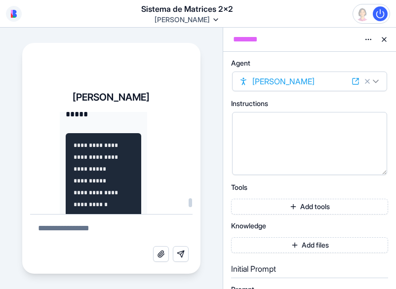
scroll to position [42405, 0]
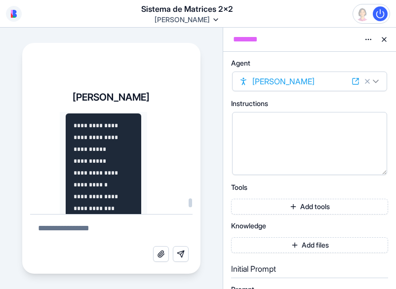
drag, startPoint x: 74, startPoint y: 132, endPoint x: 98, endPoint y: 128, distance: 24.5
copy code "**********"
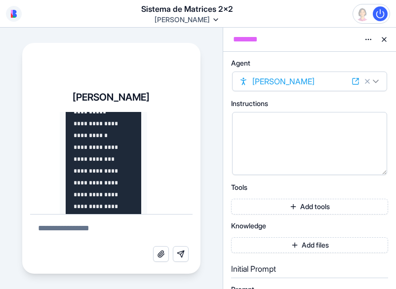
click at [3, 75] on div "**********" at bounding box center [111, 159] width 223 height 262
drag, startPoint x: 74, startPoint y: 164, endPoint x: 81, endPoint y: 174, distance: 12.7
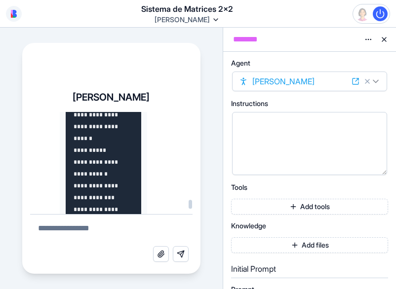
scroll to position [43125, 0]
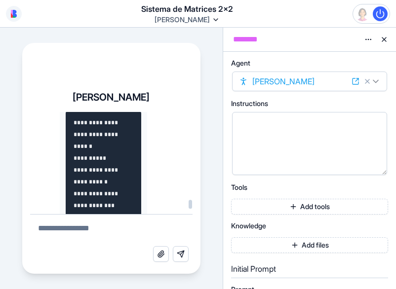
drag, startPoint x: 73, startPoint y: 167, endPoint x: 113, endPoint y: 136, distance: 51.0
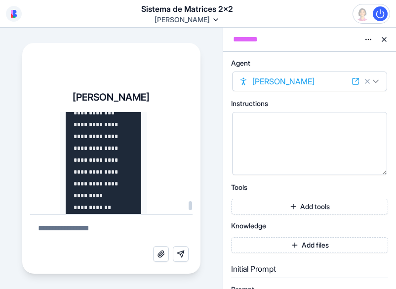
scroll to position [43845, 0]
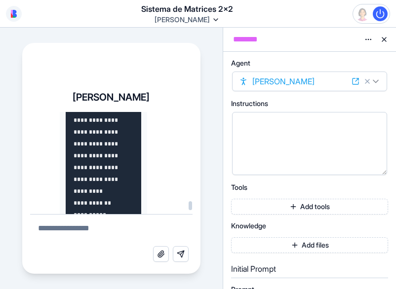
drag, startPoint x: 73, startPoint y: 149, endPoint x: 98, endPoint y: 150, distance: 25.2
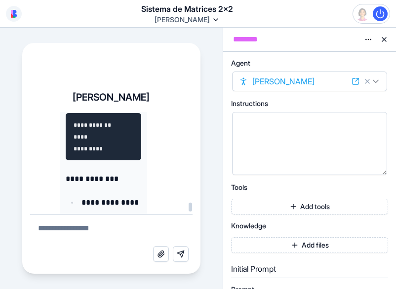
scroll to position [44508, 0]
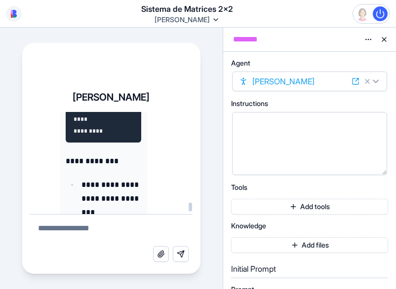
drag, startPoint x: 71, startPoint y: 180, endPoint x: 123, endPoint y: 121, distance: 78.1
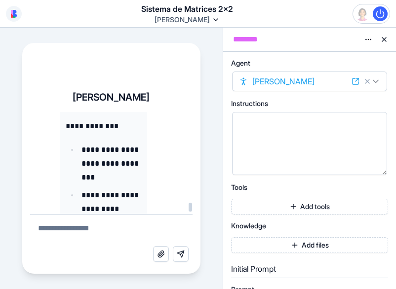
scroll to position [44557, 0]
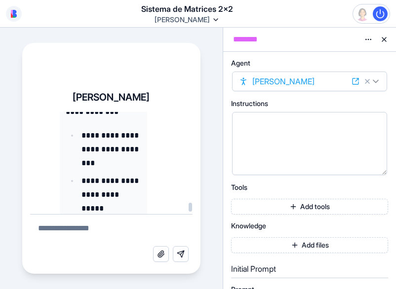
drag, startPoint x: 74, startPoint y: 155, endPoint x: 87, endPoint y: 162, distance: 14.4
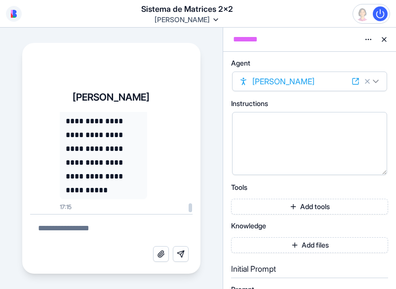
scroll to position [44856, 0]
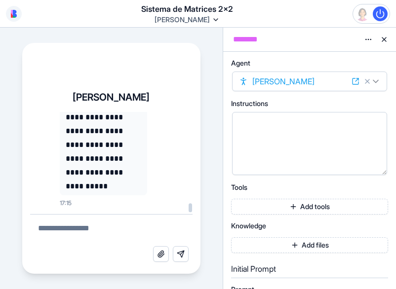
drag, startPoint x: 73, startPoint y: 155, endPoint x: 108, endPoint y: 122, distance: 48.2
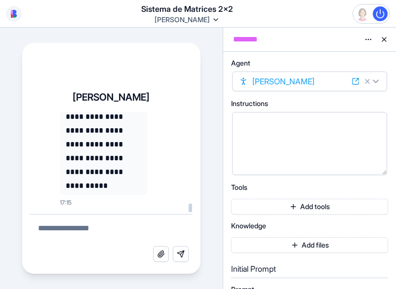
scroll to position [44906, 0]
drag, startPoint x: 74, startPoint y: 155, endPoint x: 111, endPoint y: 131, distance: 44.3
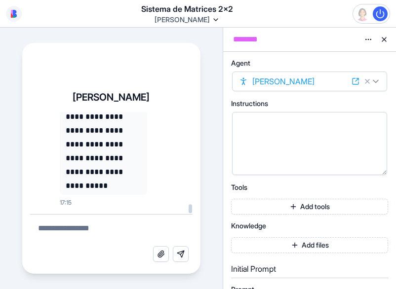
scroll to position [45380, 0]
drag, startPoint x: 96, startPoint y: 173, endPoint x: 74, endPoint y: 152, distance: 31.4
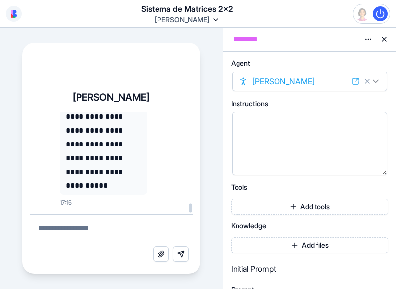
drag, startPoint x: 74, startPoint y: 125, endPoint x: 82, endPoint y: 131, distance: 10.3
drag, startPoint x: 82, startPoint y: 131, endPoint x: 102, endPoint y: 152, distance: 28.7
drag, startPoint x: 102, startPoint y: 152, endPoint x: 72, endPoint y: 127, distance: 38.6
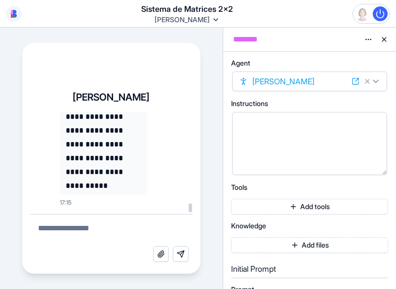
drag, startPoint x: 74, startPoint y: 125, endPoint x: 125, endPoint y: 176, distance: 72.7
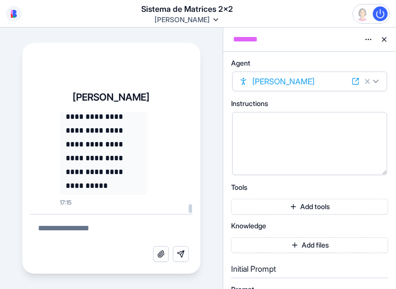
drag, startPoint x: 125, startPoint y: 176, endPoint x: 164, endPoint y: 170, distance: 38.5
click at [13, 61] on div "**********" at bounding box center [111, 159] width 223 height 262
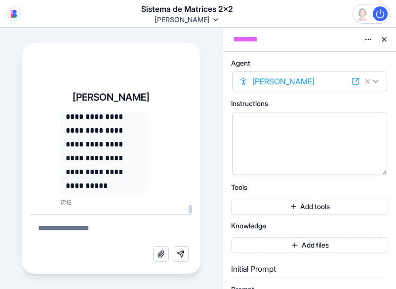
click at [11, 193] on div "**********" at bounding box center [111, 159] width 223 height 262
click at [5, 128] on div "**********" at bounding box center [111, 159] width 223 height 262
click at [84, 224] on textarea at bounding box center [111, 231] width 163 height 32
type textarea "**********"
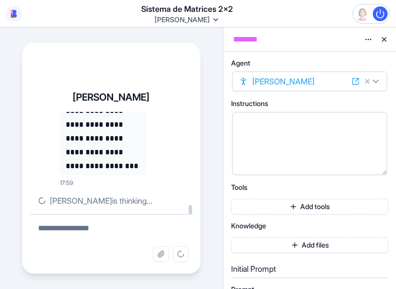
scroll to position [65844, 0]
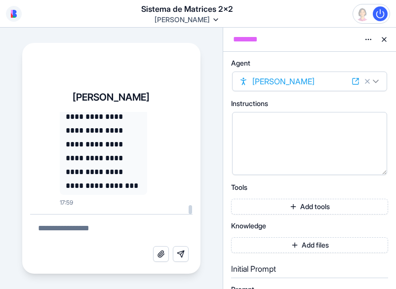
click at [134, 185] on p "**********" at bounding box center [104, 89] width 76 height 207
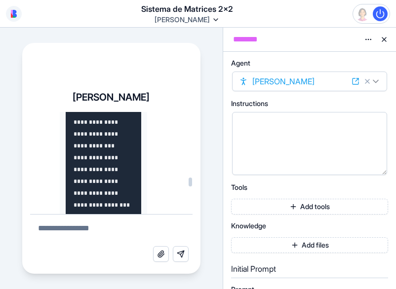
scroll to position [46183, 0]
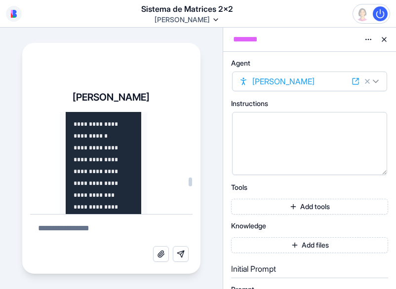
drag, startPoint x: 72, startPoint y: 152, endPoint x: 101, endPoint y: 137, distance: 32.7
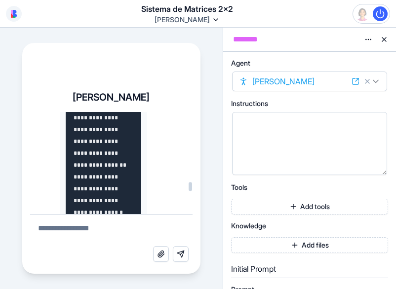
scroll to position [49483, 0]
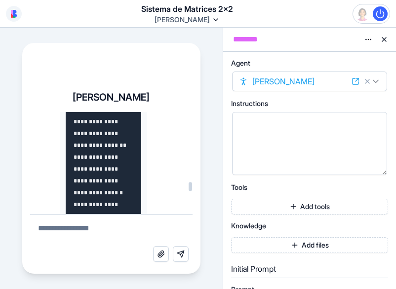
drag, startPoint x: 75, startPoint y: 177, endPoint x: 124, endPoint y: 134, distance: 65.4
drag, startPoint x: 89, startPoint y: 189, endPoint x: 101, endPoint y: 183, distance: 12.8
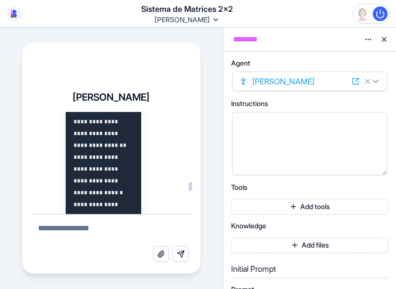
drag, startPoint x: 101, startPoint y: 183, endPoint x: 111, endPoint y: 182, distance: 9.9
drag, startPoint x: 107, startPoint y: 181, endPoint x: 97, endPoint y: 184, distance: 10.3
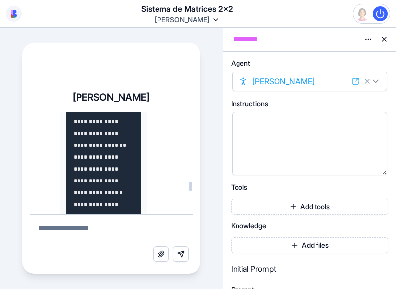
drag, startPoint x: 79, startPoint y: 191, endPoint x: 129, endPoint y: 177, distance: 52.4
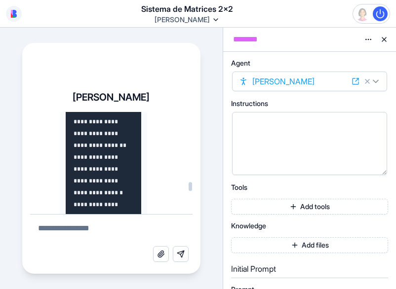
drag, startPoint x: 129, startPoint y: 177, endPoint x: 91, endPoint y: 188, distance: 39.6
drag, startPoint x: 90, startPoint y: 192, endPoint x: 119, endPoint y: 182, distance: 30.3
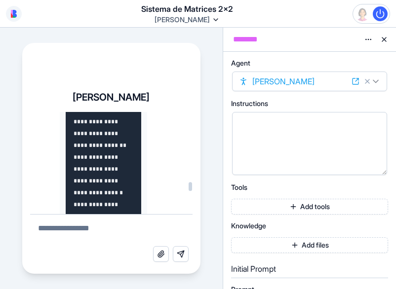
drag, startPoint x: 86, startPoint y: 189, endPoint x: 95, endPoint y: 178, distance: 14.0
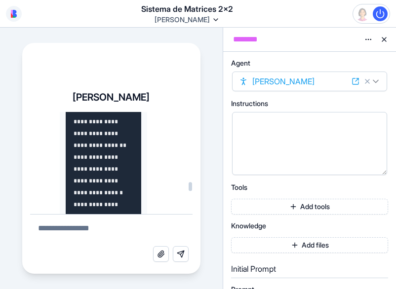
drag, startPoint x: 127, startPoint y: 173, endPoint x: 135, endPoint y: 181, distance: 11.2
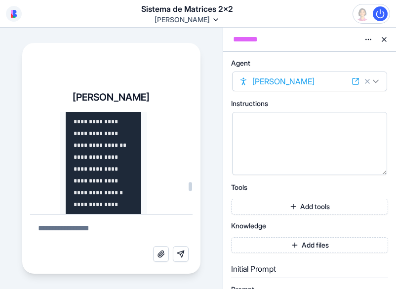
drag, startPoint x: 139, startPoint y: 181, endPoint x: 128, endPoint y: 185, distance: 11.4
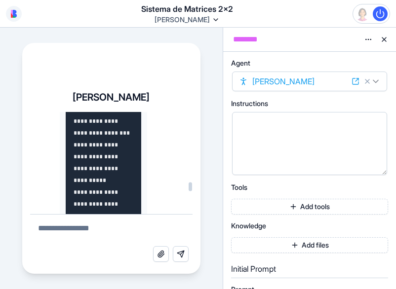
scroll to position [49582, 0]
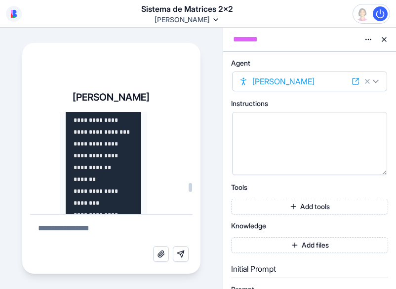
scroll to position [50132, 0]
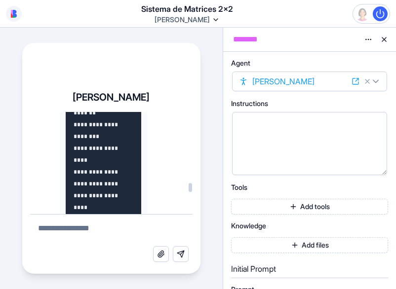
drag, startPoint x: 74, startPoint y: 121, endPoint x: 120, endPoint y: 128, distance: 46.9
drag, startPoint x: 128, startPoint y: 173, endPoint x: 113, endPoint y: 185, distance: 19.4
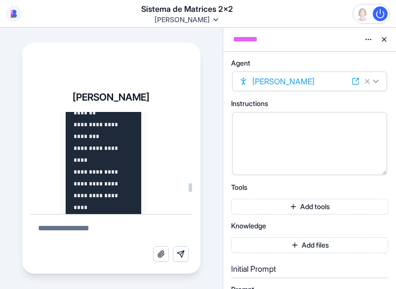
drag, startPoint x: 160, startPoint y: 141, endPoint x: 158, endPoint y: 171, distance: 30.2
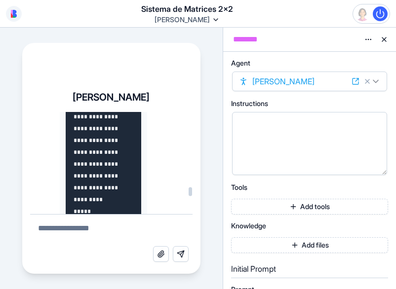
scroll to position [53096, 0]
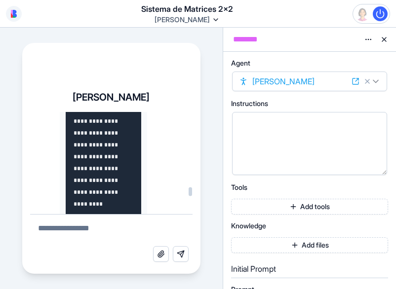
drag, startPoint x: 74, startPoint y: 134, endPoint x: 122, endPoint y: 121, distance: 49.1
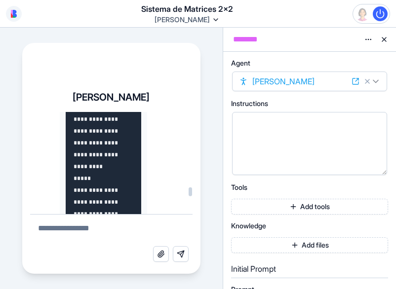
scroll to position [53145, 0]
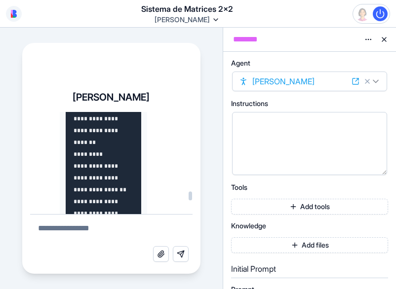
scroll to position [56127, 0]
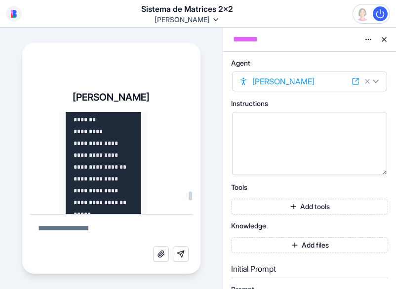
drag, startPoint x: 81, startPoint y: 166, endPoint x: 127, endPoint y: 131, distance: 58.2
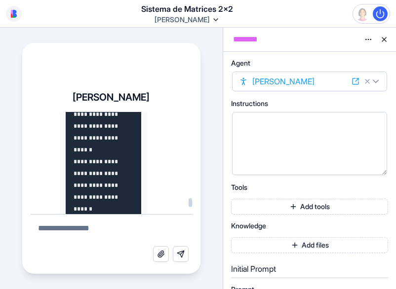
scroll to position [60912, 0]
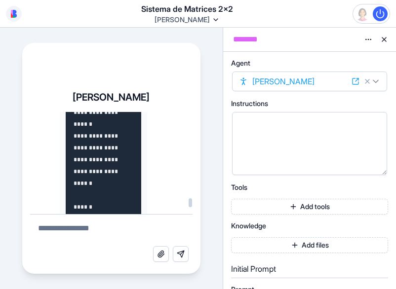
drag, startPoint x: 74, startPoint y: 164, endPoint x: 127, endPoint y: 143, distance: 56.8
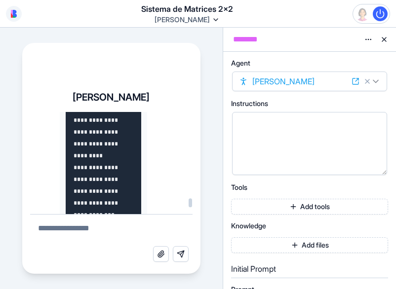
scroll to position [60962, 0]
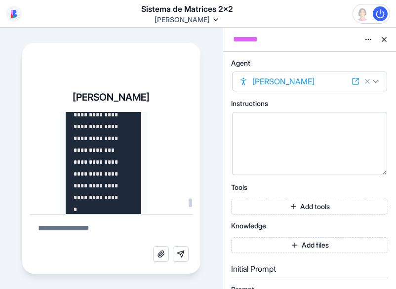
drag, startPoint x: 74, startPoint y: 176, endPoint x: 109, endPoint y: 211, distance: 49.6
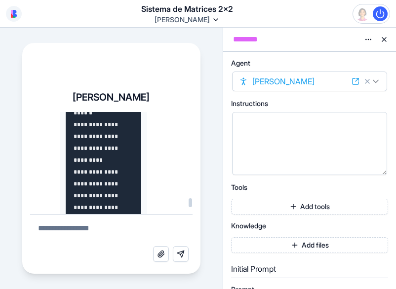
scroll to position [60978, 0]
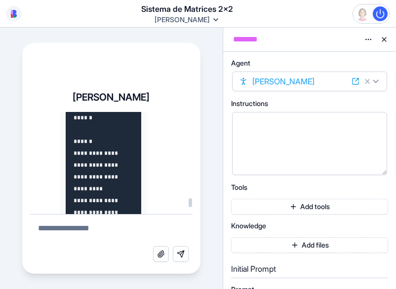
drag, startPoint x: 76, startPoint y: 159, endPoint x: 86, endPoint y: 170, distance: 15.8
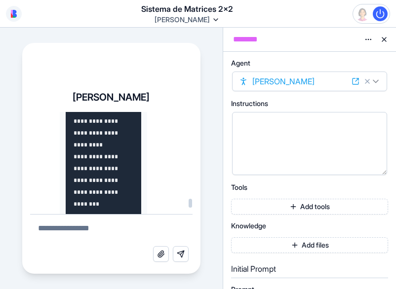
drag, startPoint x: 74, startPoint y: 159, endPoint x: 88, endPoint y: 212, distance: 55.7
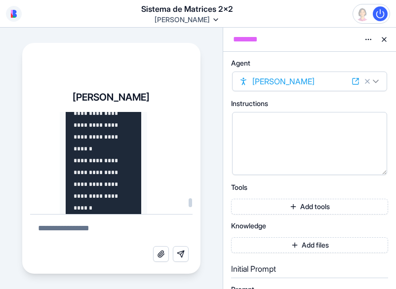
scroll to position [60886, 0]
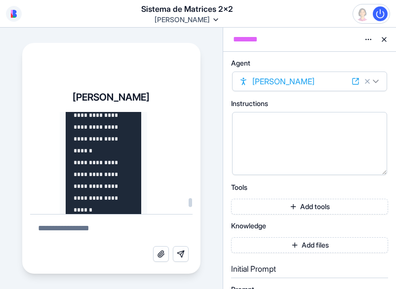
drag, startPoint x: 74, startPoint y: 169, endPoint x: 103, endPoint y: 159, distance: 30.5
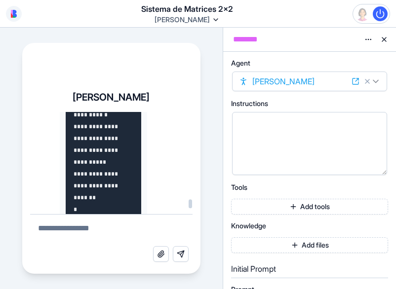
scroll to position [61721, 0]
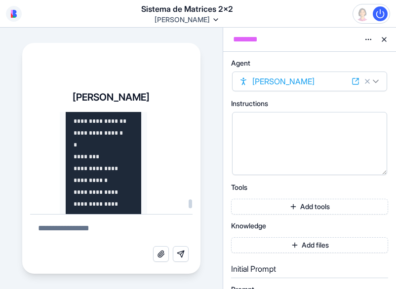
drag, startPoint x: 74, startPoint y: 151, endPoint x: 93, endPoint y: 174, distance: 29.9
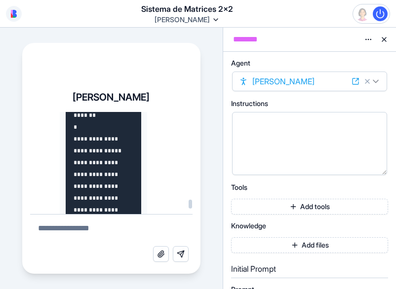
scroll to position [61820, 0]
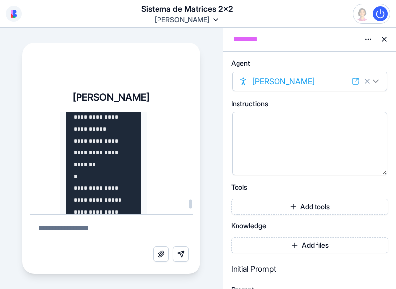
drag, startPoint x: 74, startPoint y: 165, endPoint x: 96, endPoint y: 172, distance: 23.0
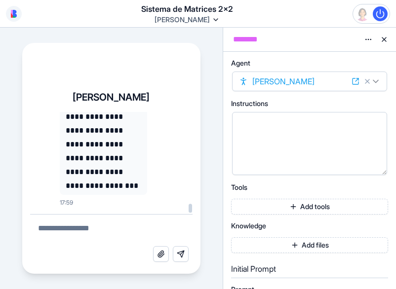
scroll to position [64851, 0]
drag, startPoint x: 74, startPoint y: 119, endPoint x: 112, endPoint y: 156, distance: 53.1
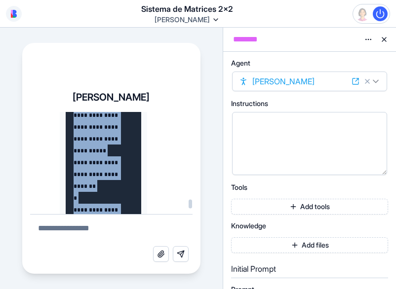
scroll to position [61788, 0]
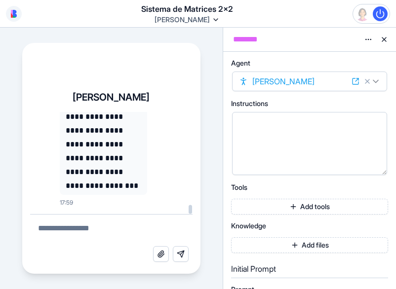
scroll to position [65691, 0]
click at [94, 227] on textarea at bounding box center [111, 231] width 163 height 32
type textarea "**********"
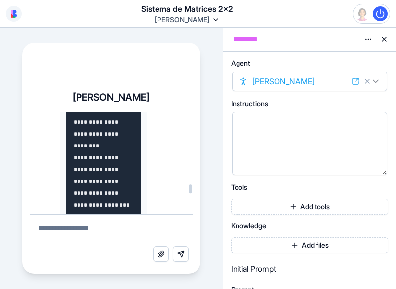
scroll to position [66244, 0]
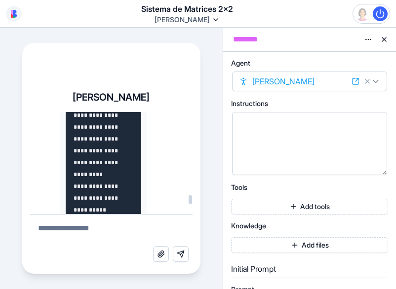
scroll to position [75939, 0]
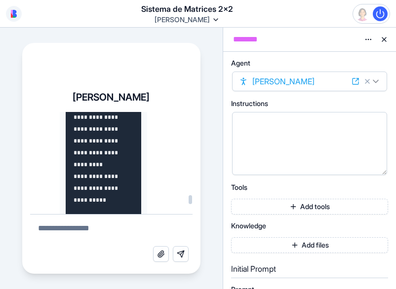
drag, startPoint x: 72, startPoint y: 180, endPoint x: 114, endPoint y: 148, distance: 52.5
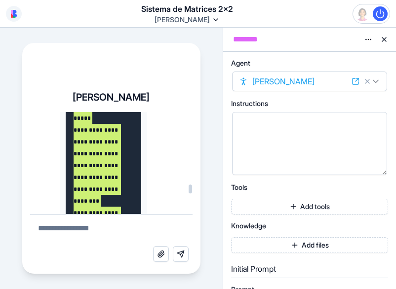
scroll to position [66256, 0]
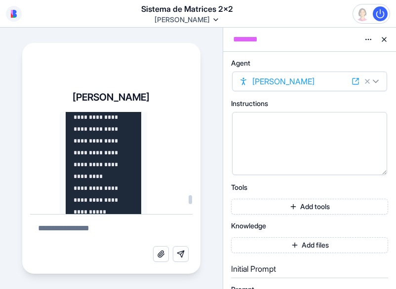
scroll to position [75939, 0]
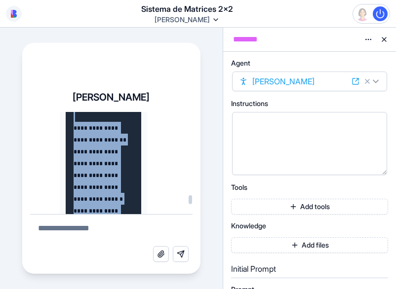
drag, startPoint x: 73, startPoint y: 177, endPoint x: 85, endPoint y: 216, distance: 40.5
click at [85, 216] on div "**********" at bounding box center [111, 189] width 163 height 155
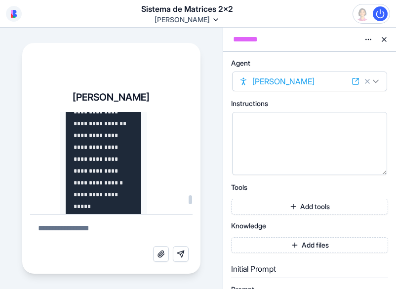
drag, startPoint x: 82, startPoint y: 214, endPoint x: 89, endPoint y: 206, distance: 11.2
click at [89, 206] on div "**********" at bounding box center [111, 189] width 163 height 155
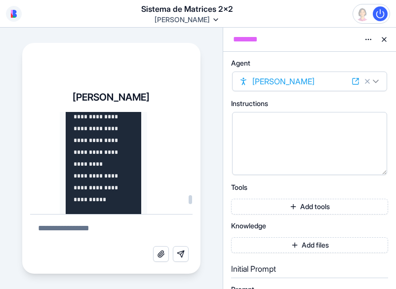
scroll to position [75953, 0]
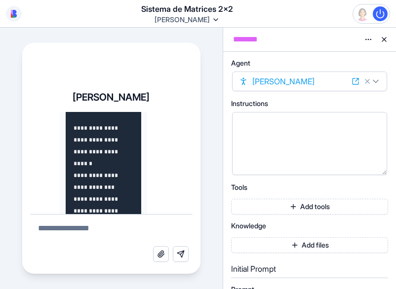
scroll to position [79065, 0]
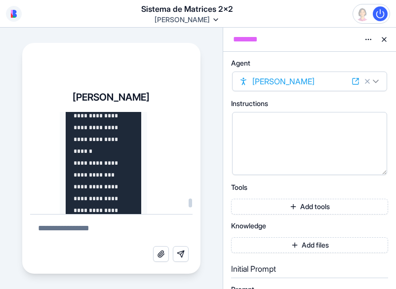
drag, startPoint x: 74, startPoint y: 164, endPoint x: 99, endPoint y: 136, distance: 37.1
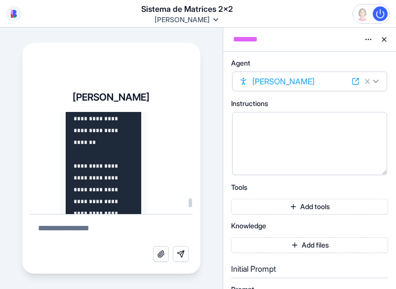
scroll to position [78917, 0]
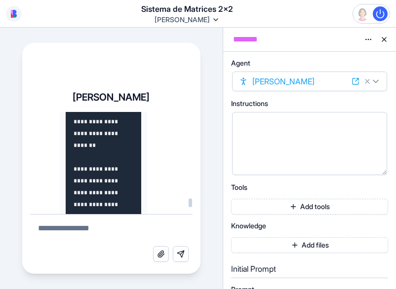
click at [157, 103] on div "**********" at bounding box center [111, 179] width 178 height 192
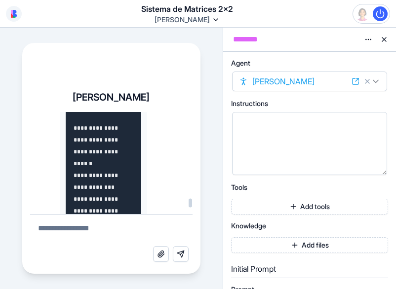
scroll to position [79065, 0]
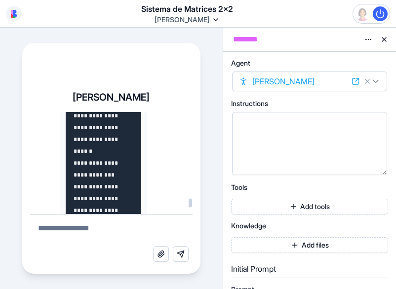
drag, startPoint x: 81, startPoint y: 162, endPoint x: 89, endPoint y: 167, distance: 10.3
drag, startPoint x: 89, startPoint y: 167, endPoint x: 98, endPoint y: 179, distance: 14.7
drag, startPoint x: 98, startPoint y: 179, endPoint x: 74, endPoint y: 156, distance: 33.5
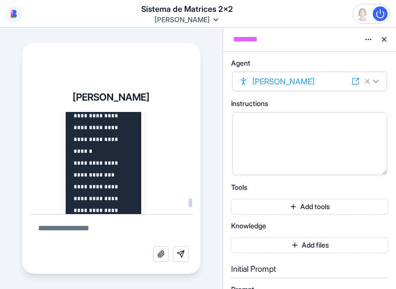
drag, startPoint x: 74, startPoint y: 156, endPoint x: 85, endPoint y: 194, distance: 40.2
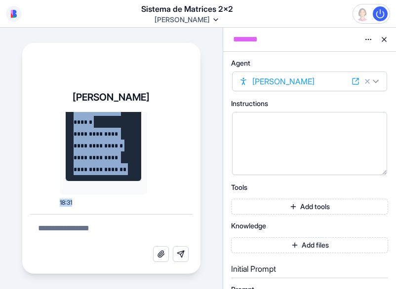
scroll to position [85164, 0]
drag, startPoint x: 74, startPoint y: 135, endPoint x: 131, endPoint y: 168, distance: 65.9
drag, startPoint x: 131, startPoint y: 168, endPoint x: 123, endPoint y: 181, distance: 15.3
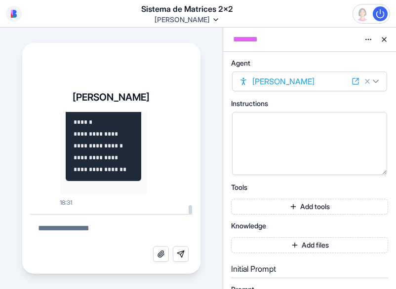
click at [74, 226] on textarea at bounding box center [111, 231] width 163 height 32
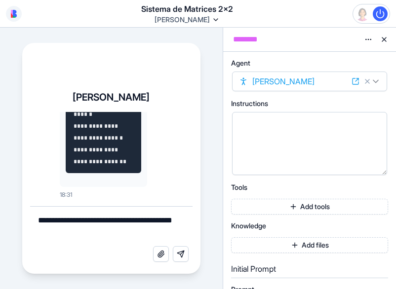
type textarea "**********"
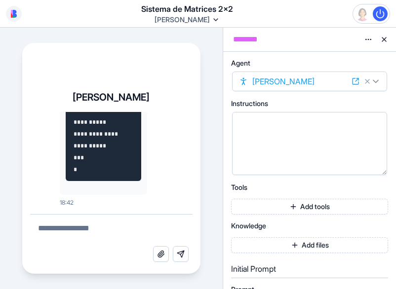
scroll to position [93808, 0]
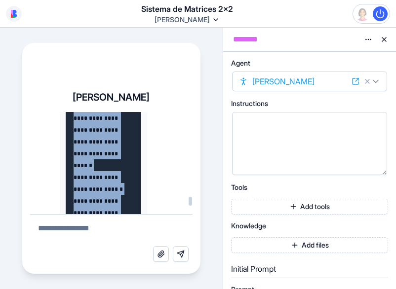
scroll to position [85324, 0]
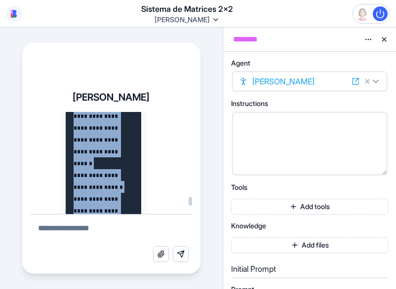
drag, startPoint x: 89, startPoint y: 165, endPoint x: 67, endPoint y: 187, distance: 31.8
click at [67, 187] on pre at bounding box center [104, 86] width 76 height 7742
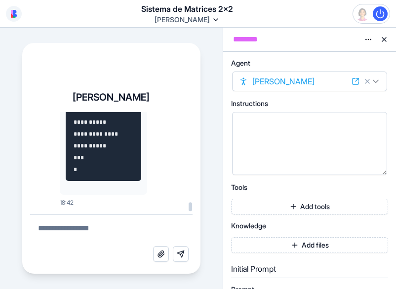
scroll to position [93808, 0]
click at [190, 210] on div at bounding box center [190, 210] width 3 height 9
click at [83, 233] on textarea at bounding box center [111, 231] width 163 height 32
type textarea "**********"
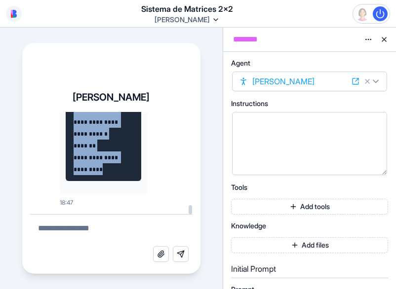
scroll to position [109255, 0]
drag, startPoint x: 85, startPoint y: 152, endPoint x: 122, endPoint y: 171, distance: 41.3
click at [25, 71] on div "**********" at bounding box center [111, 159] width 178 height 232
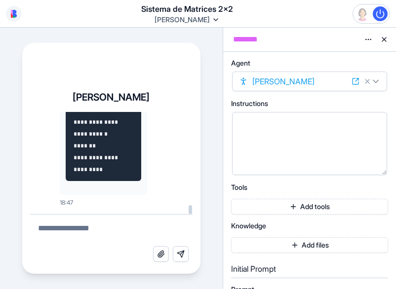
click at [95, 226] on textarea at bounding box center [111, 231] width 163 height 32
type textarea "********"
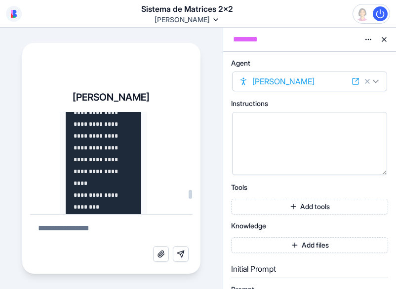
scroll to position [109593, 0]
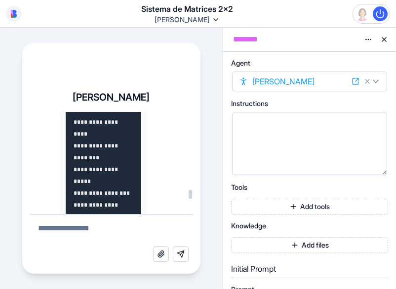
drag, startPoint x: 75, startPoint y: 174, endPoint x: 99, endPoint y: 226, distance: 56.6
click at [99, 226] on div "**********" at bounding box center [111, 189] width 163 height 155
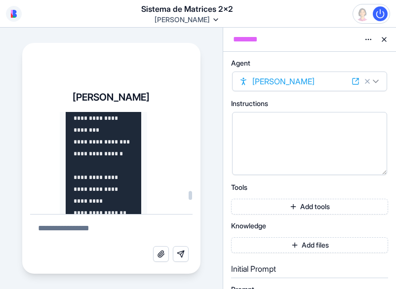
scroll to position [111015, 0]
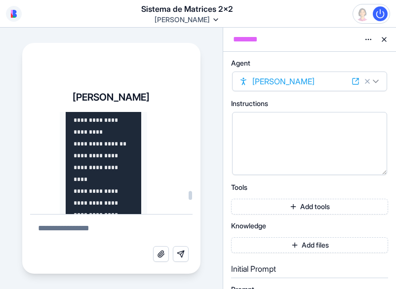
scroll to position [111114, 0]
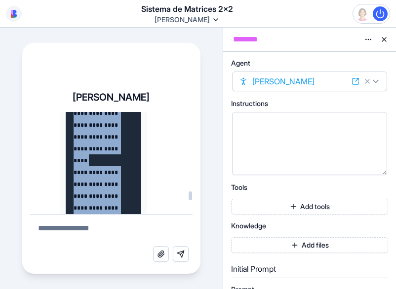
drag, startPoint x: 74, startPoint y: 165, endPoint x: 111, endPoint y: 228, distance: 73.0
click at [110, 228] on div "**********" at bounding box center [111, 189] width 163 height 155
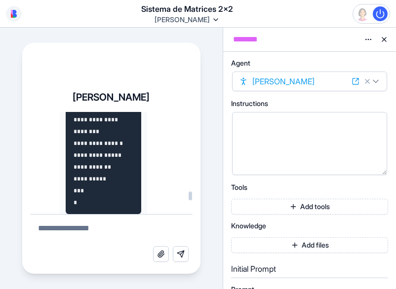
drag, startPoint x: 111, startPoint y: 228, endPoint x: 110, endPoint y: 138, distance: 89.9
click at [110, 138] on div "**********" at bounding box center [111, 189] width 163 height 155
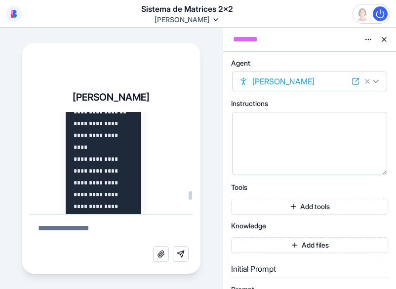
scroll to position [111146, 0]
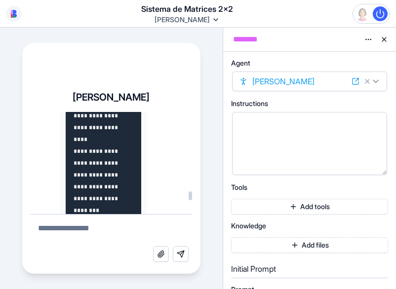
drag, startPoint x: 74, startPoint y: 130, endPoint x: 105, endPoint y: 212, distance: 88.2
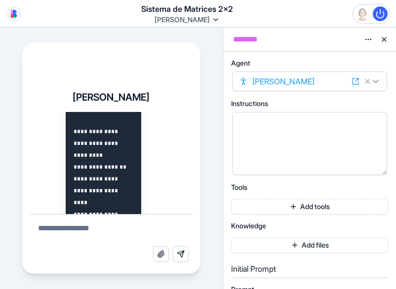
scroll to position [110969, 0]
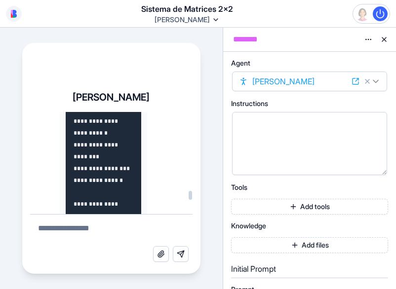
drag, startPoint x: 105, startPoint y: 212, endPoint x: 94, endPoint y: 139, distance: 74.4
drag, startPoint x: 94, startPoint y: 139, endPoint x: 147, endPoint y: 165, distance: 58.8
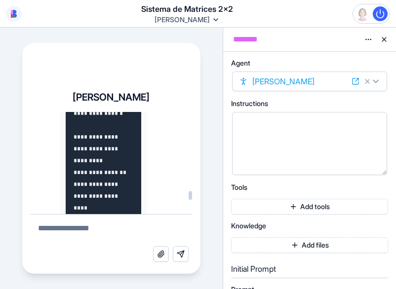
scroll to position [111117, 0]
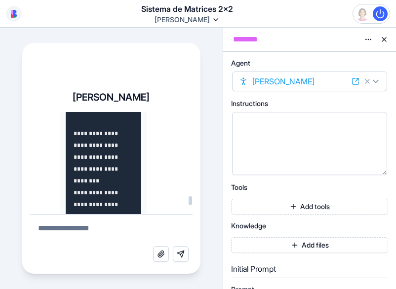
scroll to position [118291, 0]
drag, startPoint x: 74, startPoint y: 161, endPoint x: 94, endPoint y: 181, distance: 28.3
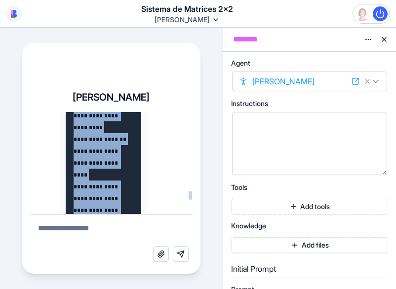
scroll to position [111079, 0]
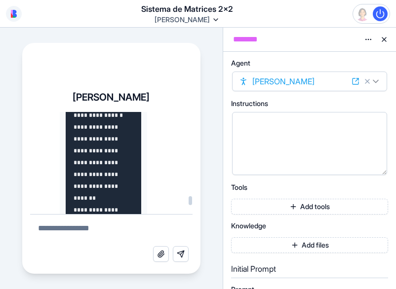
scroll to position [118439, 0]
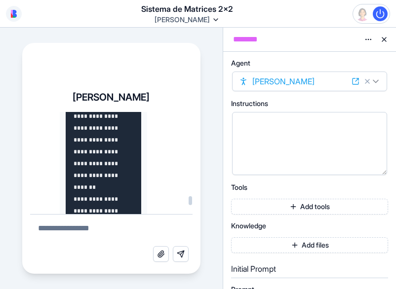
drag, startPoint x: 74, startPoint y: 124, endPoint x: 77, endPoint y: 140, distance: 16.1
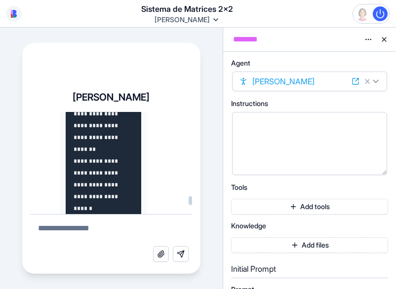
scroll to position [118496, 0]
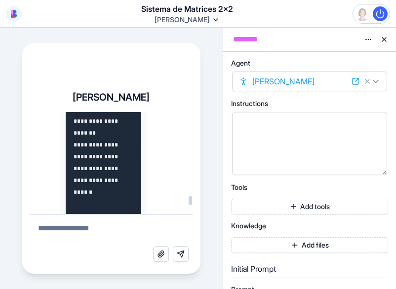
drag, startPoint x: 87, startPoint y: 170, endPoint x: 96, endPoint y: 208, distance: 39.4
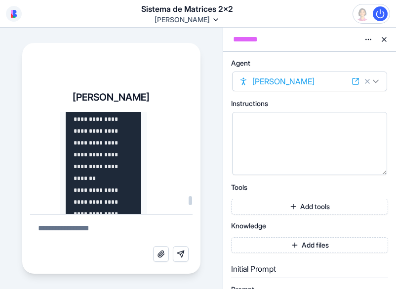
scroll to position [118397, 0]
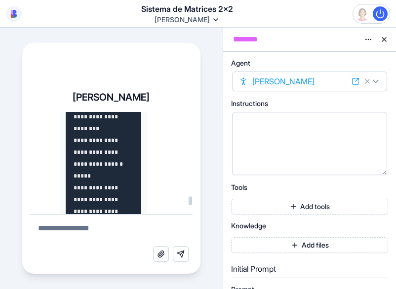
drag, startPoint x: 74, startPoint y: 165, endPoint x: 90, endPoint y: 210, distance: 47.7
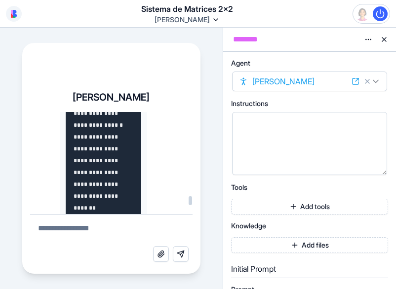
scroll to position [118420, 0]
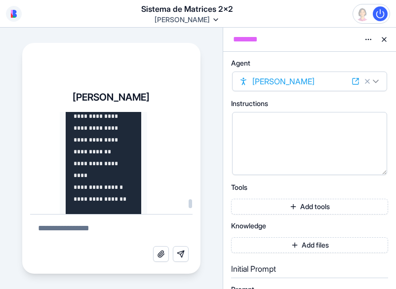
scroll to position [122689, 0]
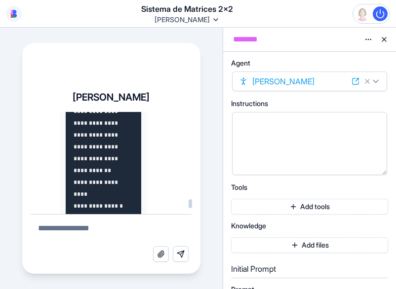
drag, startPoint x: 74, startPoint y: 143, endPoint x: 97, endPoint y: 177, distance: 41.0
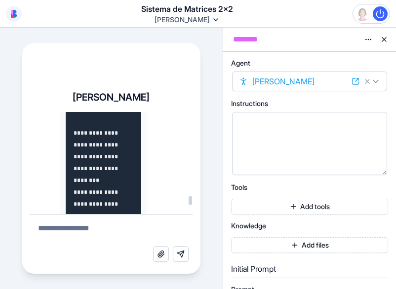
scroll to position [118342, 0]
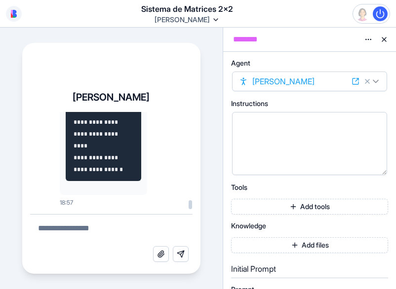
scroll to position [124105, 0]
drag, startPoint x: 74, startPoint y: 169, endPoint x: 102, endPoint y: 129, distance: 49.3
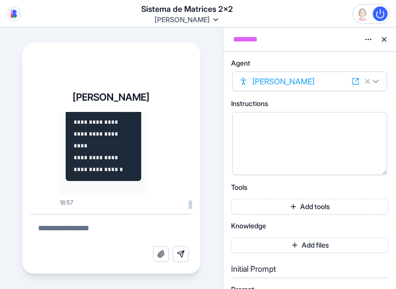
drag, startPoint x: 78, startPoint y: 184, endPoint x: 81, endPoint y: 189, distance: 6.2
drag, startPoint x: 81, startPoint y: 189, endPoint x: 73, endPoint y: 174, distance: 17.2
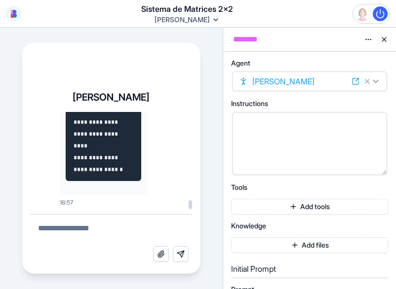
drag, startPoint x: 73, startPoint y: 174, endPoint x: 74, endPoint y: 185, distance: 11.4
drag, startPoint x: 74, startPoint y: 185, endPoint x: 74, endPoint y: 173, distance: 11.9
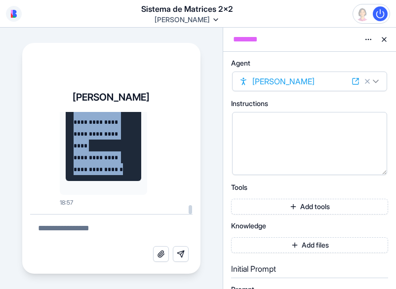
scroll to position [131132, 0]
drag, startPoint x: 74, startPoint y: 173, endPoint x: 127, endPoint y: 151, distance: 57.5
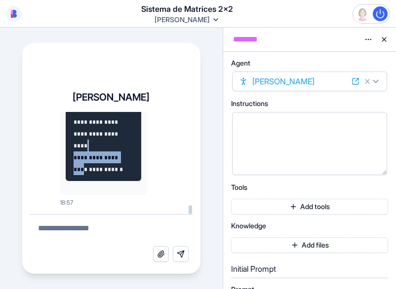
click at [67, 228] on textarea at bounding box center [111, 231] width 163 height 32
click at [188, 214] on div at bounding box center [190, 163] width 5 height 103
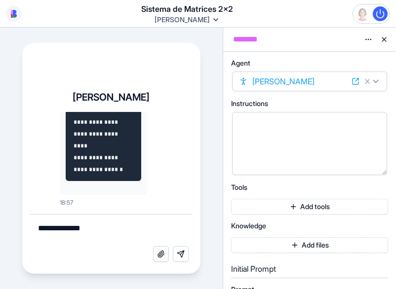
click at [106, 232] on textarea "**********" at bounding box center [111, 231] width 163 height 32
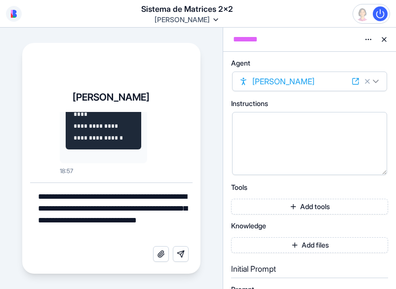
type textarea "**********"
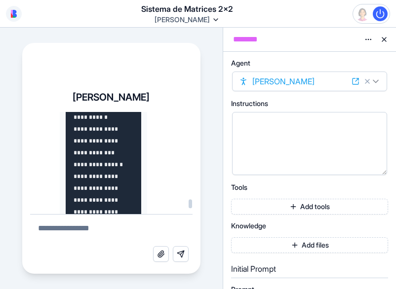
scroll to position [131387, 0]
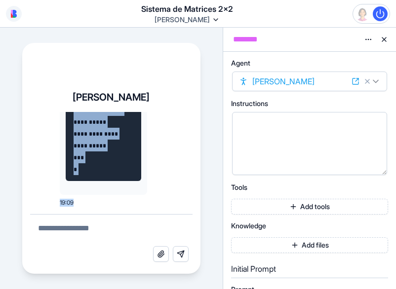
scroll to position [140081, 0]
drag, startPoint x: 74, startPoint y: 162, endPoint x: 112, endPoint y: 182, distance: 43.1
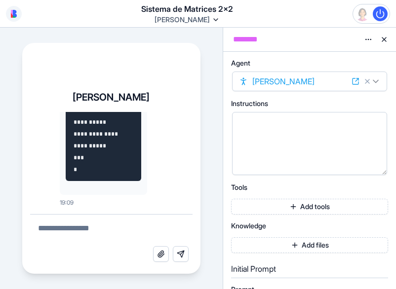
click at [69, 235] on textarea at bounding box center [111, 231] width 163 height 32
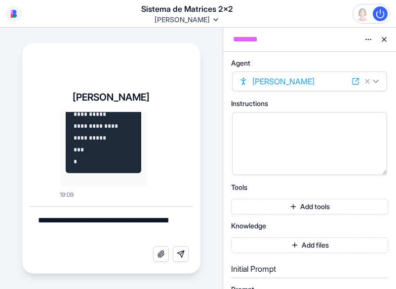
paste textarea "**********"
type textarea "**********"
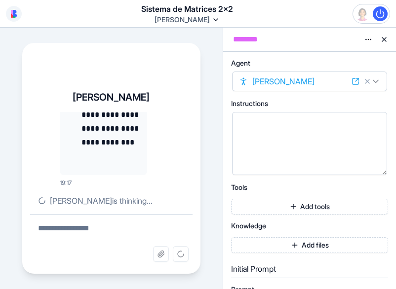
scroll to position [149764, 0]
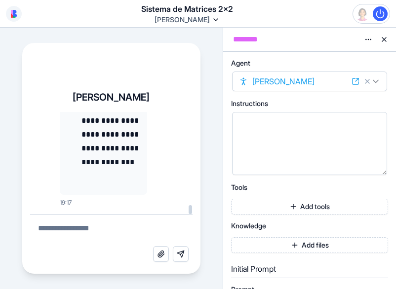
drag, startPoint x: 74, startPoint y: 145, endPoint x: 117, endPoint y: 141, distance: 42.7
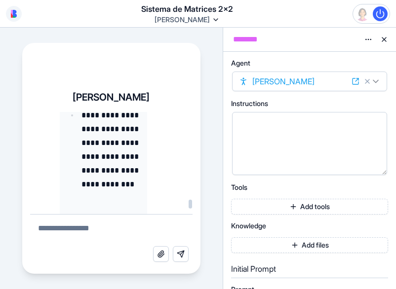
scroll to position [140872, 0]
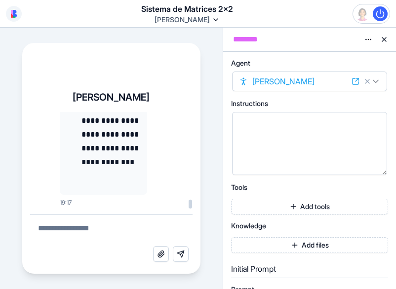
click at [117, 223] on textarea at bounding box center [111, 231] width 163 height 32
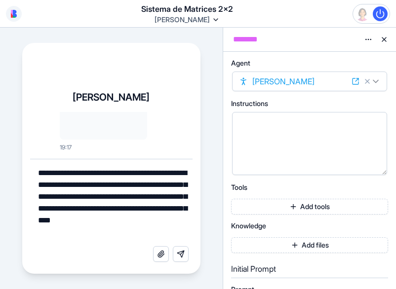
type textarea "**********"
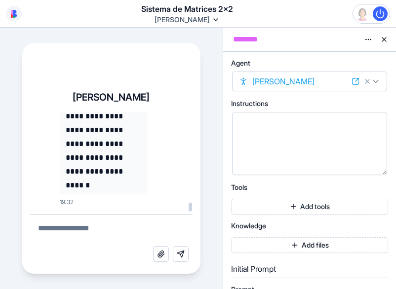
scroll to position [153457, 0]
click at [85, 233] on textarea at bounding box center [111, 231] width 163 height 32
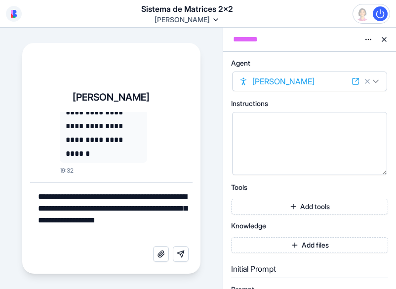
type textarea "**********"
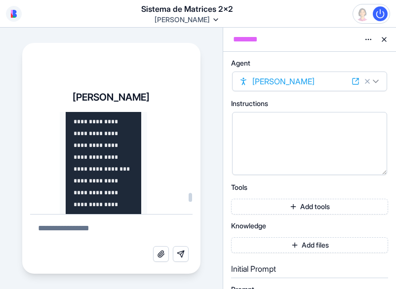
scroll to position [158332, 0]
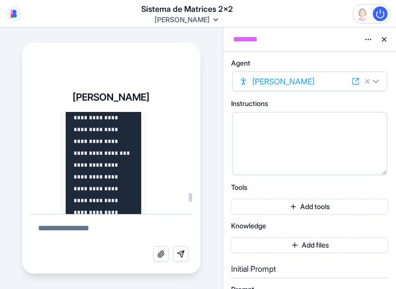
drag, startPoint x: 74, startPoint y: 151, endPoint x: 96, endPoint y: 170, distance: 29.7
drag, startPoint x: 96, startPoint y: 170, endPoint x: 107, endPoint y: 192, distance: 24.3
drag, startPoint x: 107, startPoint y: 192, endPoint x: 73, endPoint y: 154, distance: 51.4
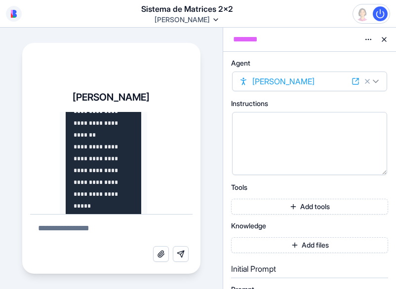
drag, startPoint x: 74, startPoint y: 161, endPoint x: 110, endPoint y: 199, distance: 52.1
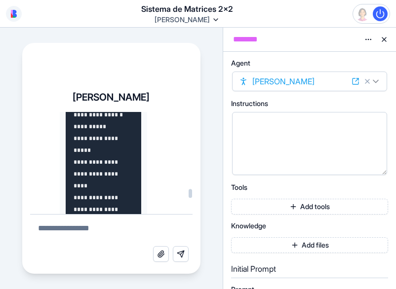
scroll to position [150421, 0]
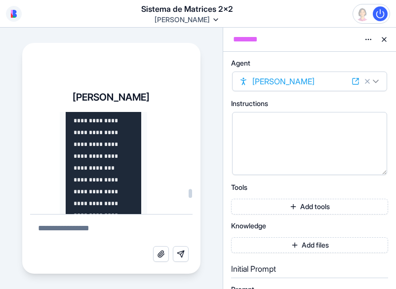
drag, startPoint x: 190, startPoint y: 203, endPoint x: 190, endPoint y: 193, distance: 9.9
click at [190, 193] on div at bounding box center [190, 193] width 3 height 9
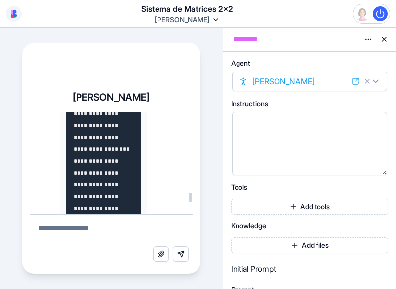
scroll to position [158325, 0]
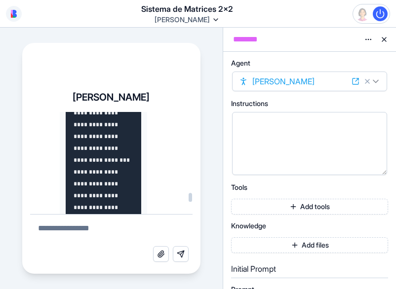
drag, startPoint x: 74, startPoint y: 161, endPoint x: 75, endPoint y: 188, distance: 27.2
drag, startPoint x: 75, startPoint y: 188, endPoint x: 75, endPoint y: 204, distance: 16.3
drag, startPoint x: 75, startPoint y: 204, endPoint x: 74, endPoint y: 161, distance: 43.5
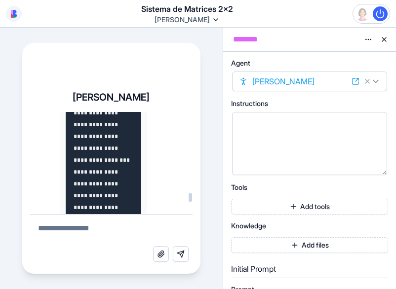
drag, startPoint x: 74, startPoint y: 161, endPoint x: 79, endPoint y: 176, distance: 16.1
drag, startPoint x: 79, startPoint y: 176, endPoint x: 87, endPoint y: 197, distance: 23.0
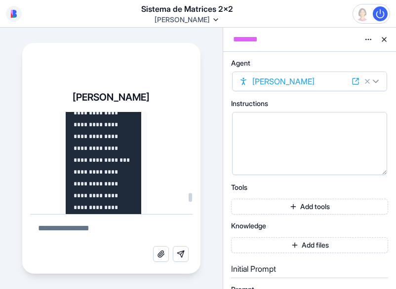
drag, startPoint x: 87, startPoint y: 197, endPoint x: 72, endPoint y: 158, distance: 41.9
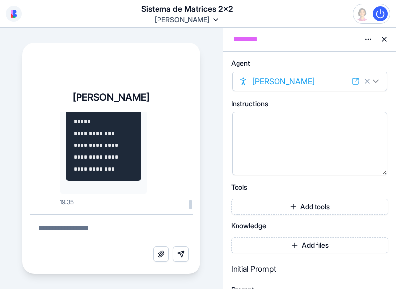
scroll to position [172177, 0]
drag, startPoint x: 74, startPoint y: 160, endPoint x: 108, endPoint y: 162, distance: 34.1
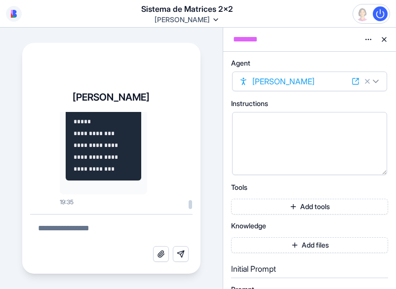
drag, startPoint x: 74, startPoint y: 146, endPoint x: 107, endPoint y: 186, distance: 51.6
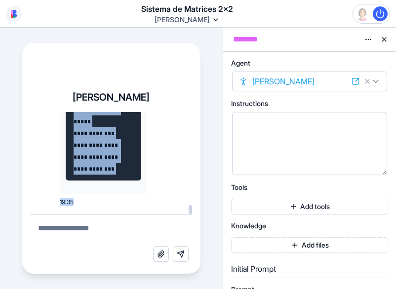
scroll to position [182243, 0]
drag, startPoint x: 74, startPoint y: 179, endPoint x: 133, endPoint y: 173, distance: 59.0
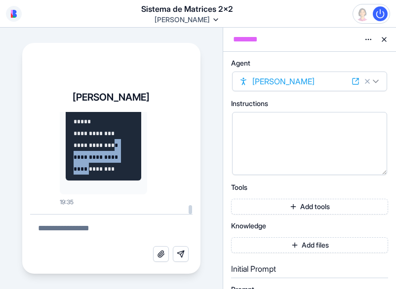
drag, startPoint x: 137, startPoint y: 153, endPoint x: 103, endPoint y: 169, distance: 37.6
drag, startPoint x: 103, startPoint y: 169, endPoint x: 133, endPoint y: 180, distance: 31.4
click at [83, 229] on textarea at bounding box center [111, 231] width 163 height 32
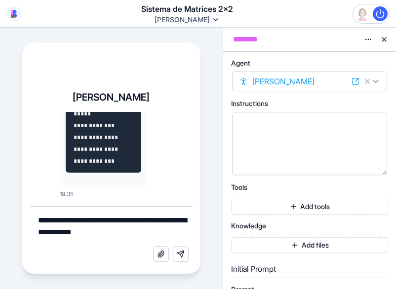
paste textarea "**********"
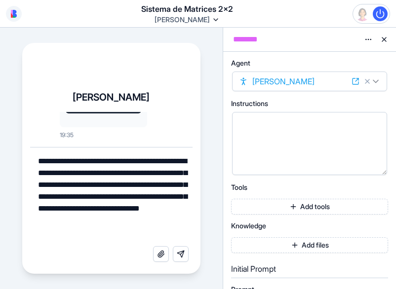
type textarea "**********"
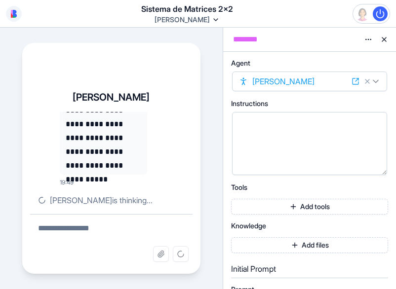
scroll to position [207876, 0]
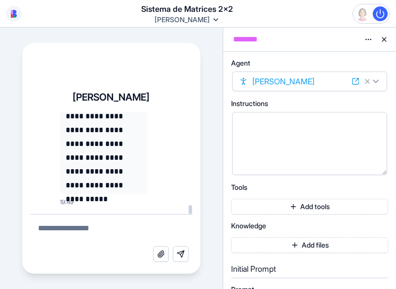
drag, startPoint x: 74, startPoint y: 142, endPoint x: 98, endPoint y: 145, distance: 24.4
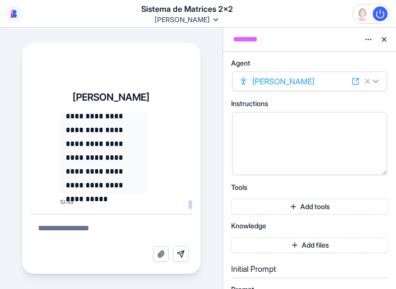
drag, startPoint x: 74, startPoint y: 141, endPoint x: 88, endPoint y: 173, distance: 35.6
drag, startPoint x: 73, startPoint y: 161, endPoint x: 84, endPoint y: 209, distance: 49.8
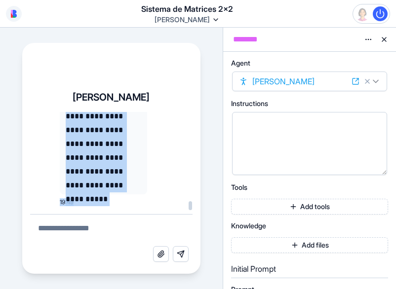
scroll to position [199115, 0]
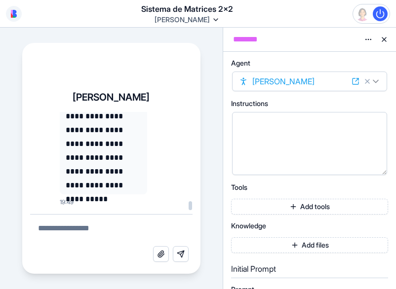
drag, startPoint x: 75, startPoint y: 164, endPoint x: 107, endPoint y: 149, distance: 35.4
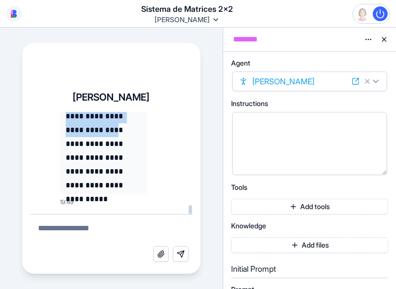
scroll to position [207829, 0]
drag, startPoint x: 74, startPoint y: 139, endPoint x: 93, endPoint y: 137, distance: 18.9
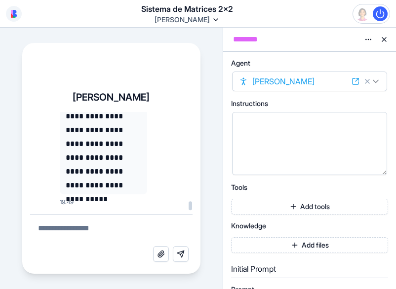
scroll to position [199183, 0]
click at [69, 236] on textarea at bounding box center [111, 231] width 163 height 32
paste textarea "**********"
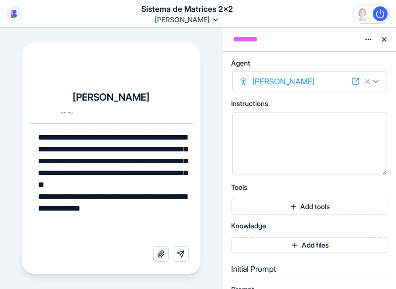
type textarea "**********"
click at [179, 253] on button "Send message" at bounding box center [181, 255] width 16 height 16
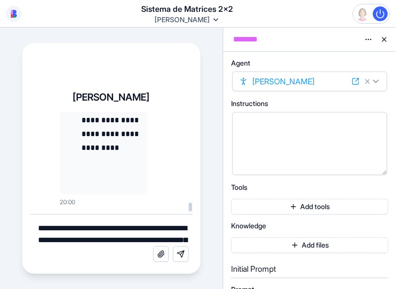
scroll to position [211008, 0]
click at [101, 228] on textarea "**********" at bounding box center [111, 231] width 163 height 32
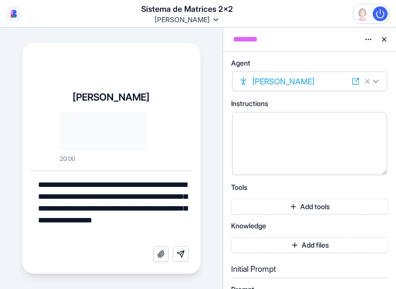
type textarea "**********"
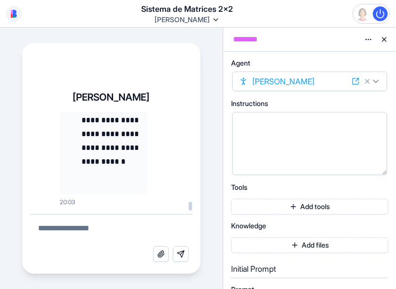
scroll to position [234027, 0]
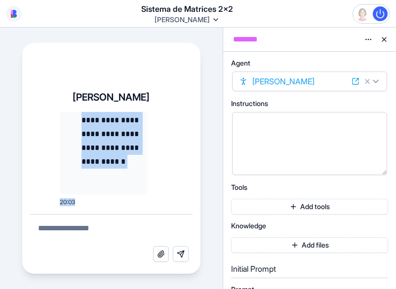
scroll to position [241682, 0]
drag, startPoint x: 74, startPoint y: 165, endPoint x: 132, endPoint y: 235, distance: 90.8
click at [132, 235] on div "**********" at bounding box center [111, 189] width 163 height 155
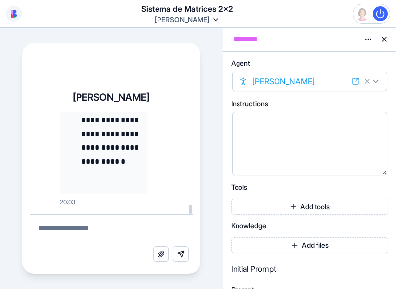
drag, startPoint x: 132, startPoint y: 235, endPoint x: 88, endPoint y: 180, distance: 69.9
click at [88, 180] on div "**********" at bounding box center [111, 189] width 163 height 155
drag, startPoint x: 84, startPoint y: 131, endPoint x: 66, endPoint y: 167, distance: 40.4
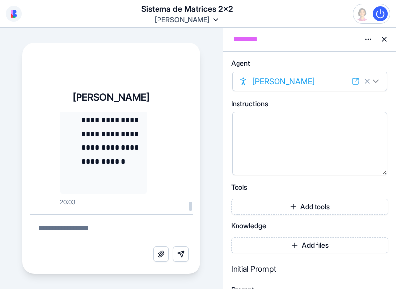
scroll to position [233927, 0]
drag, startPoint x: 90, startPoint y: 179, endPoint x: 89, endPoint y: 173, distance: 6.0
